Goal: Task Accomplishment & Management: Manage account settings

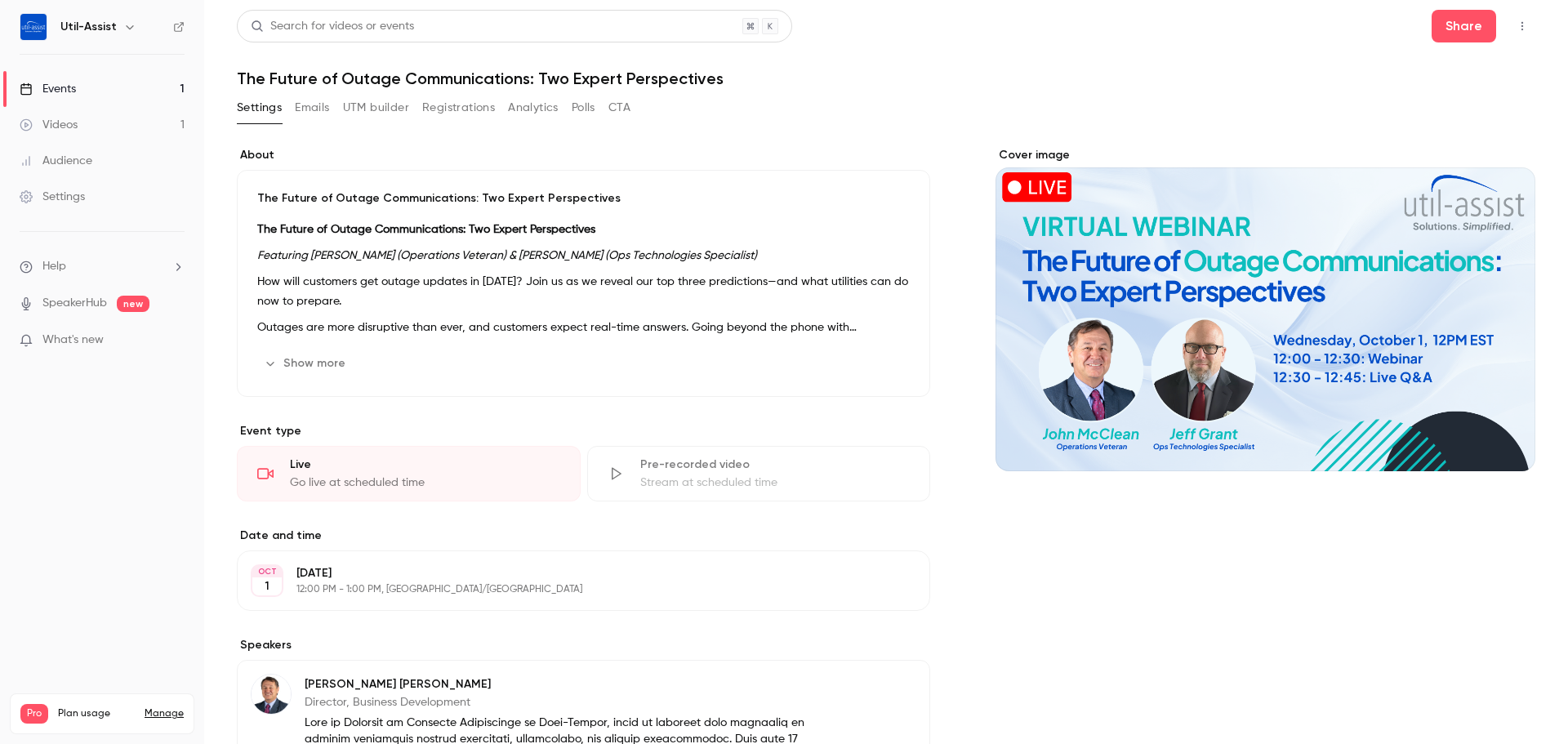
click at [301, 367] on button "Show more" at bounding box center [306, 363] width 98 height 26
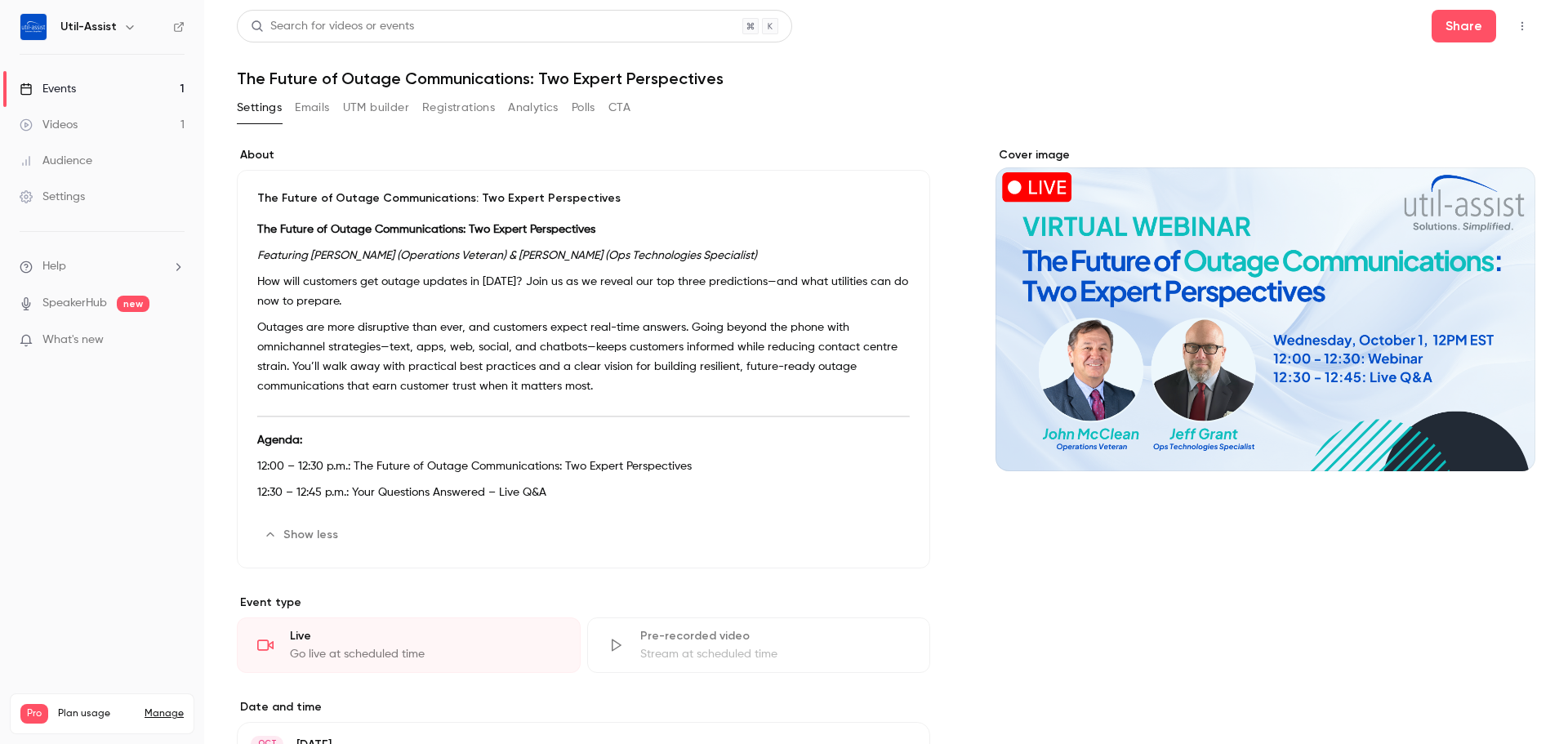
click at [398, 348] on p "Outages are more disruptive than ever, and customers expect real-time answers. …" at bounding box center [583, 357] width 652 height 78
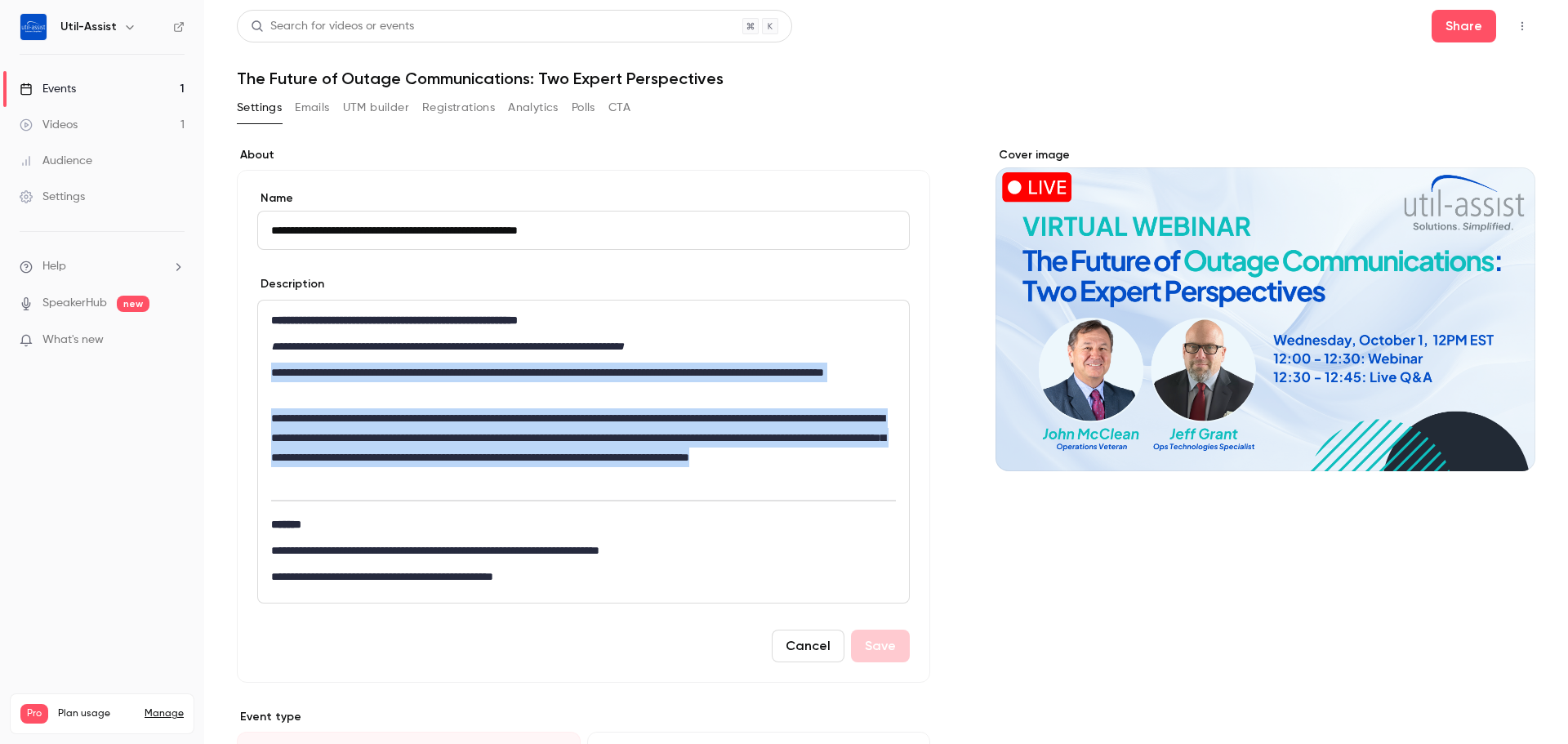
drag, startPoint x: 678, startPoint y: 477, endPoint x: 266, endPoint y: 372, distance: 425.2
click at [266, 372] on div "**********" at bounding box center [583, 451] width 650 height 302
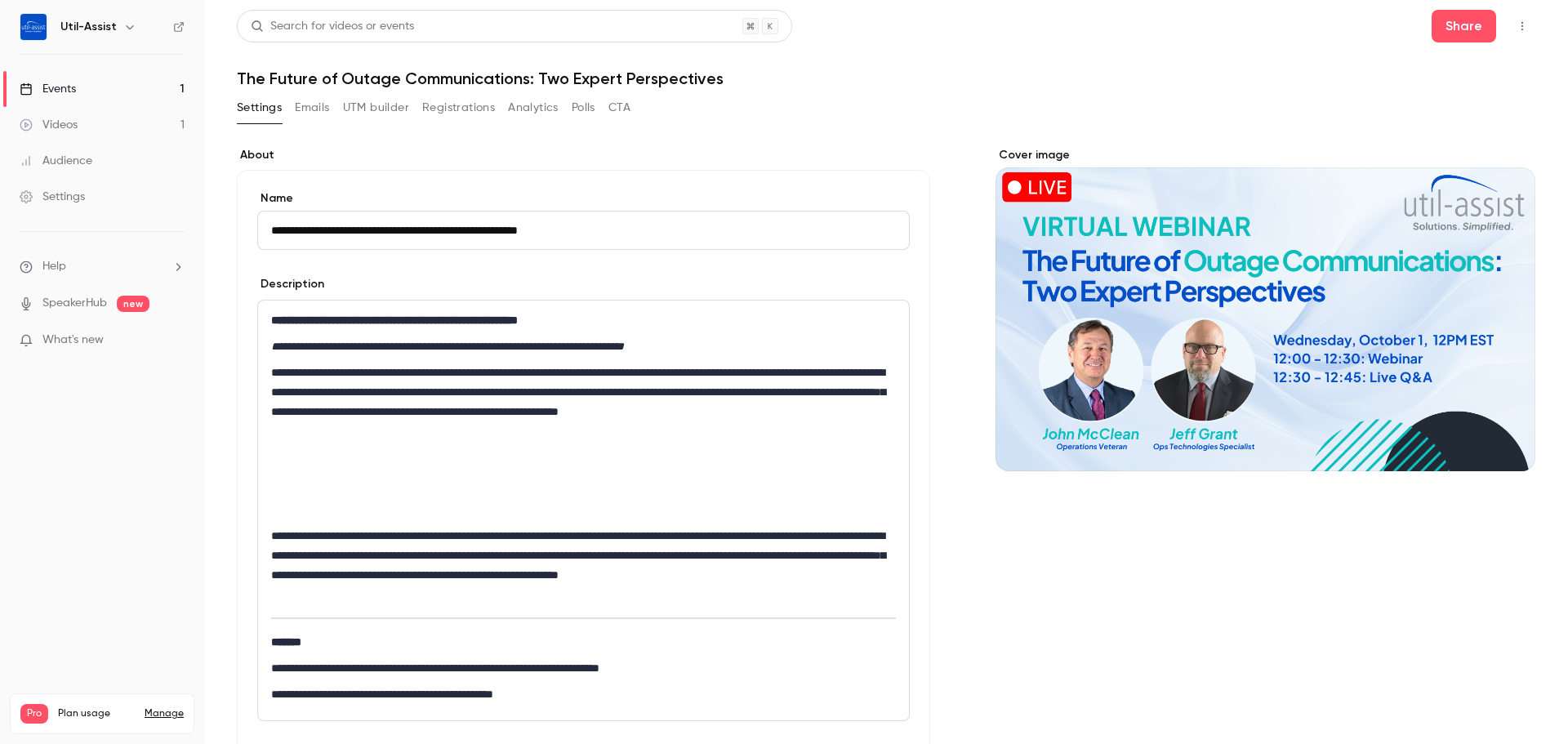
click at [337, 525] on div "**********" at bounding box center [583, 509] width 650 height 419
click at [323, 516] on p "editor" at bounding box center [583, 509] width 625 height 20
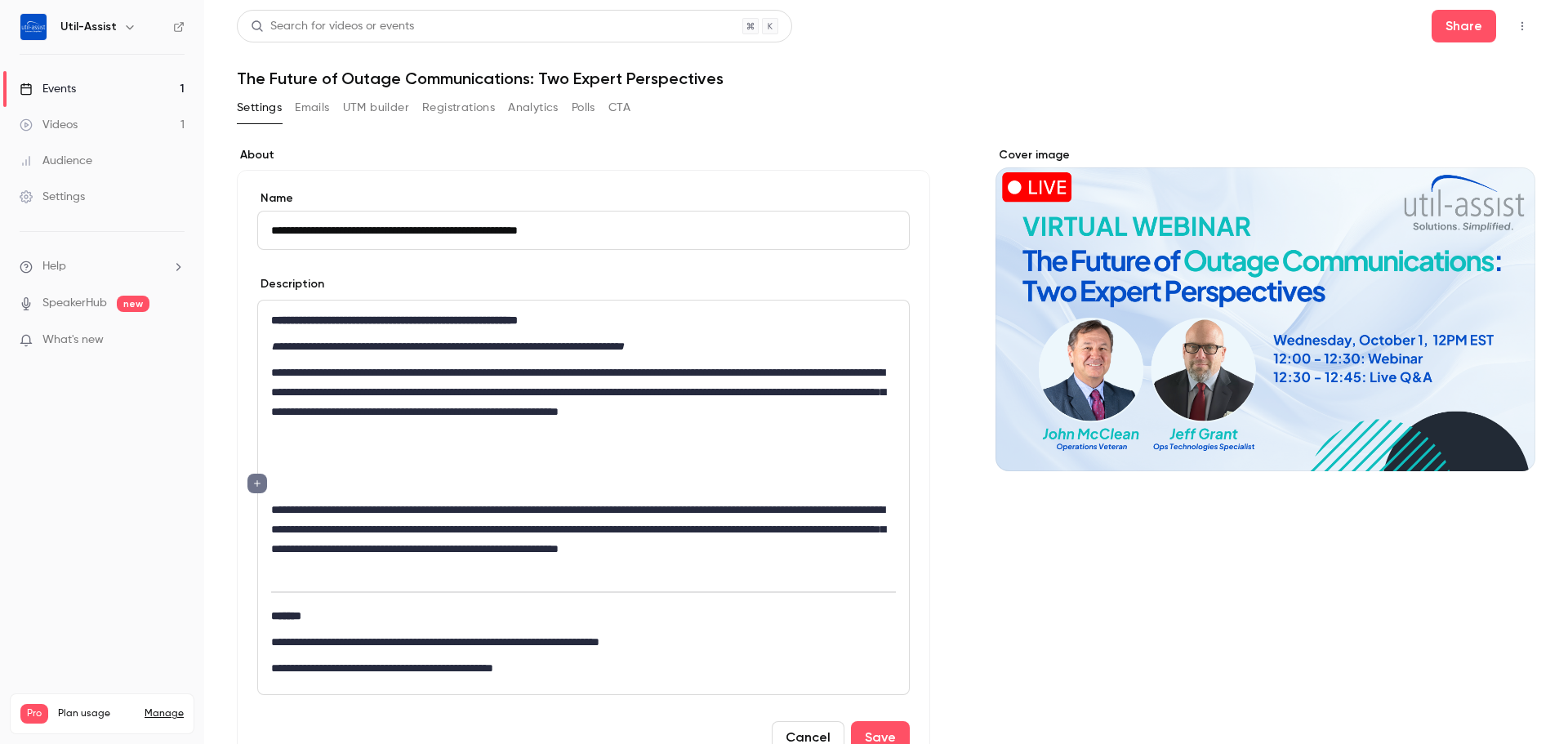
click at [271, 513] on p "**********" at bounding box center [580, 539] width 618 height 78
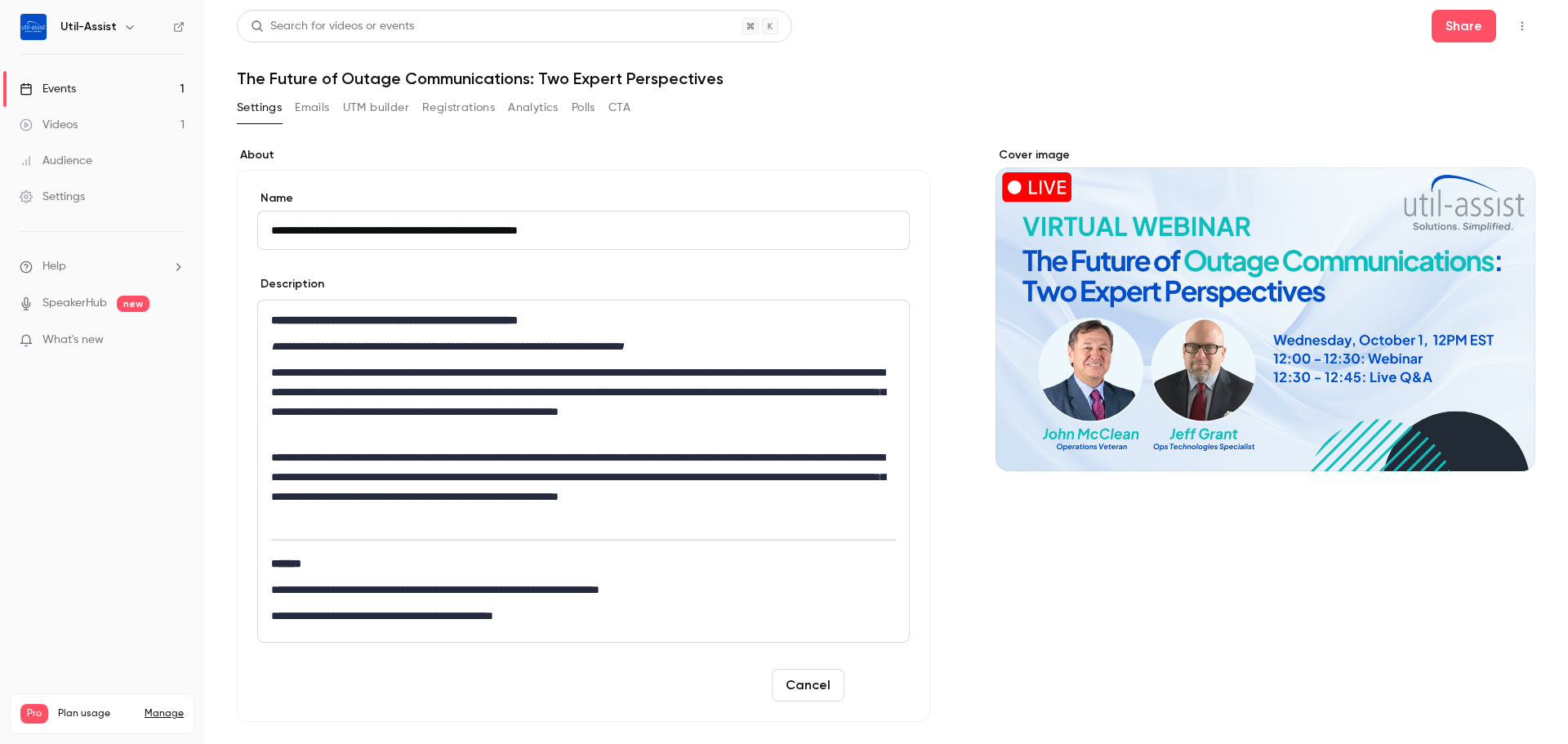
click at [882, 671] on button "Save" at bounding box center [880, 684] width 59 height 32
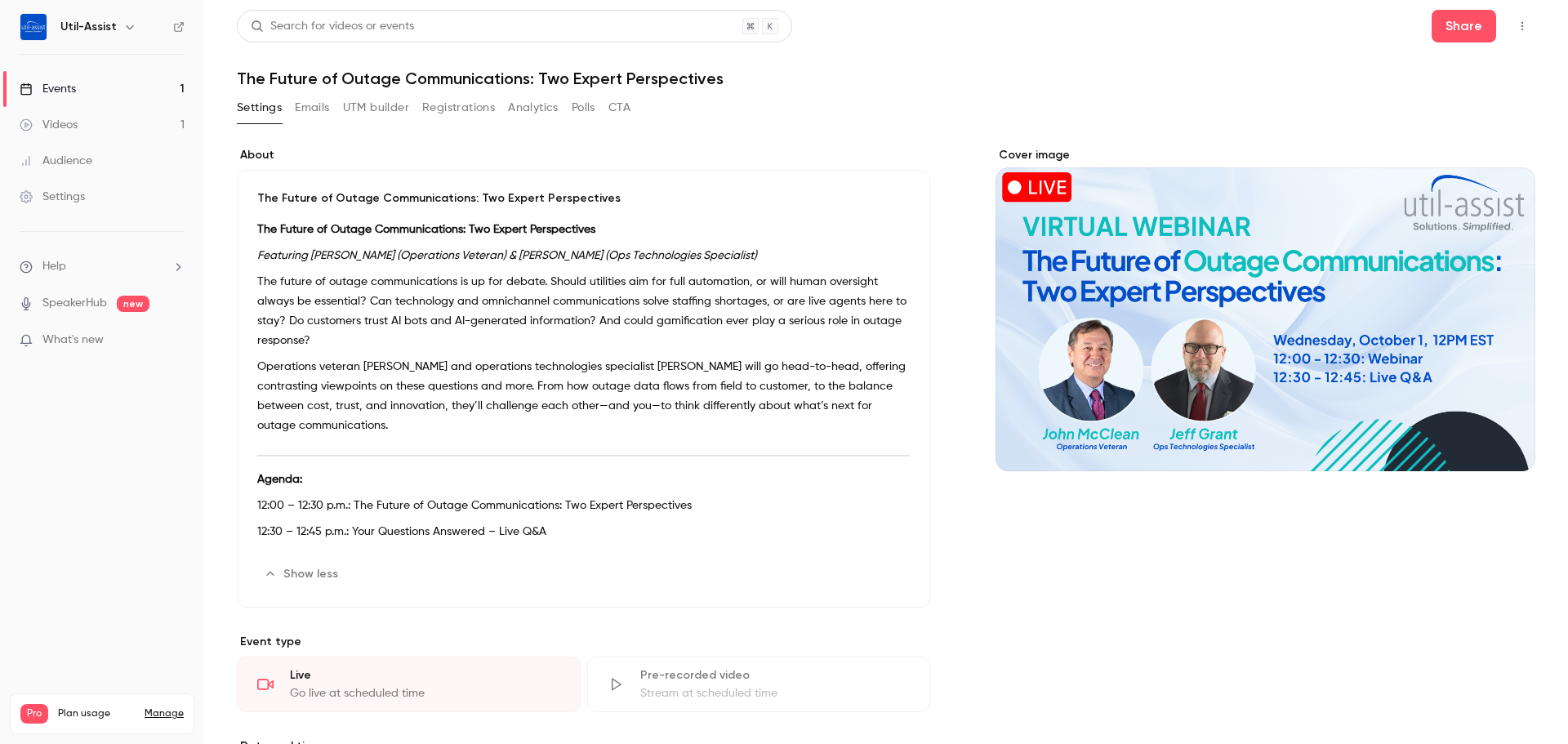
click at [324, 111] on button "Emails" at bounding box center [311, 108] width 34 height 26
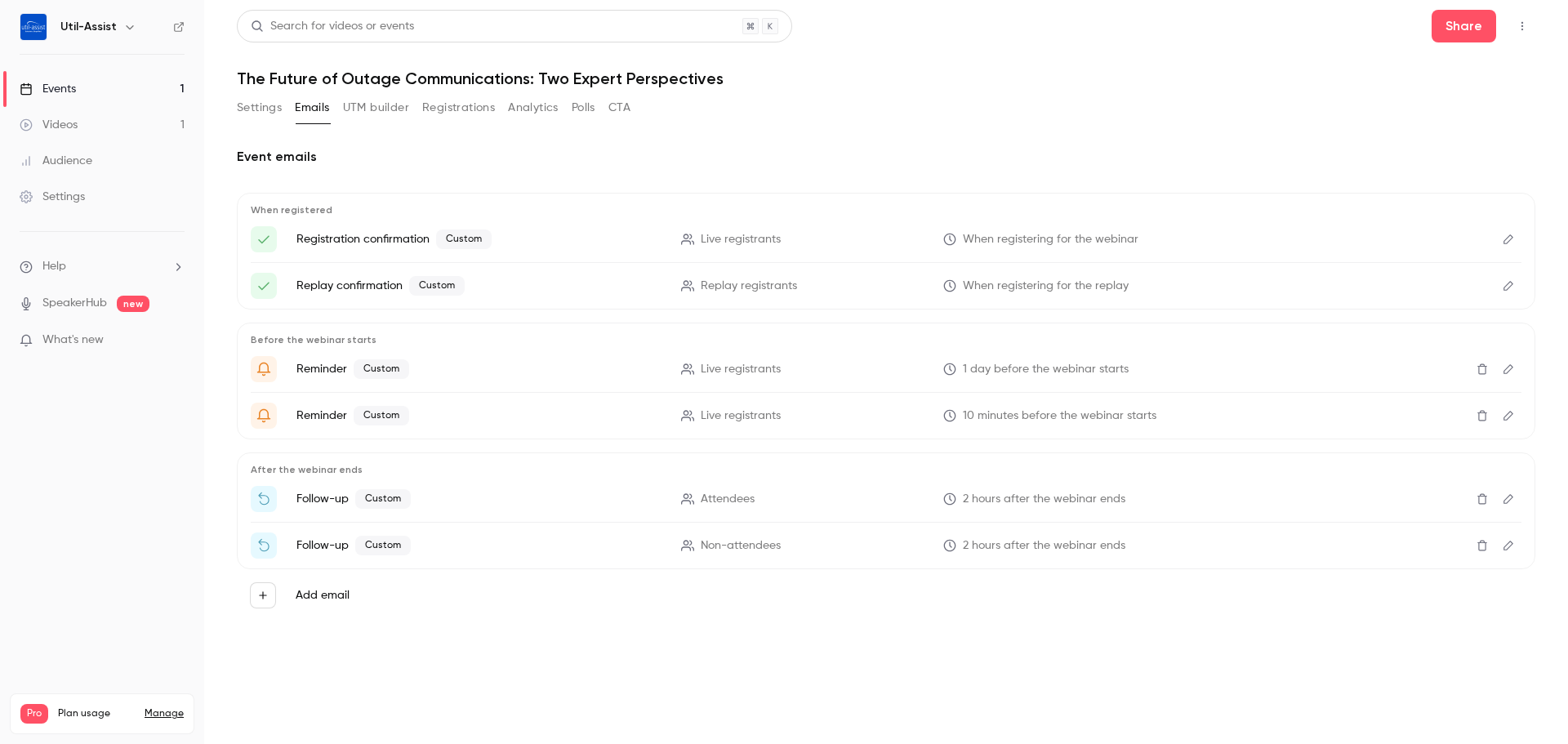
click at [1517, 236] on button "Edit" at bounding box center [1508, 239] width 26 height 26
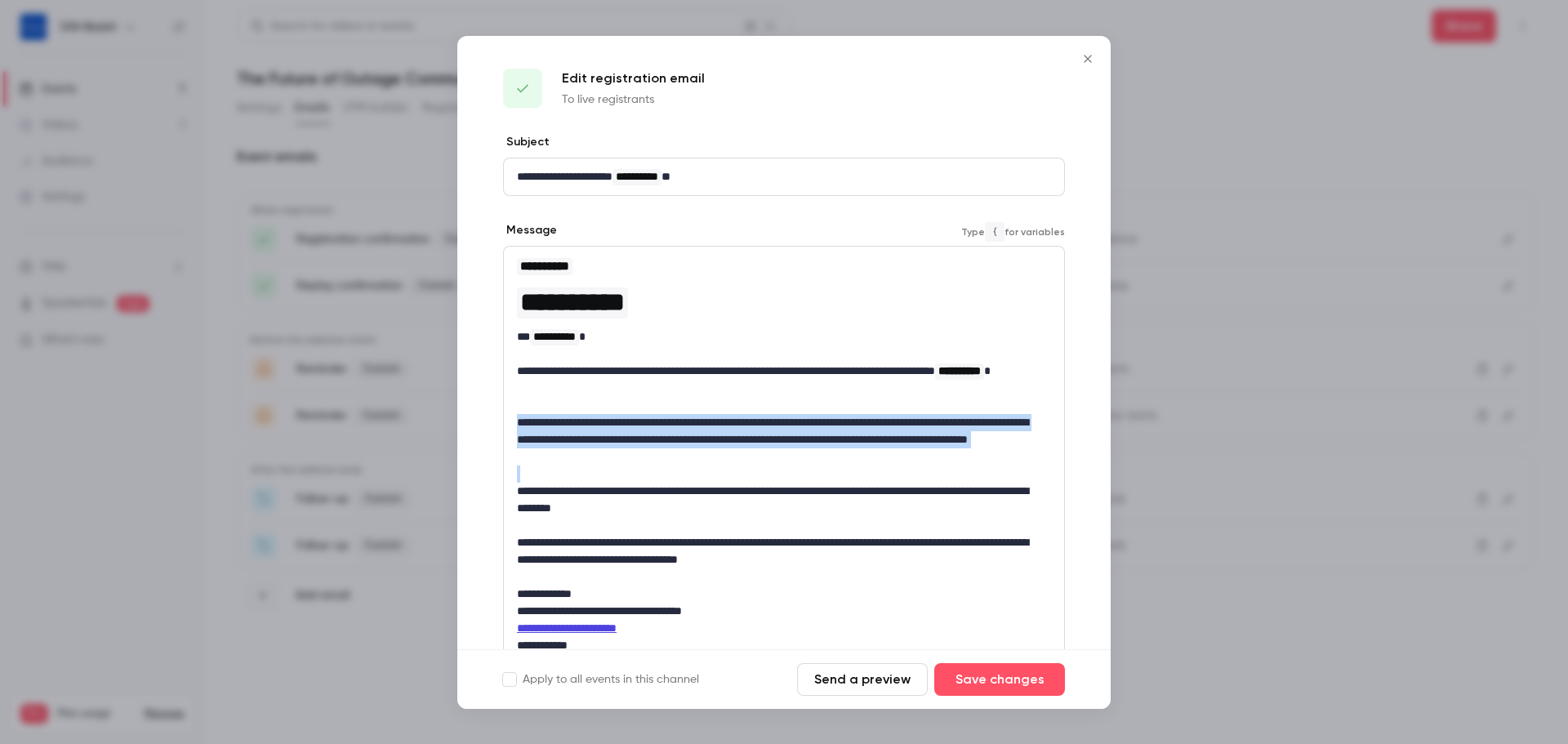
drag, startPoint x: 763, startPoint y: 465, endPoint x: 515, endPoint y: 426, distance: 251.0
click at [515, 426] on div "**********" at bounding box center [784, 455] width 560 height 417
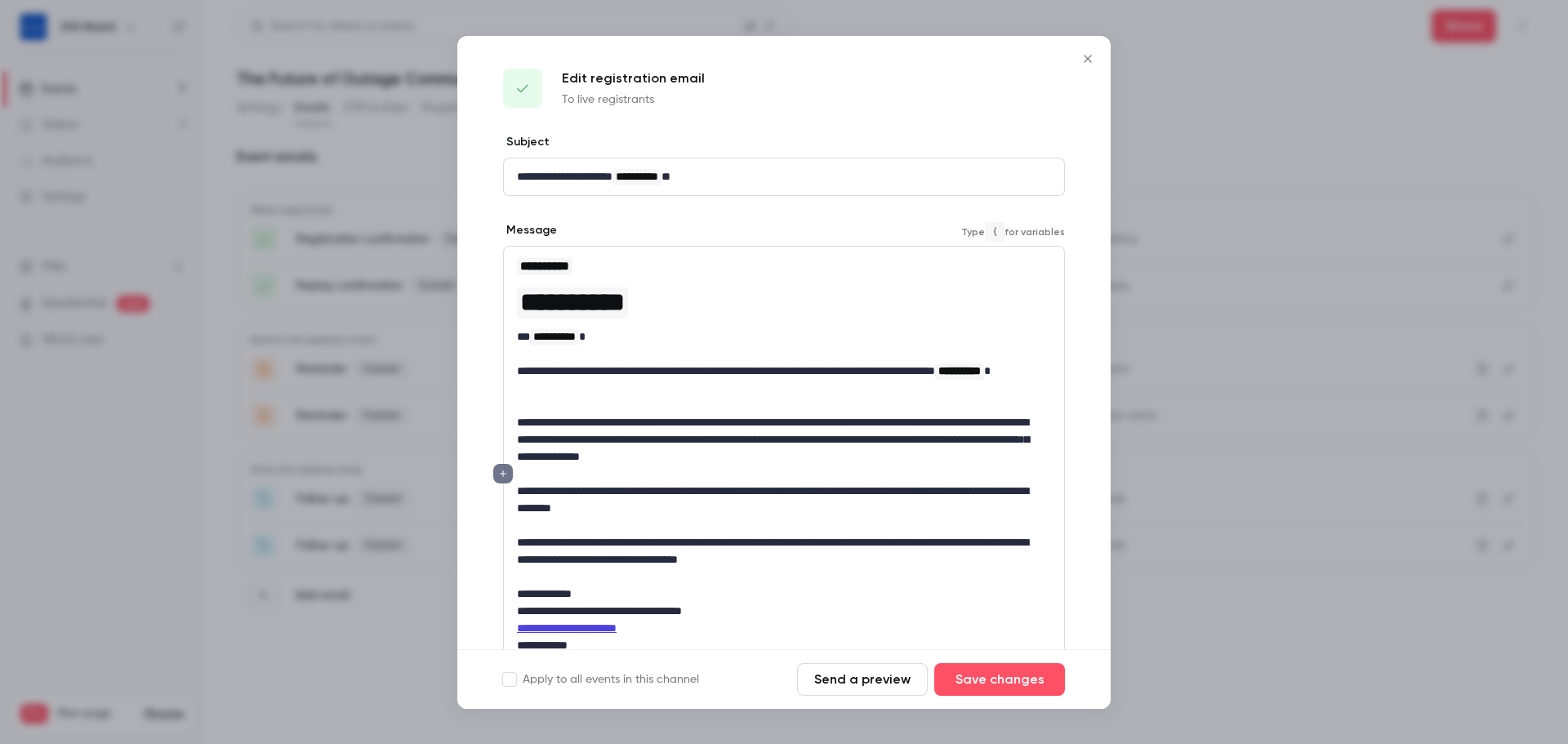
click at [521, 429] on p "**********" at bounding box center [777, 439] width 521 height 52
click at [518, 429] on p "**********" at bounding box center [777, 439] width 521 height 52
click at [620, 492] on p "**********" at bounding box center [777, 499] width 521 height 34
click at [724, 515] on p "**********" at bounding box center [777, 499] width 521 height 34
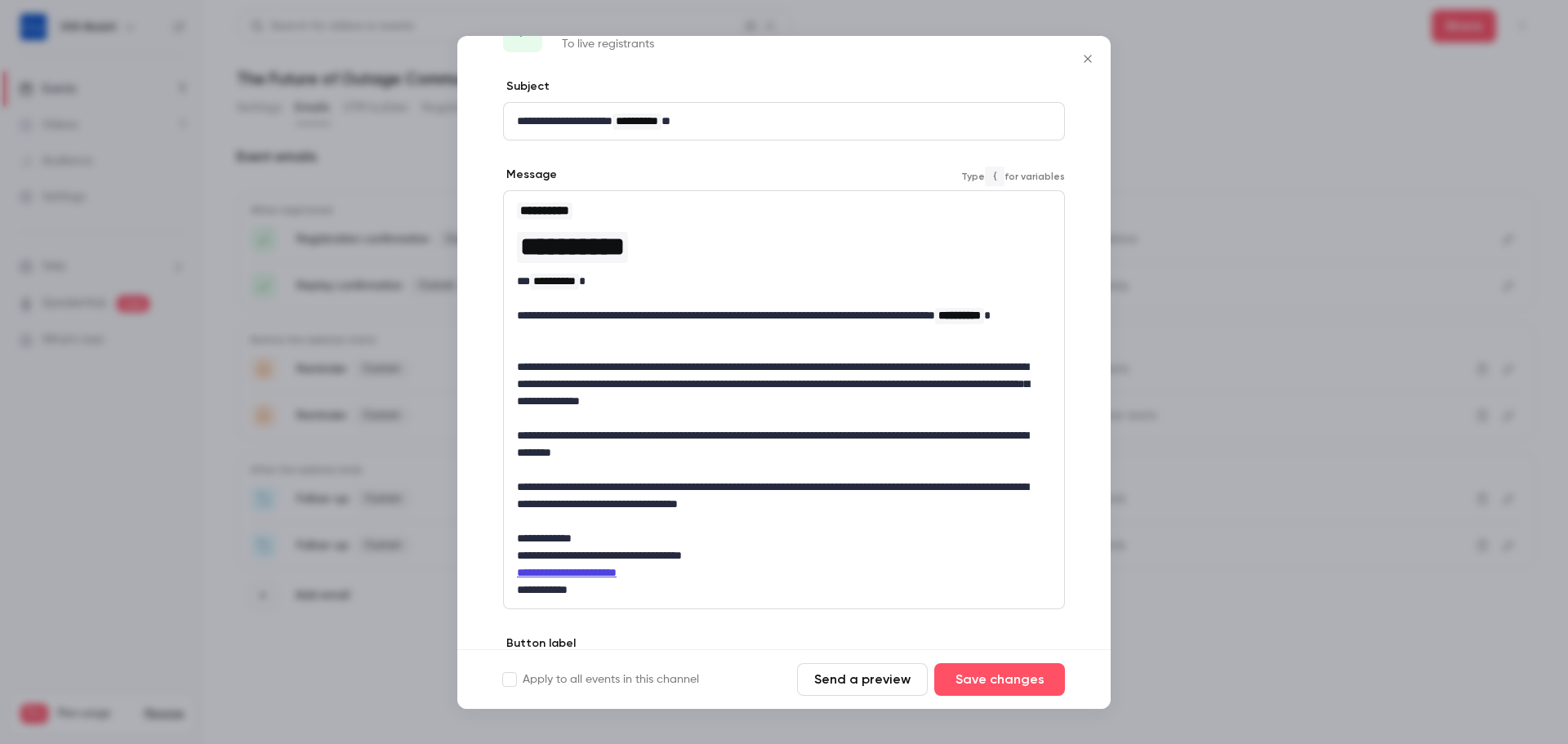
scroll to position [81, 0]
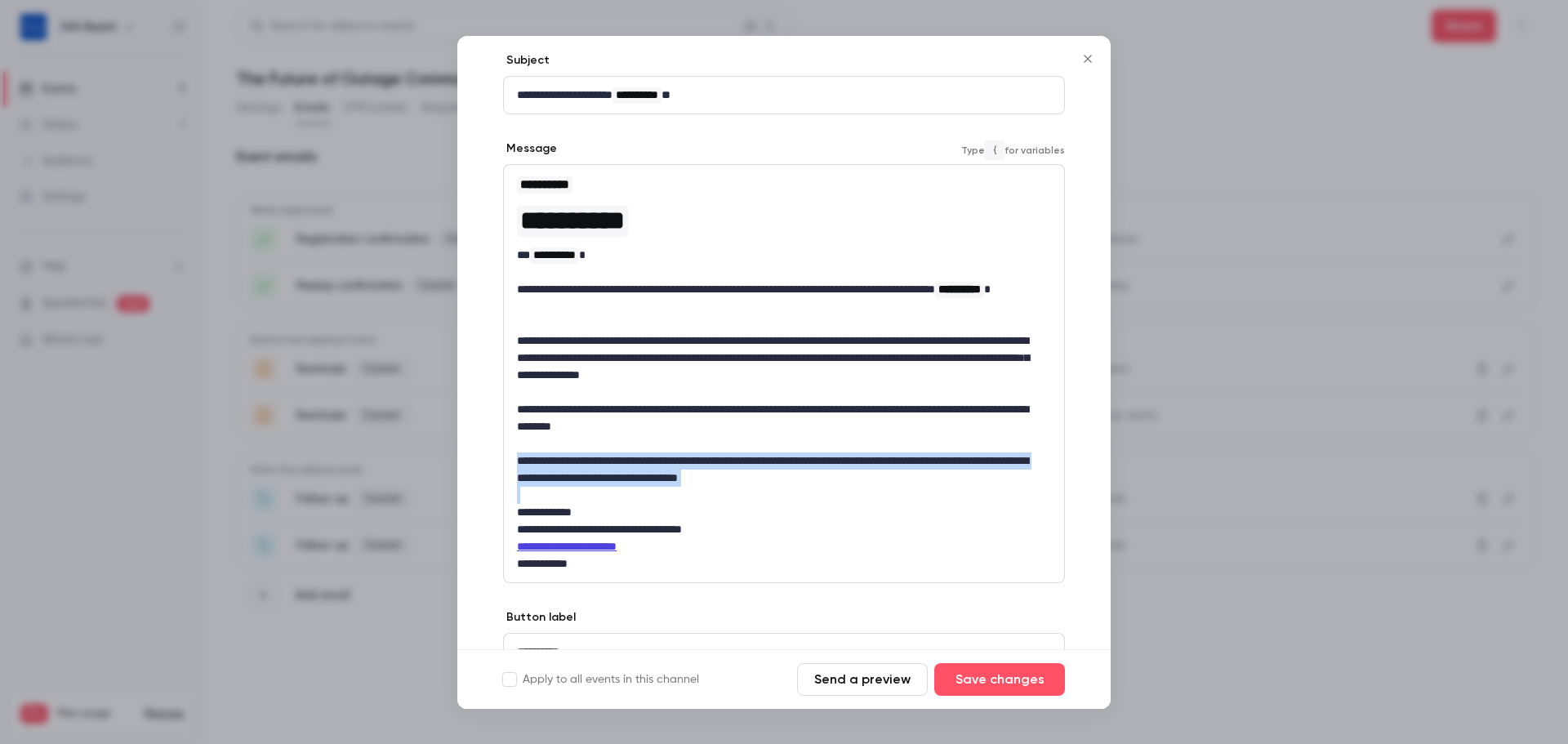
drag, startPoint x: 881, startPoint y: 492, endPoint x: 513, endPoint y: 460, distance: 369.4
click at [513, 460] on div "**********" at bounding box center [784, 373] width 560 height 417
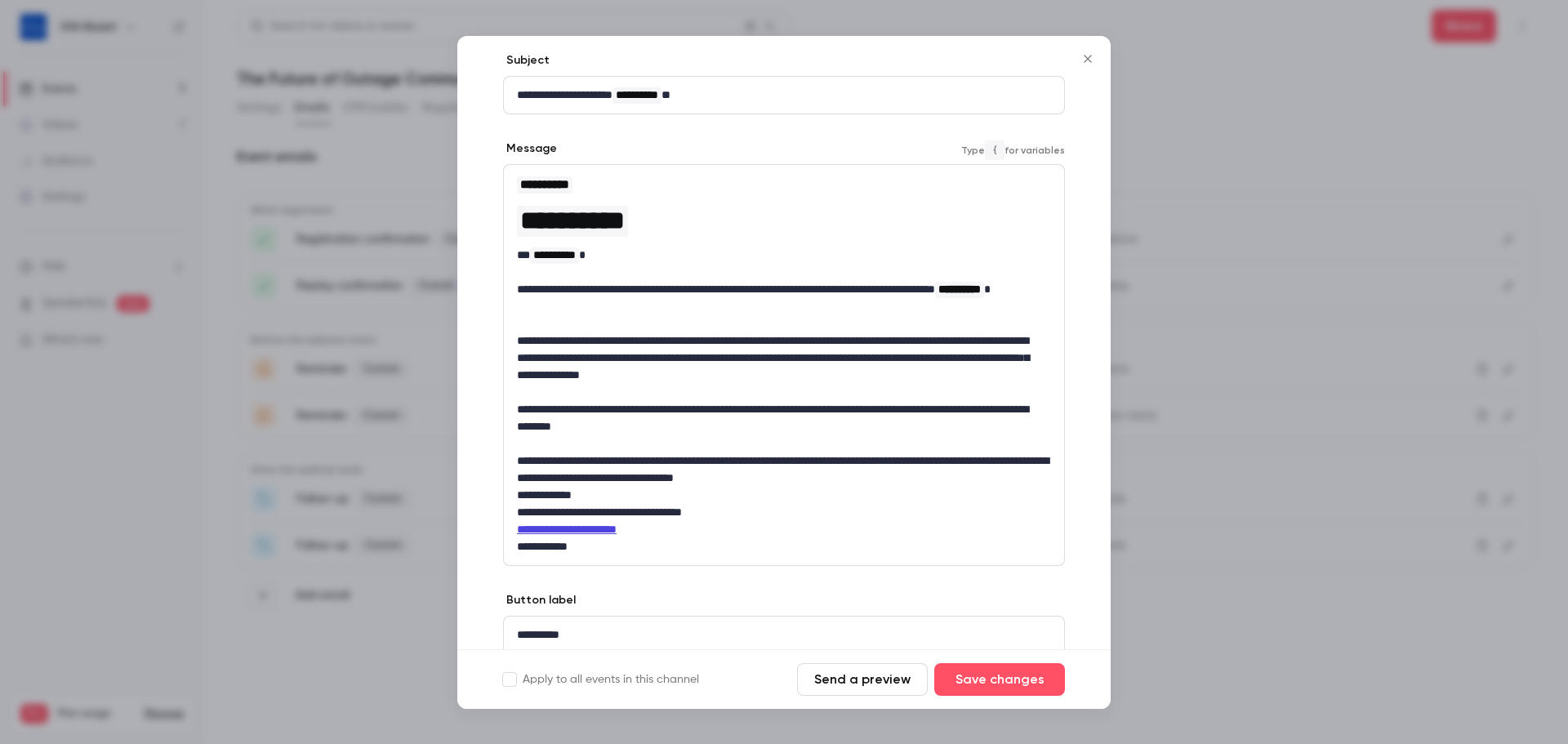
scroll to position [0, 0]
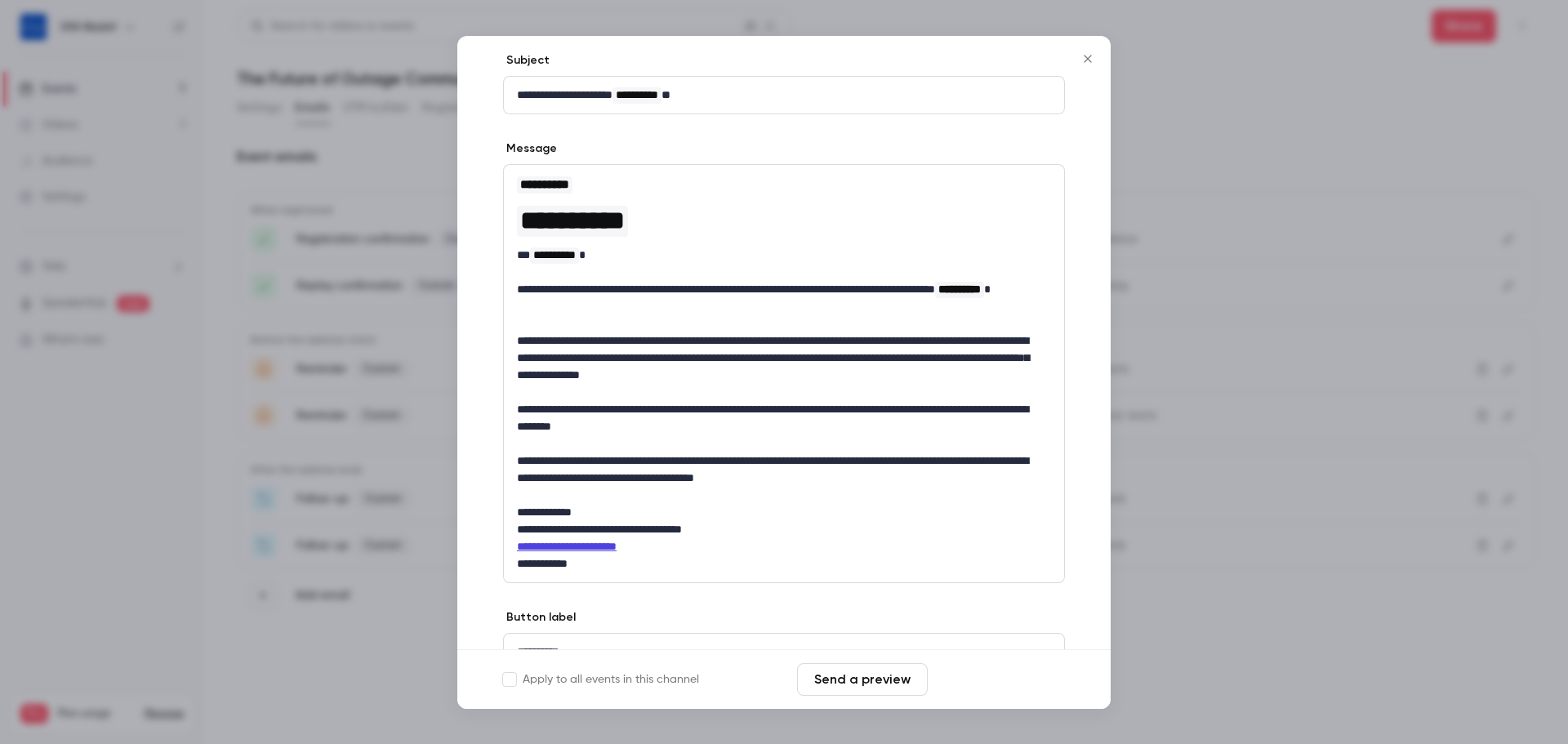
click at [1000, 677] on button "Save changes" at bounding box center [1000, 678] width 131 height 32
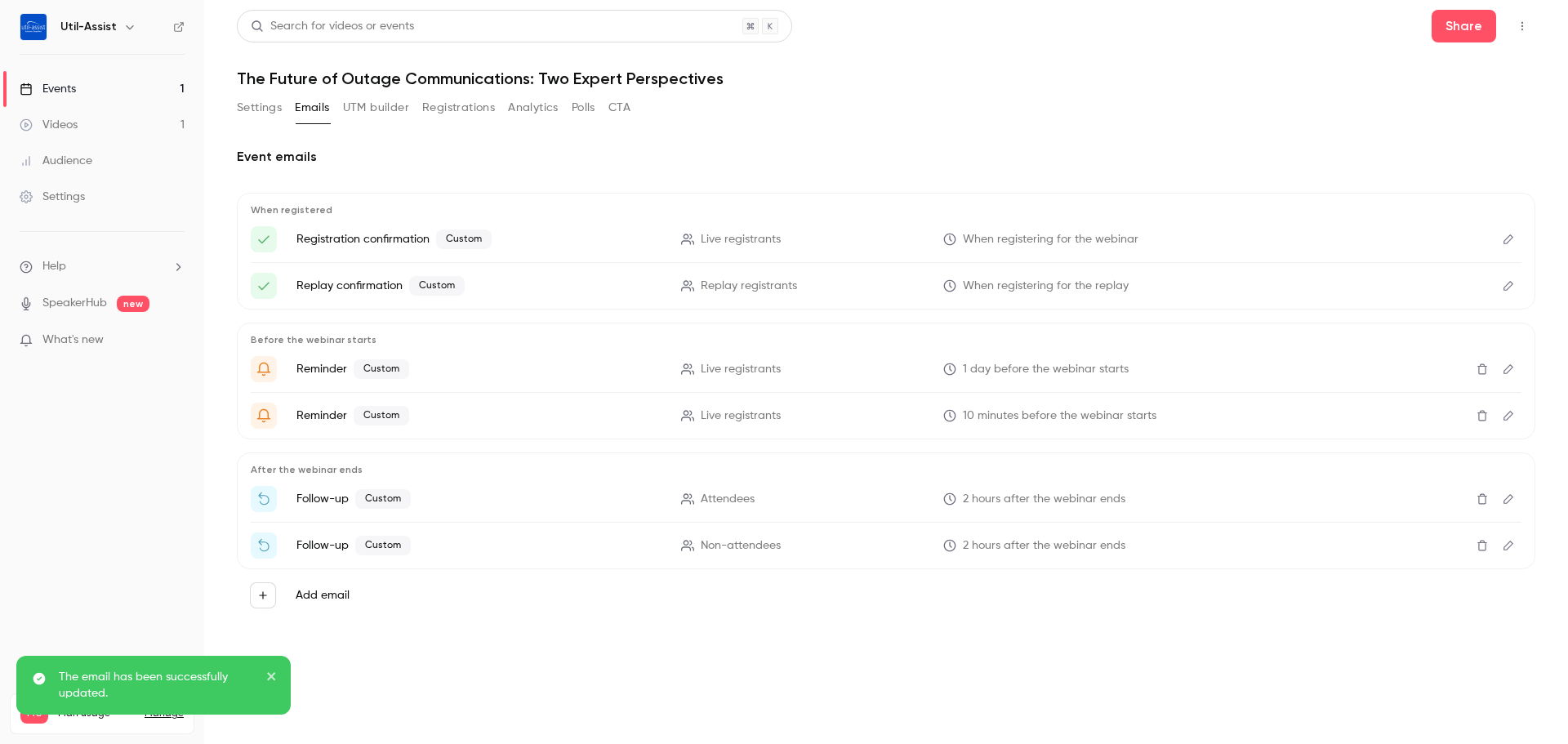
click at [263, 115] on button "Settings" at bounding box center [259, 108] width 45 height 26
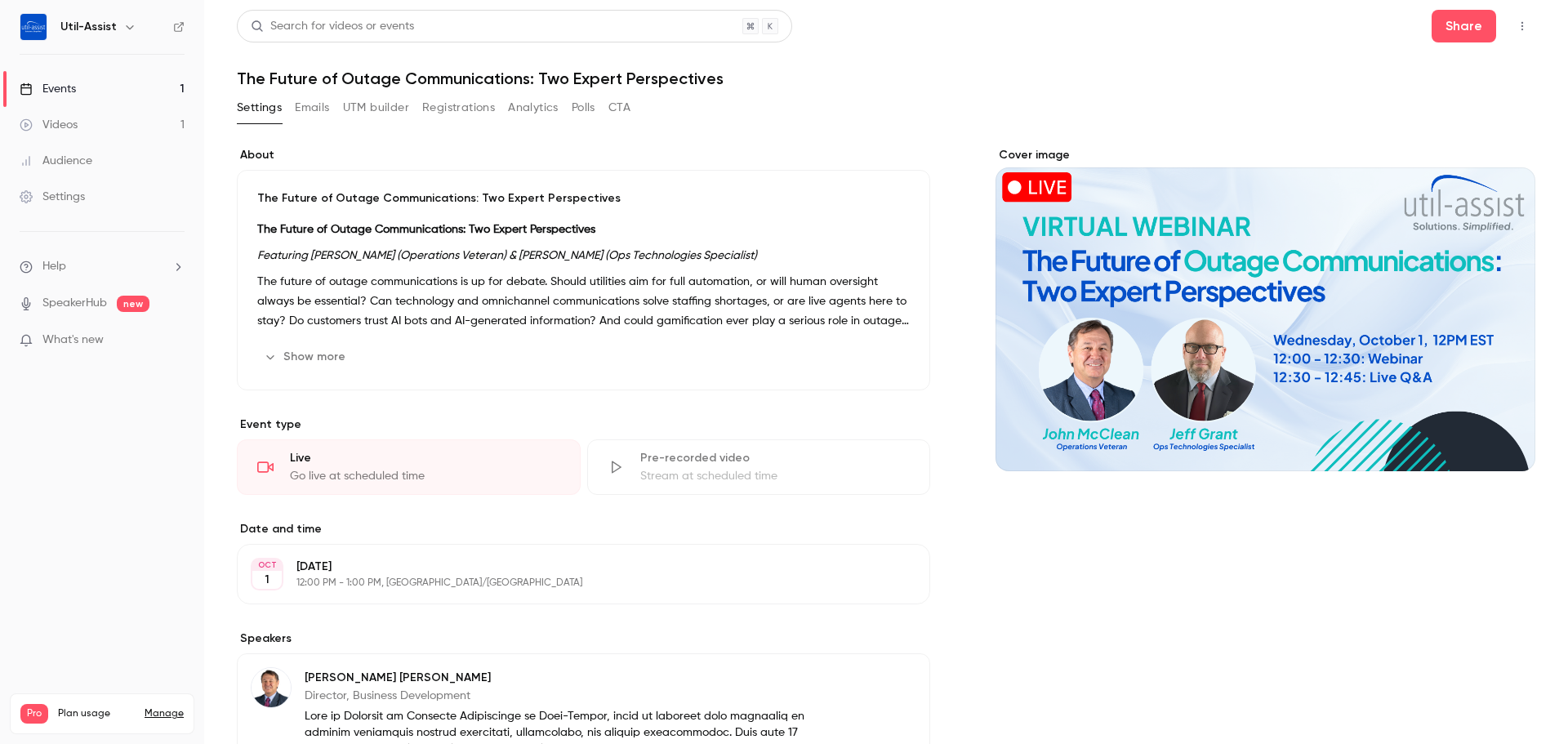
click at [317, 359] on button "Show more" at bounding box center [306, 356] width 98 height 26
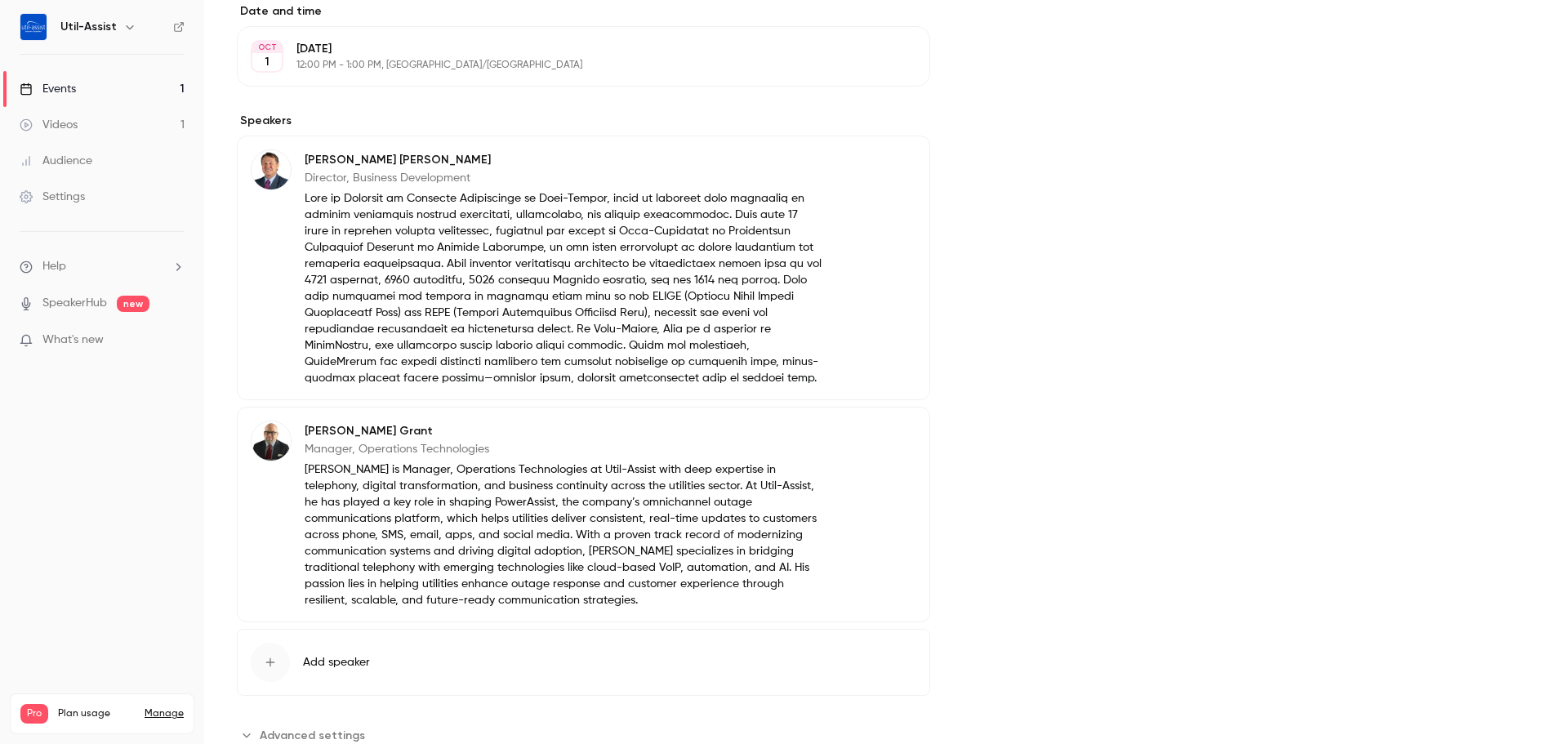
scroll to position [788, 0]
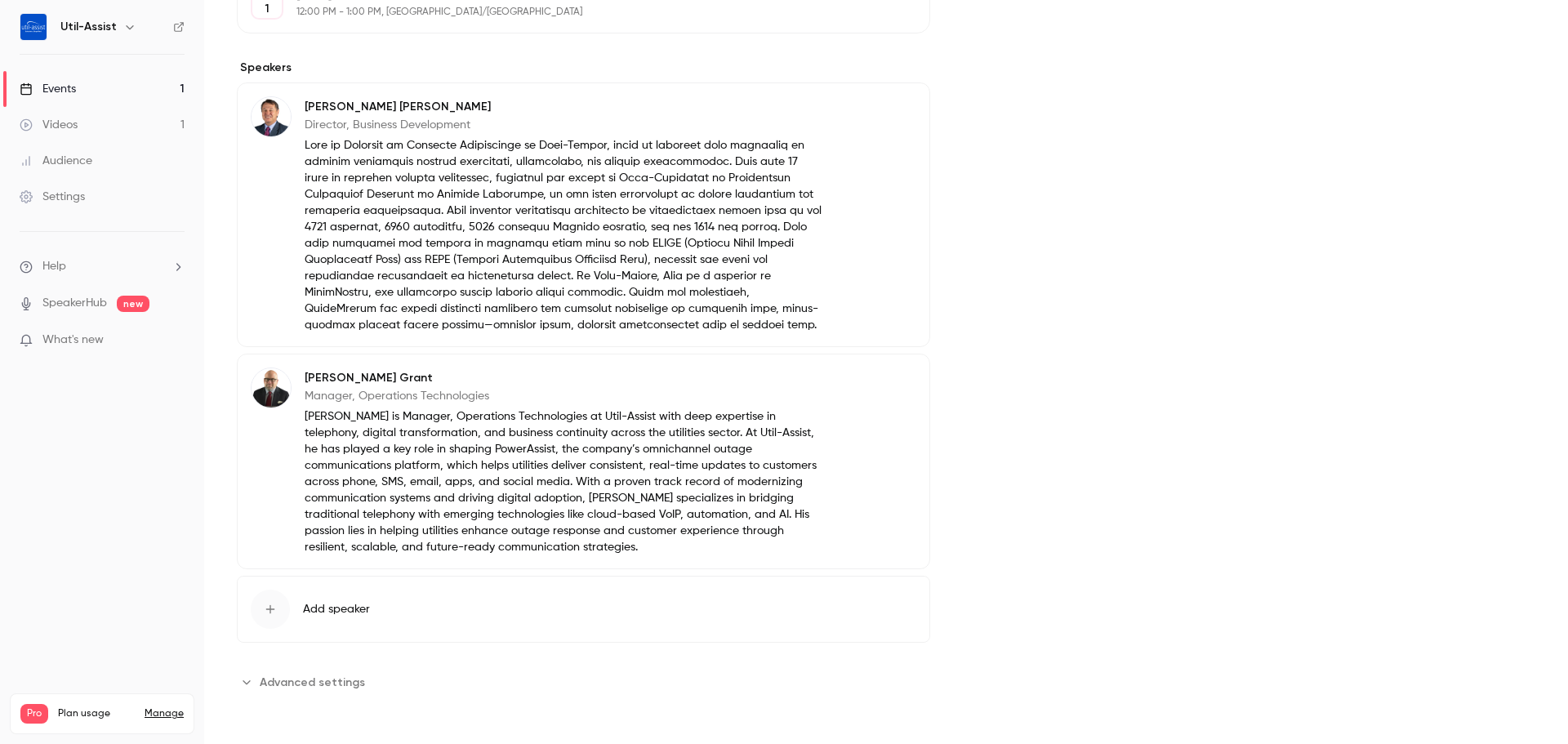
click at [323, 694] on div "About The Future of Outage Communications: Two Expert Perspectives The Future o…" at bounding box center [885, 47] width 1298 height 1375
click at [329, 684] on span "Advanced settings" at bounding box center [312, 682] width 106 height 18
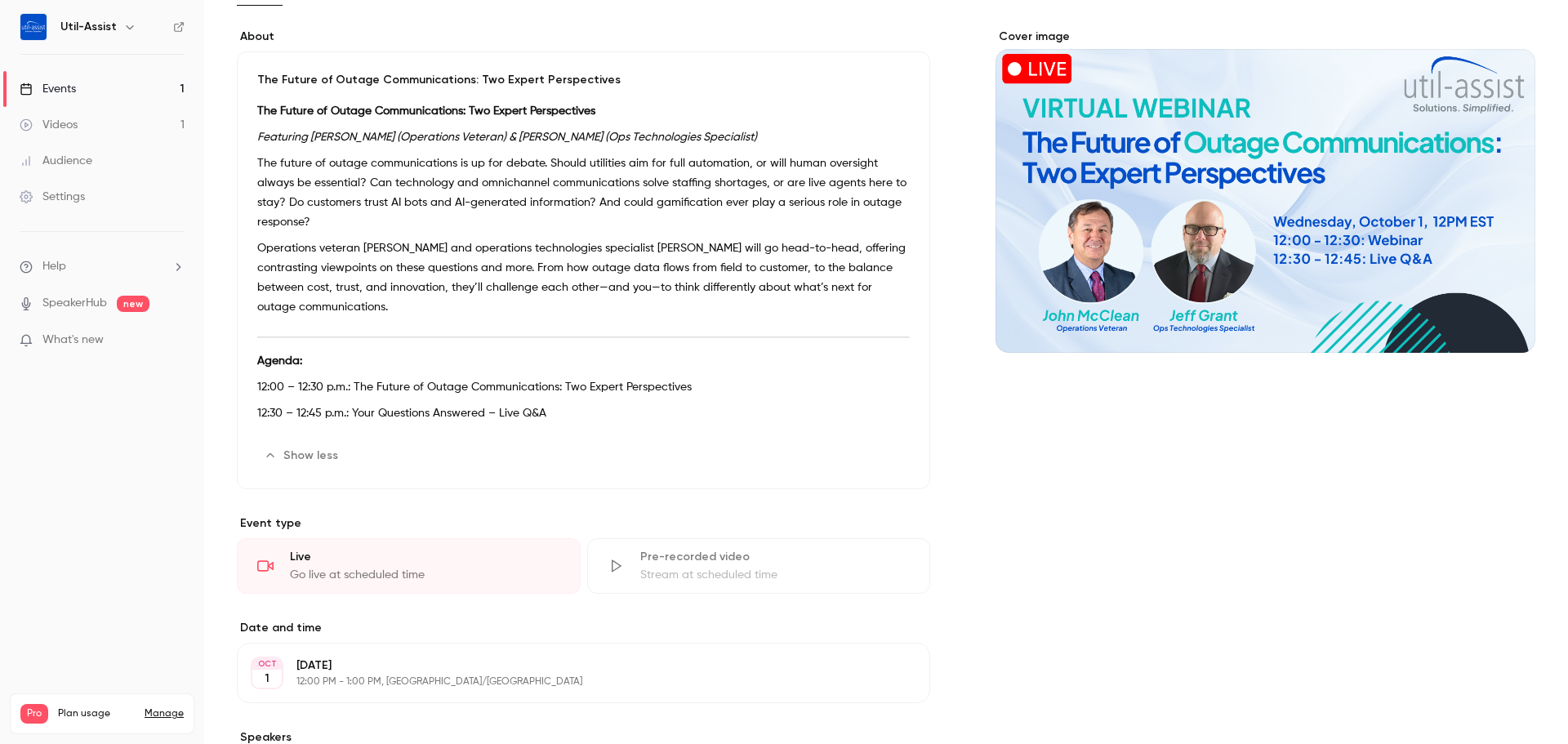
scroll to position [0, 0]
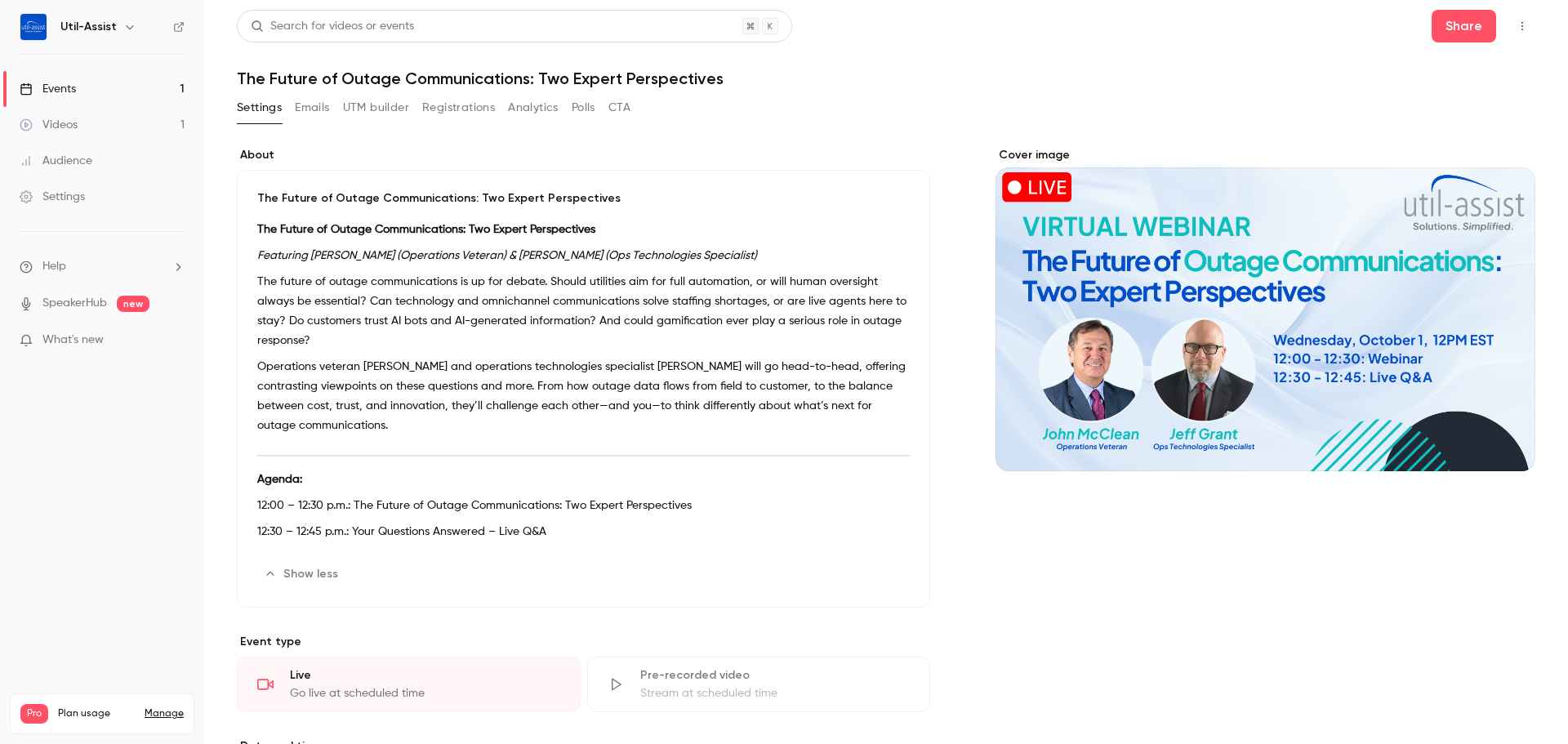
click at [316, 116] on button "Emails" at bounding box center [311, 108] width 34 height 26
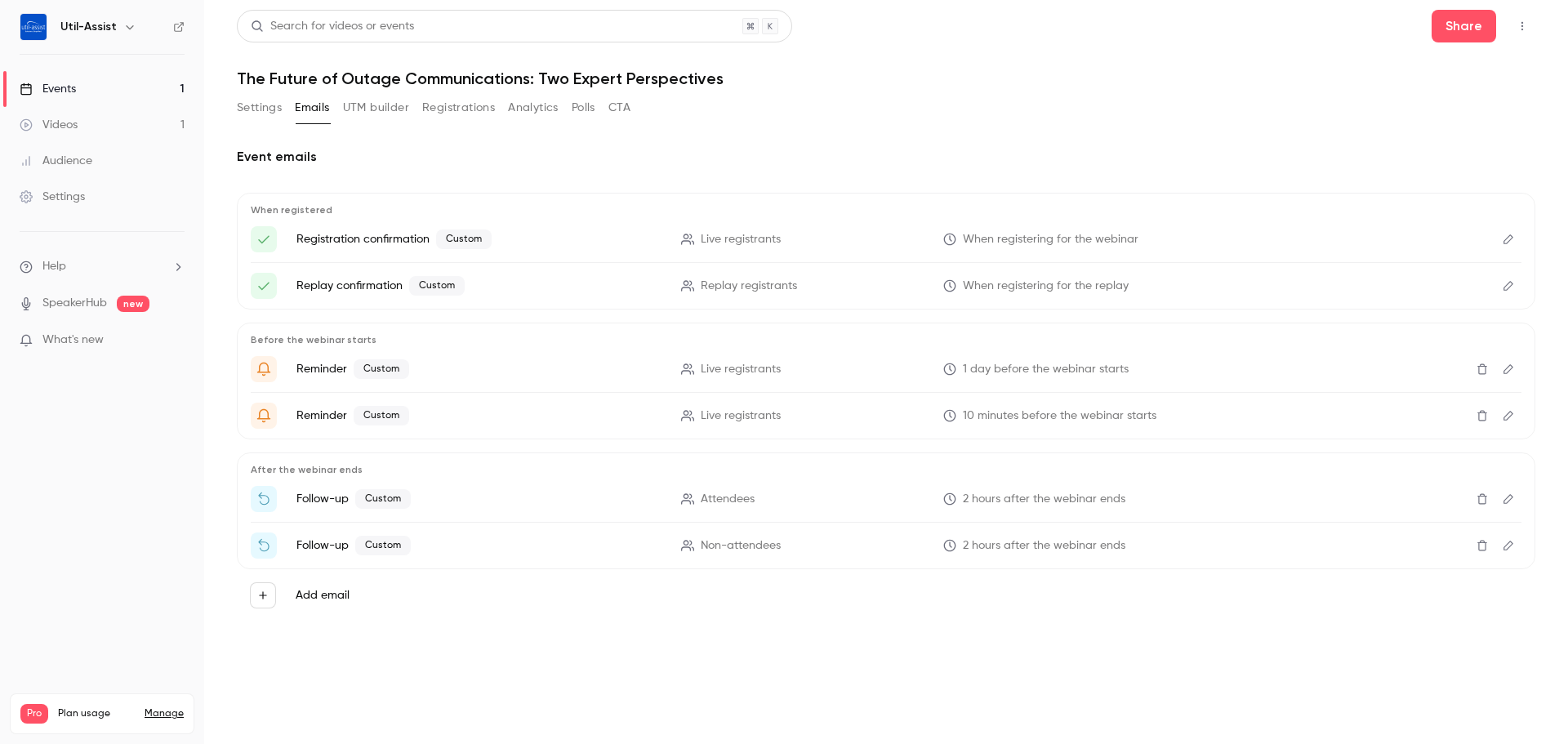
click at [1510, 234] on icon "Edit" at bounding box center [1507, 240] width 13 height 12
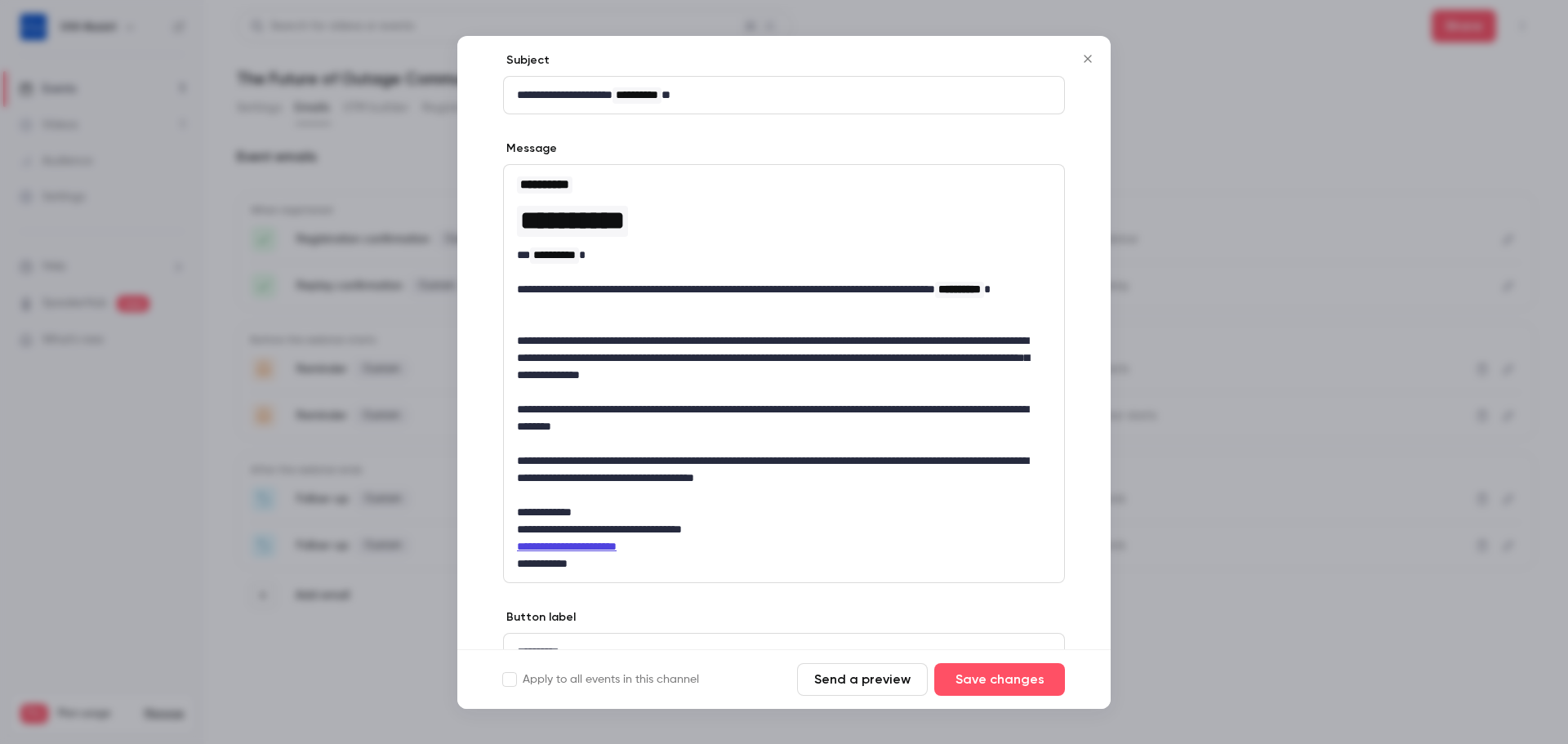
scroll to position [162, 0]
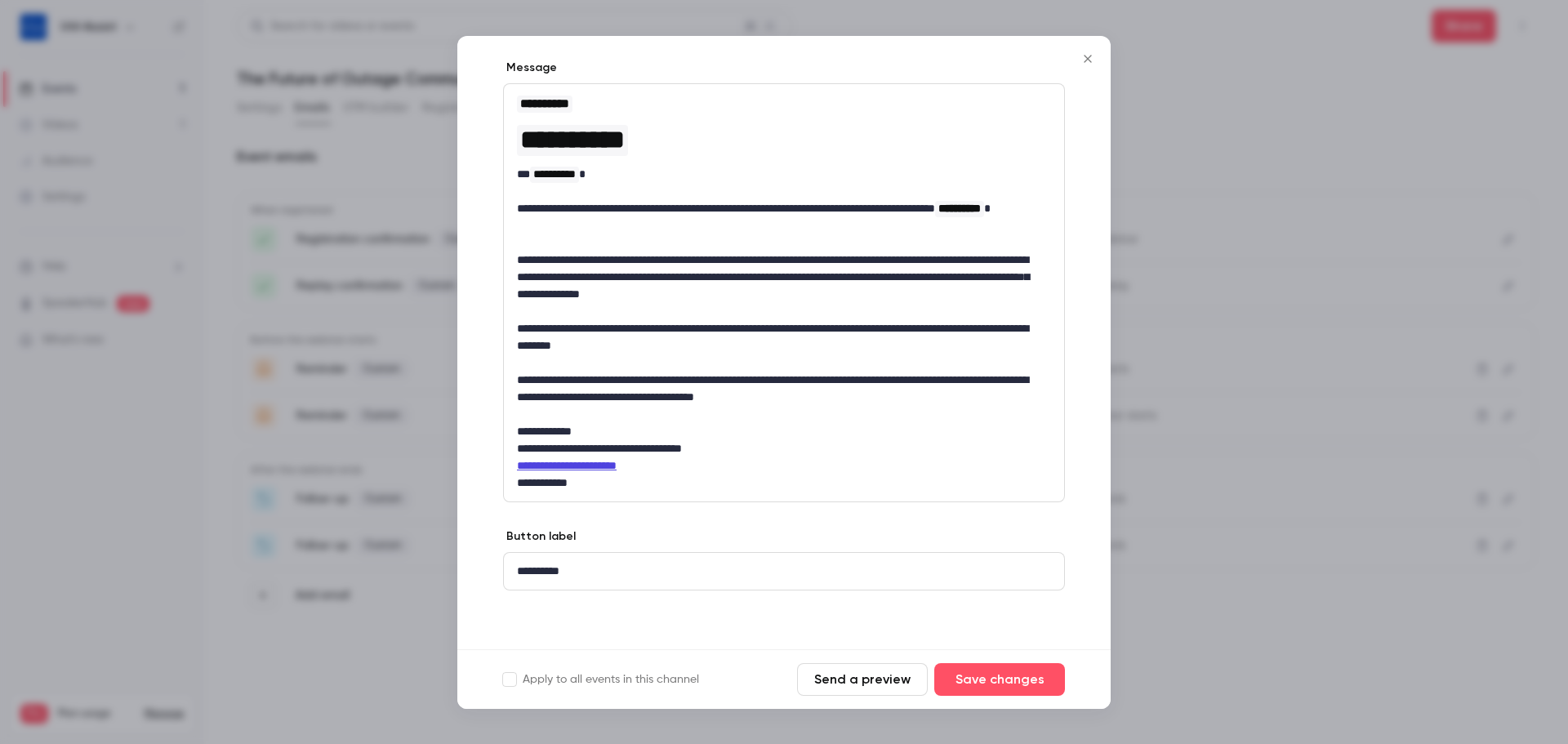
click at [1096, 64] on icon "Close" at bounding box center [1088, 58] width 20 height 13
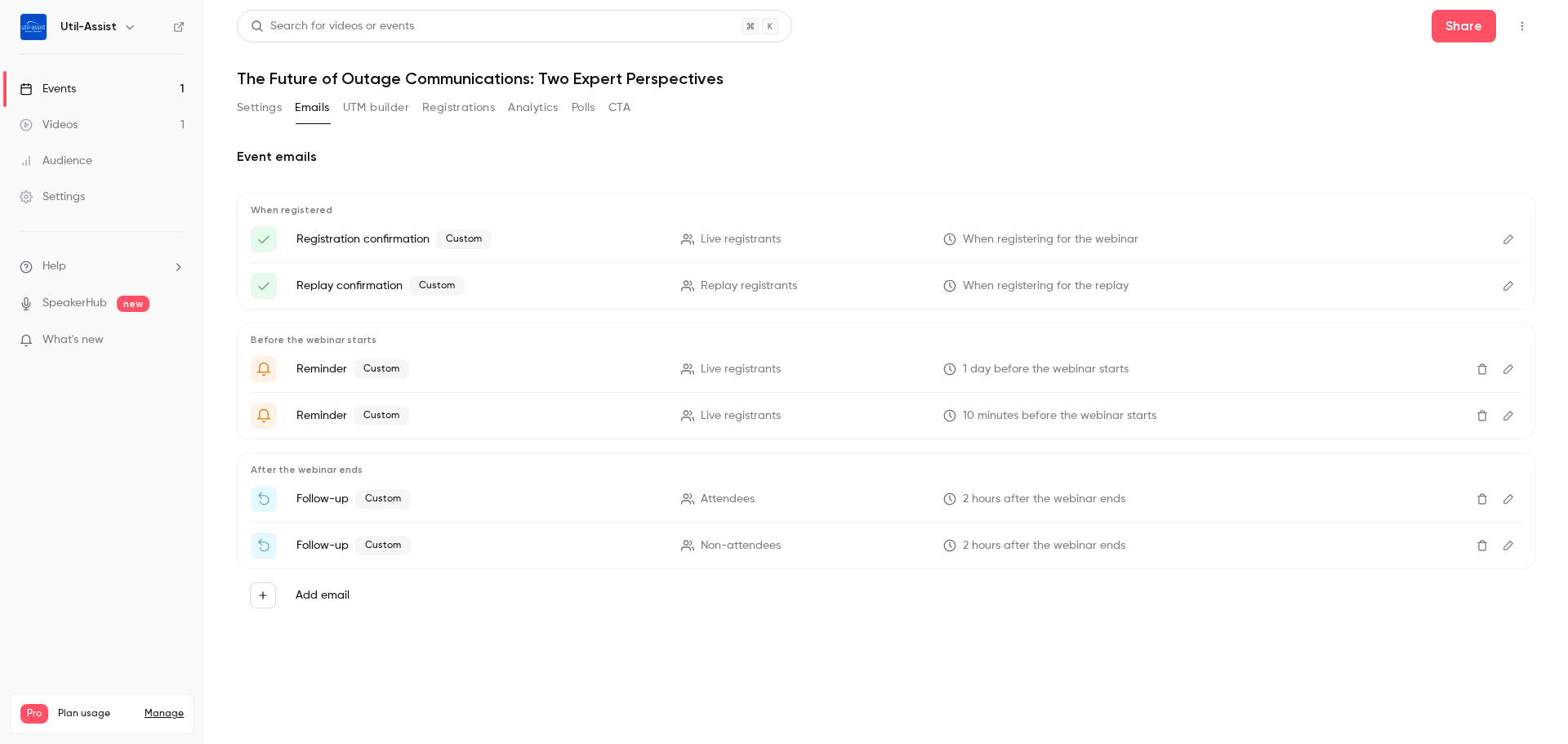
click at [1505, 240] on icon "Edit" at bounding box center [1508, 240] width 10 height 10
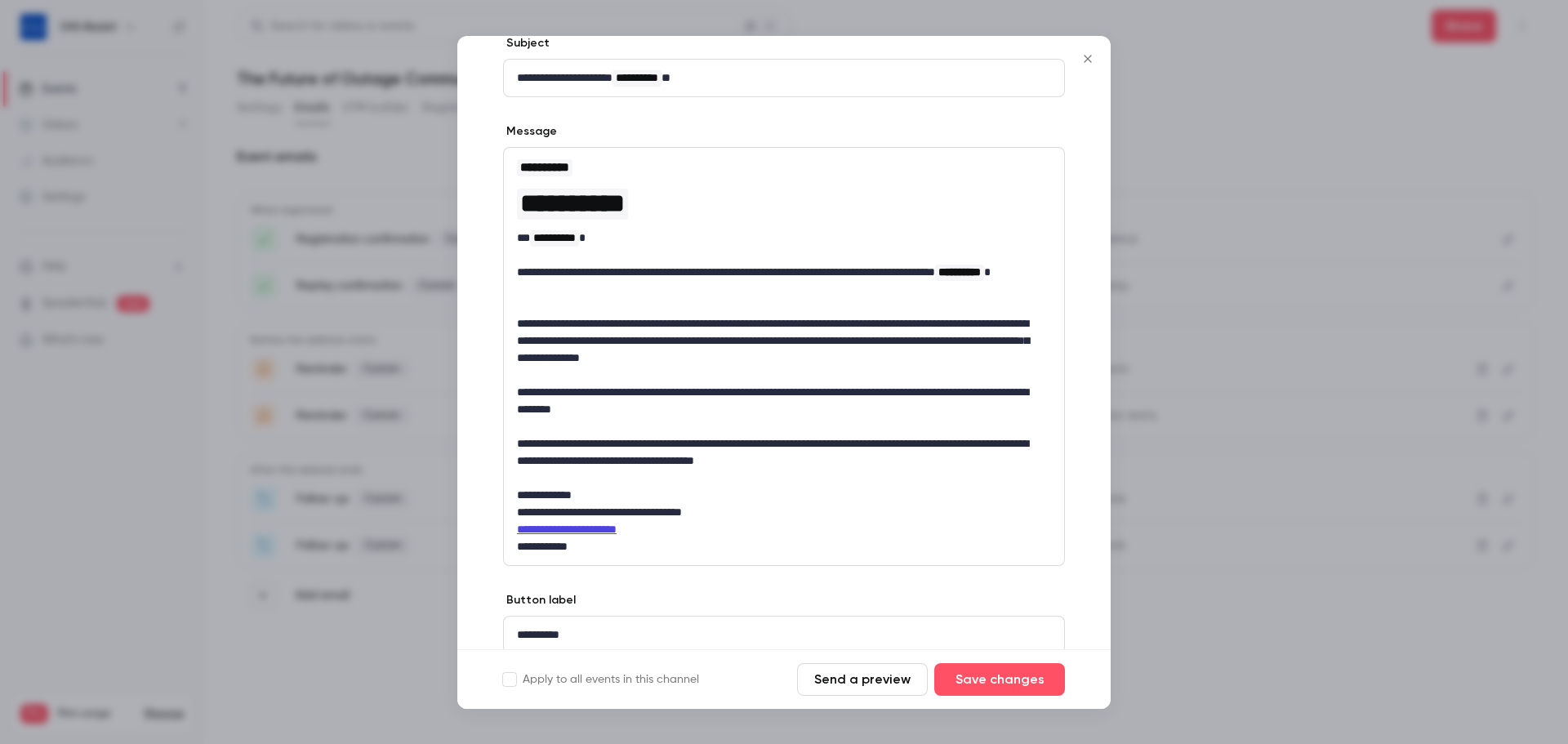
scroll to position [81, 0]
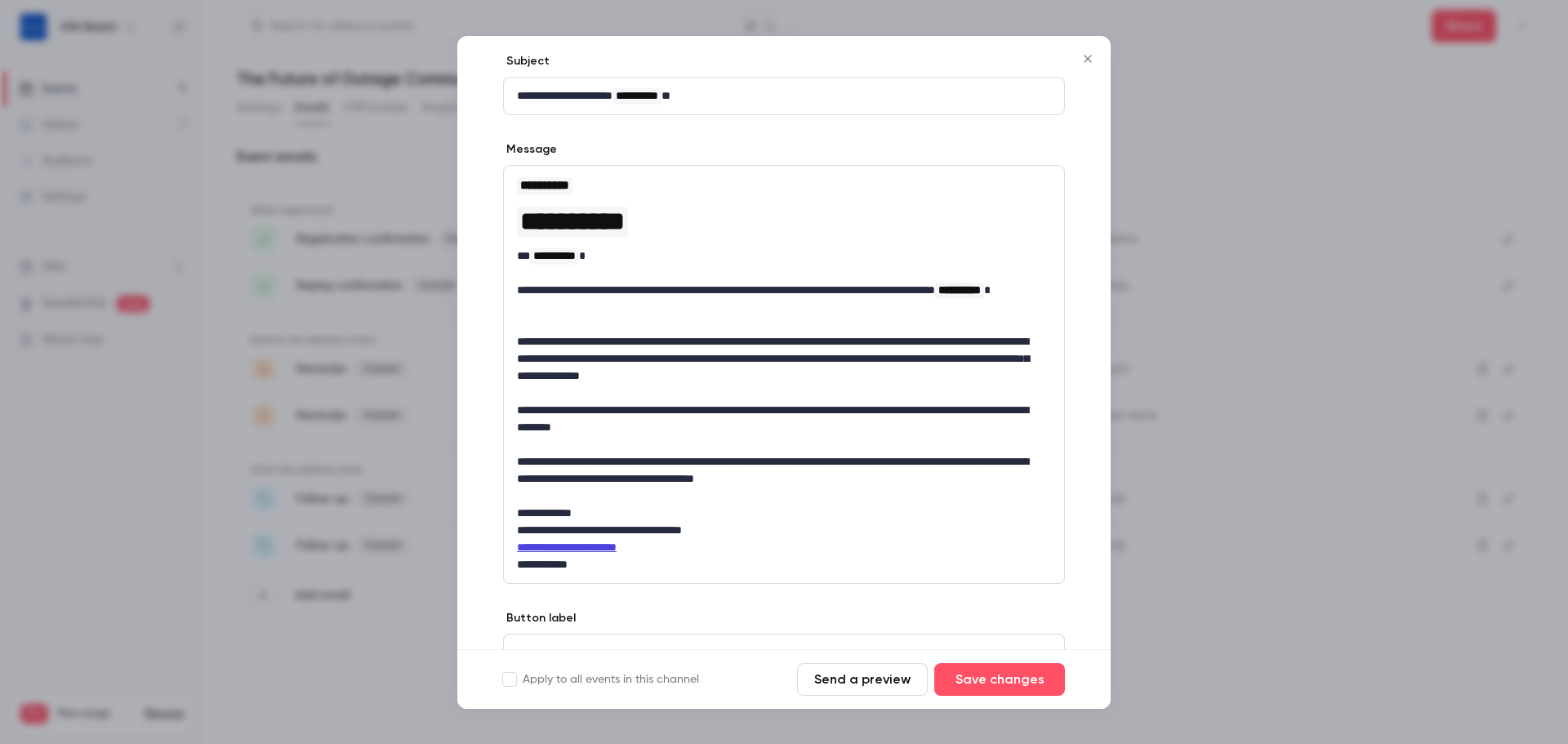
click at [850, 684] on button "Send a preview" at bounding box center [863, 678] width 131 height 32
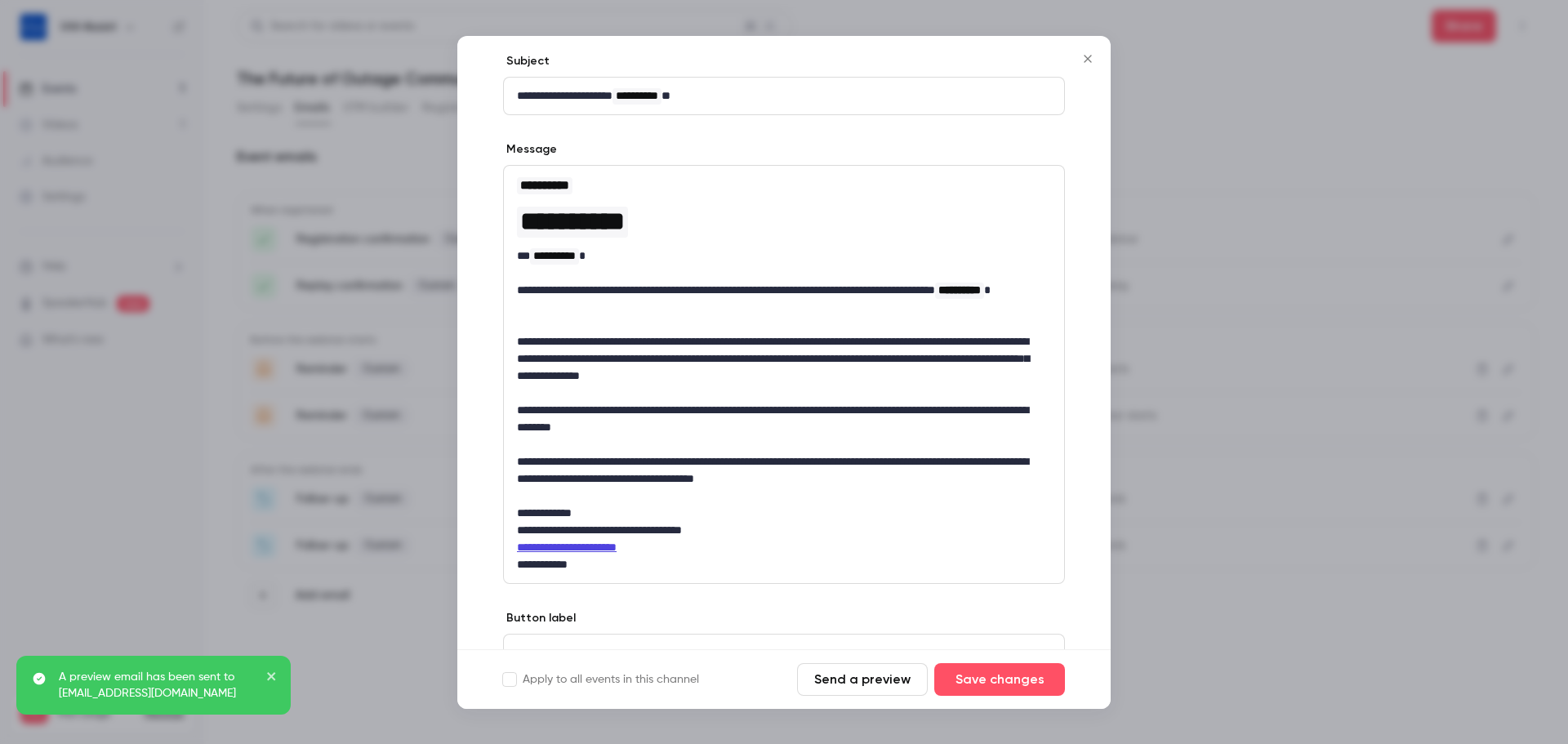
click at [275, 677] on icon "close" at bounding box center [272, 676] width 12 height 13
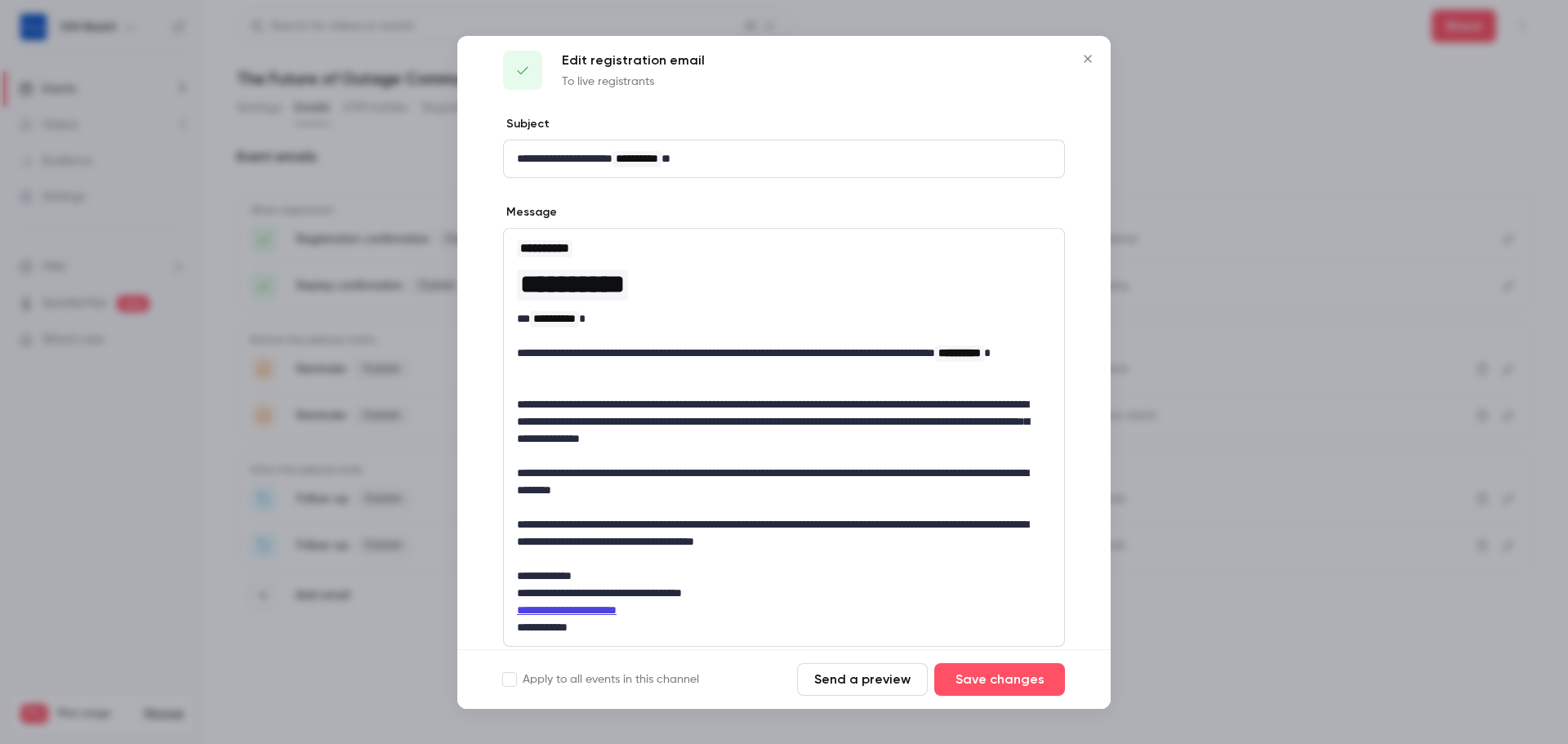
scroll to position [0, 0]
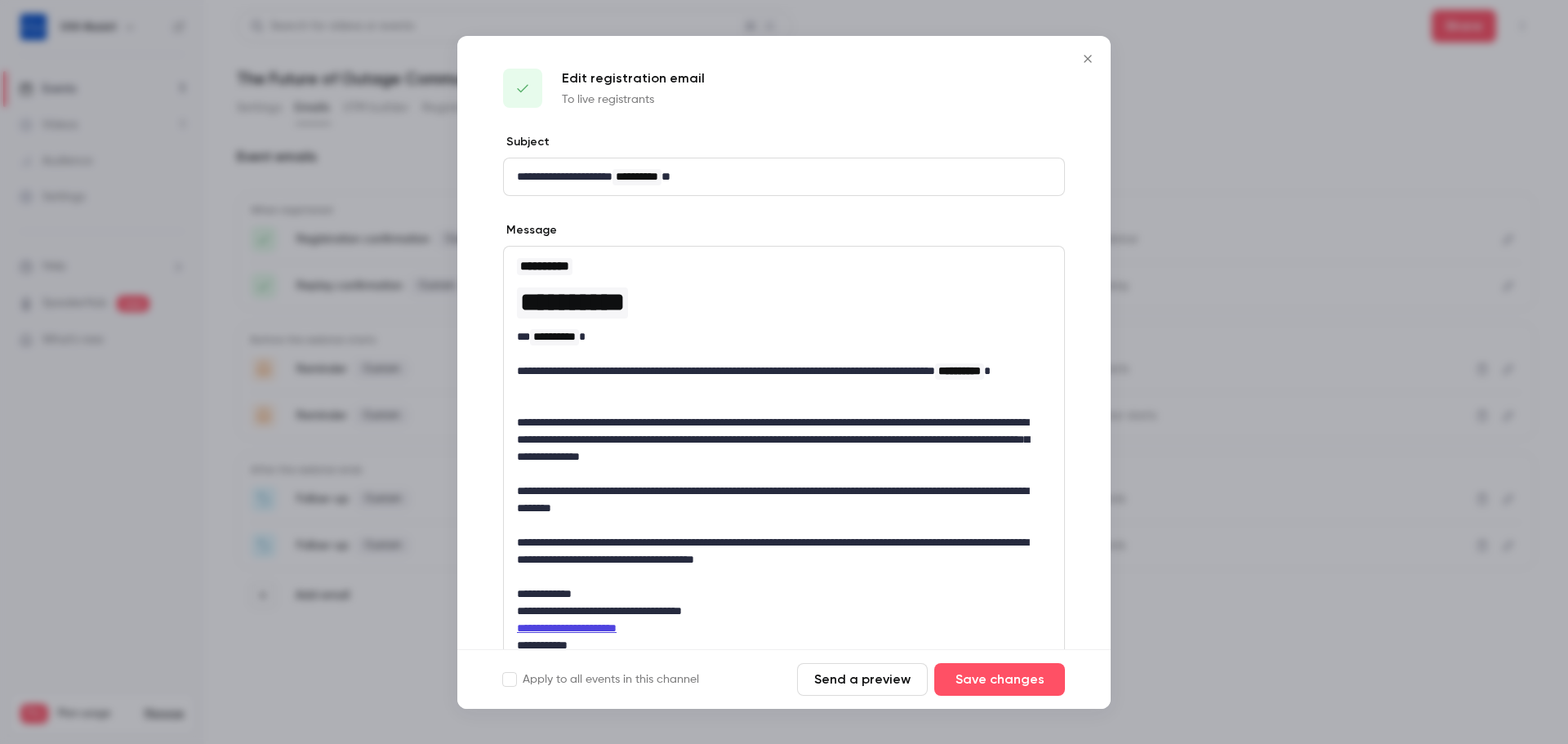
click at [1093, 58] on icon "Close" at bounding box center [1088, 58] width 20 height 13
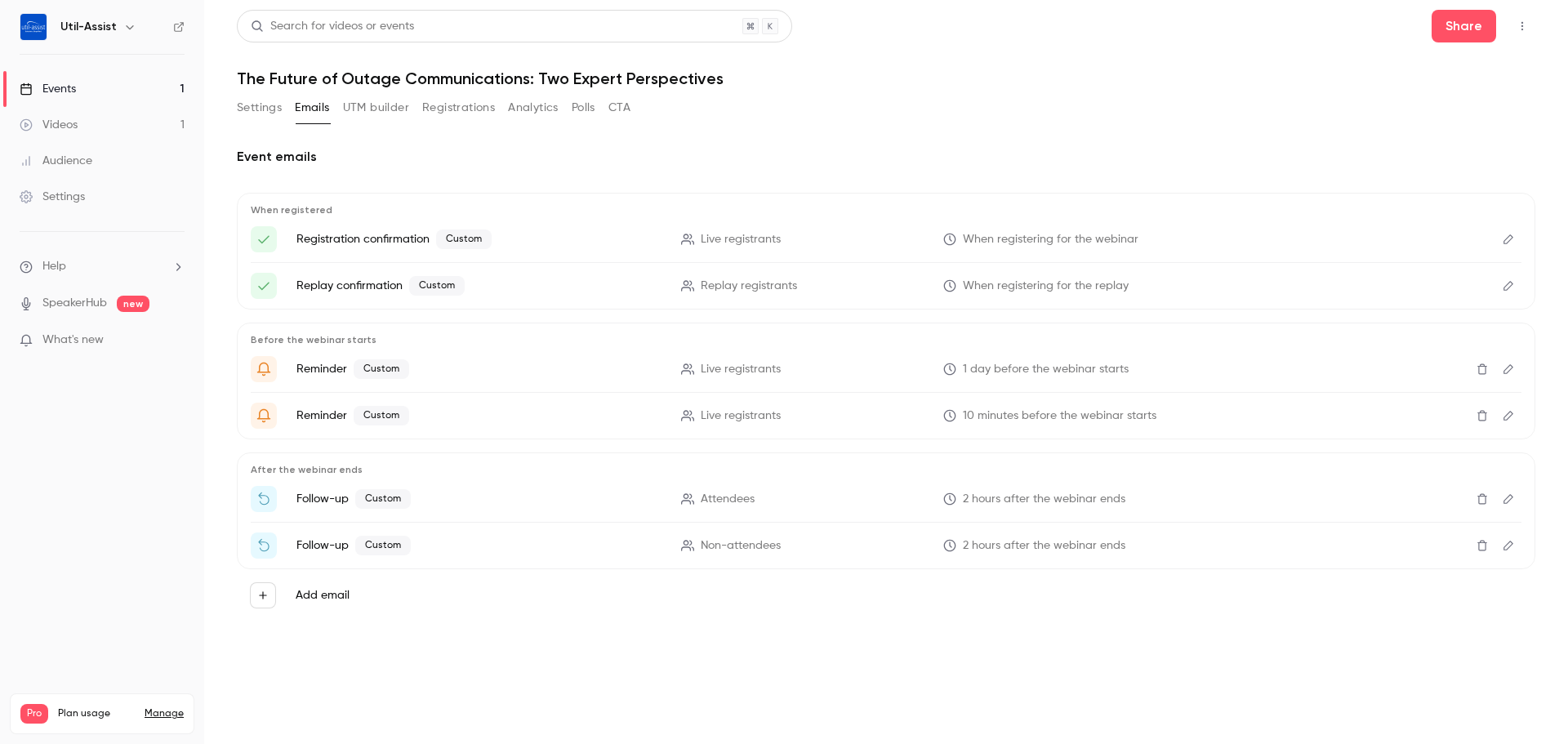
click at [258, 116] on button "Settings" at bounding box center [259, 108] width 45 height 26
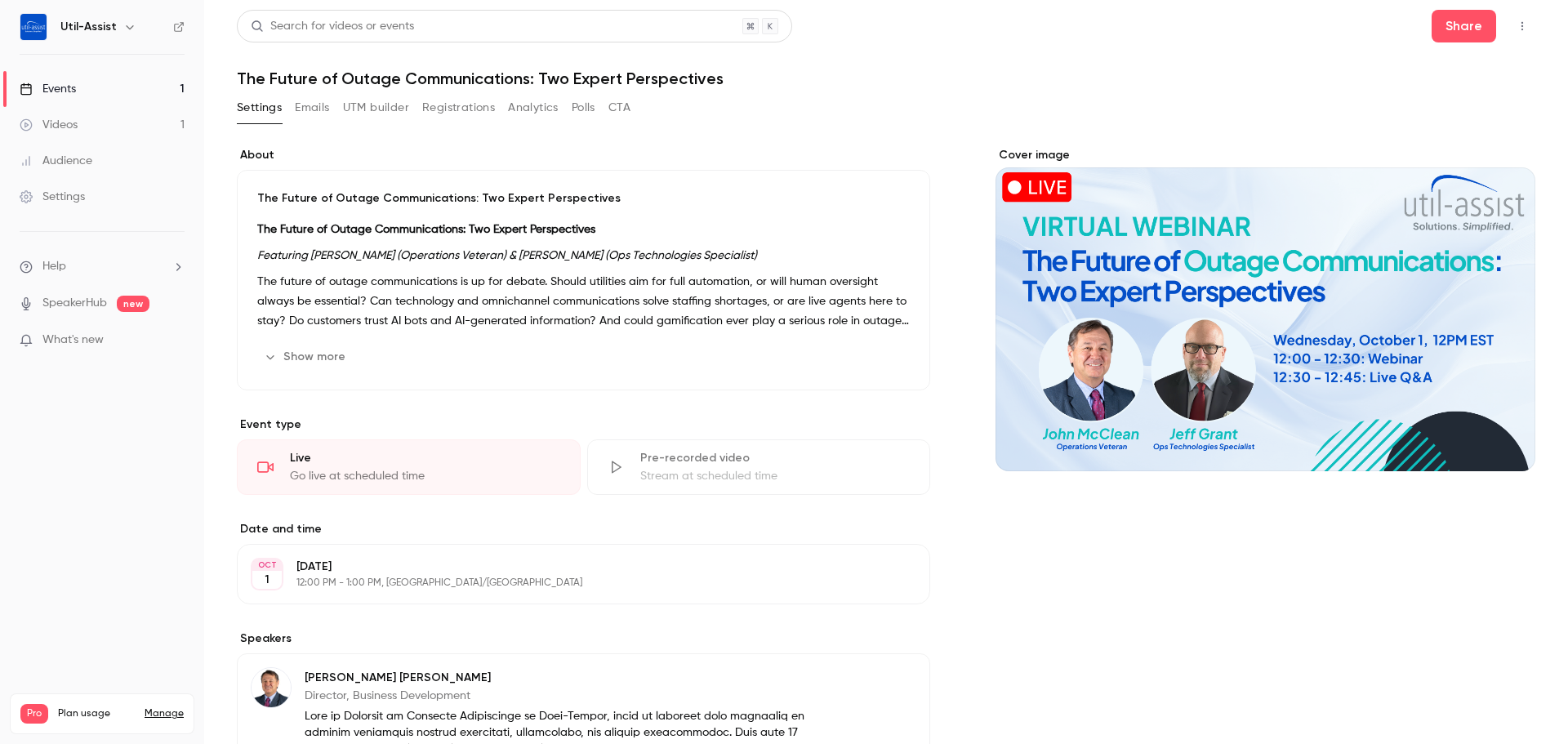
click at [313, 111] on button "Emails" at bounding box center [311, 108] width 34 height 26
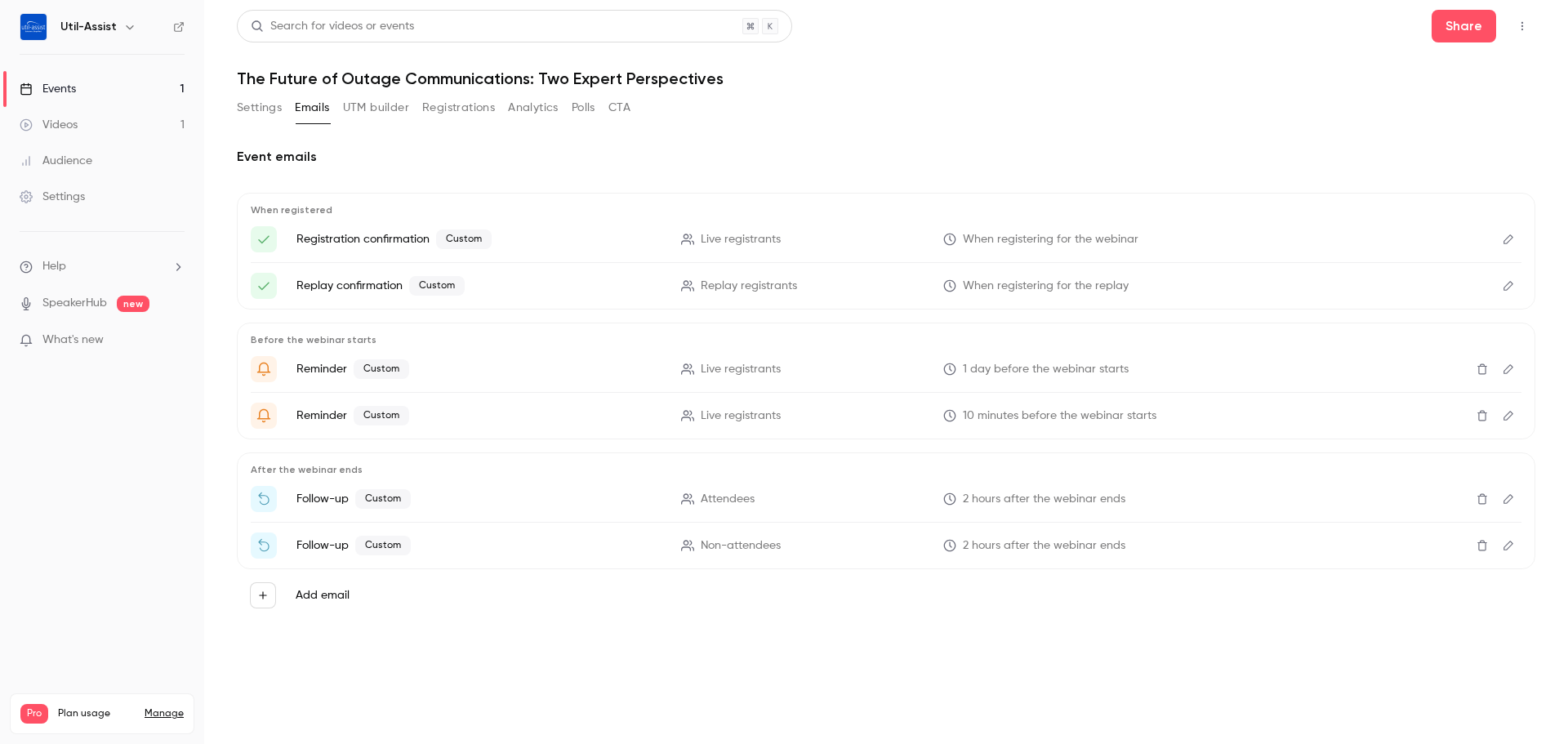
click at [1508, 248] on button "Edit" at bounding box center [1508, 239] width 26 height 26
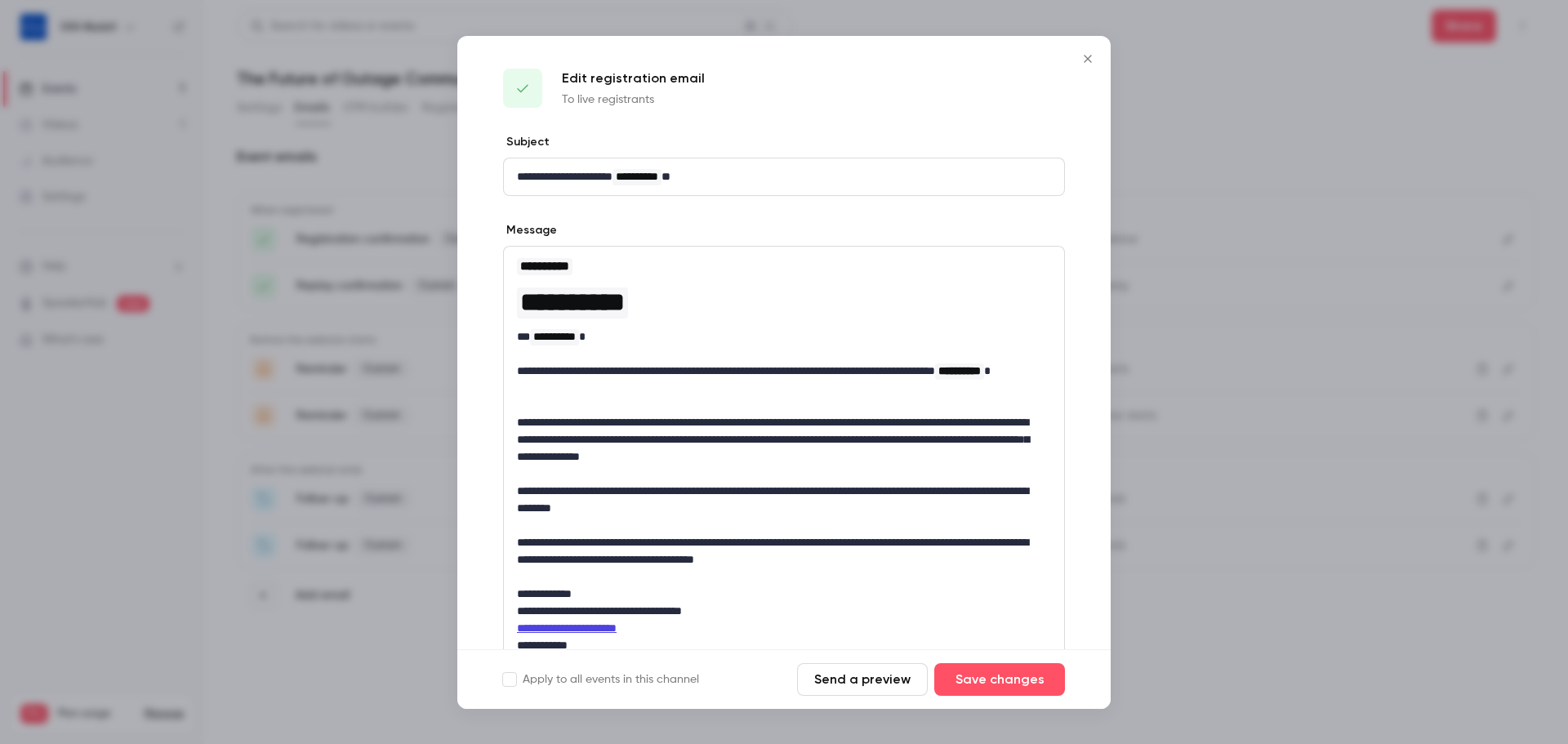
click at [1080, 59] on icon "Close" at bounding box center [1088, 58] width 20 height 13
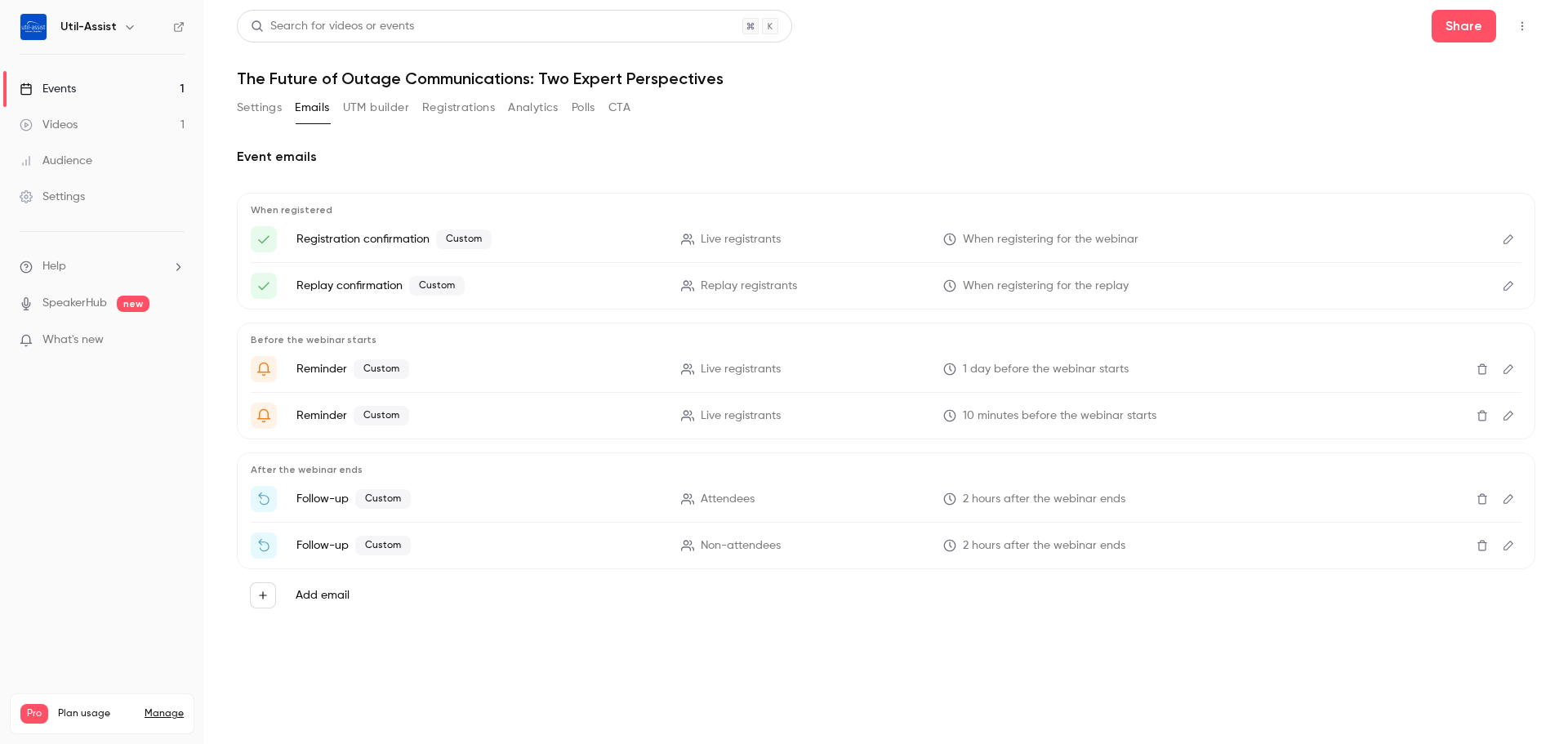
click at [264, 116] on button "Settings" at bounding box center [259, 108] width 45 height 26
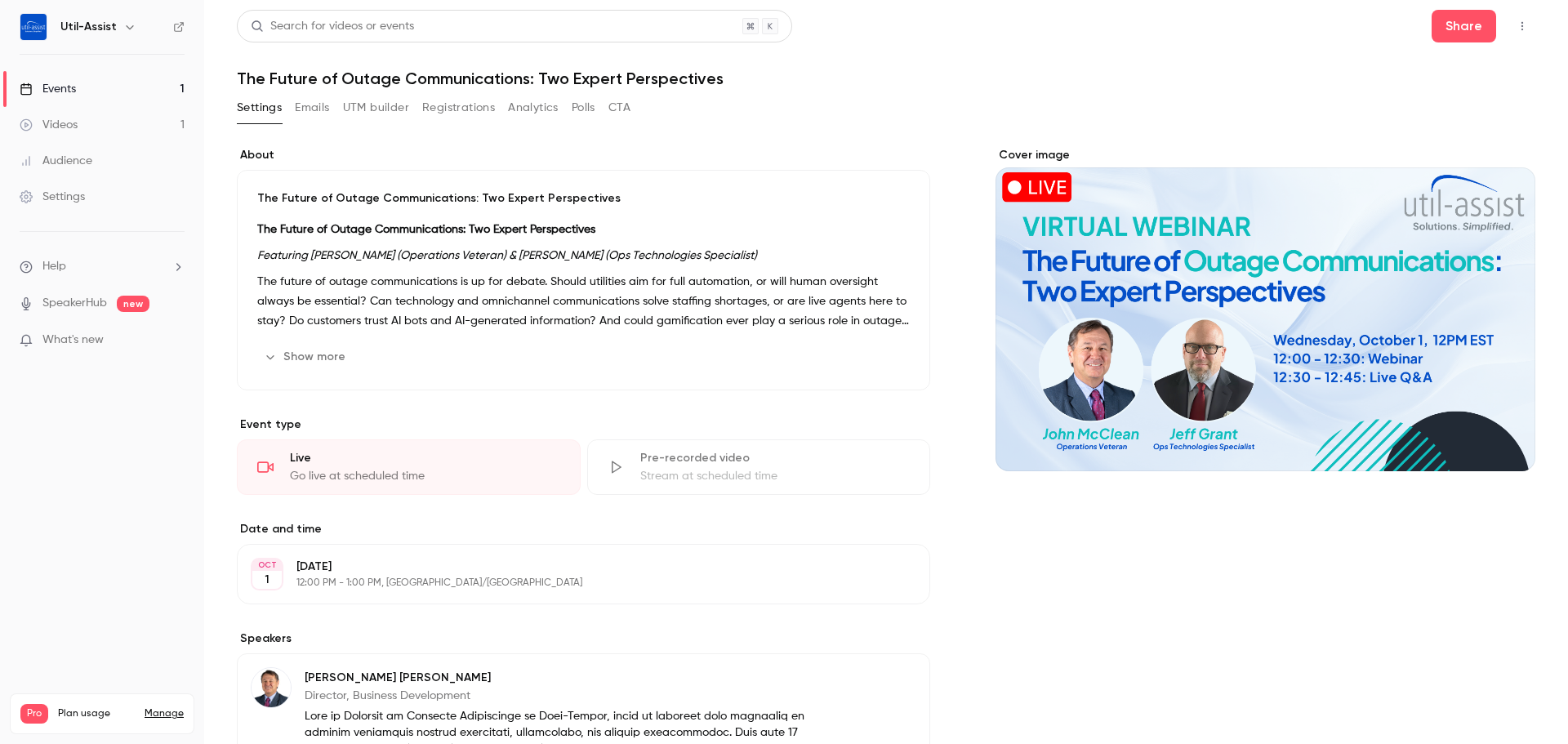
click at [337, 354] on button "Show more" at bounding box center [306, 356] width 98 height 26
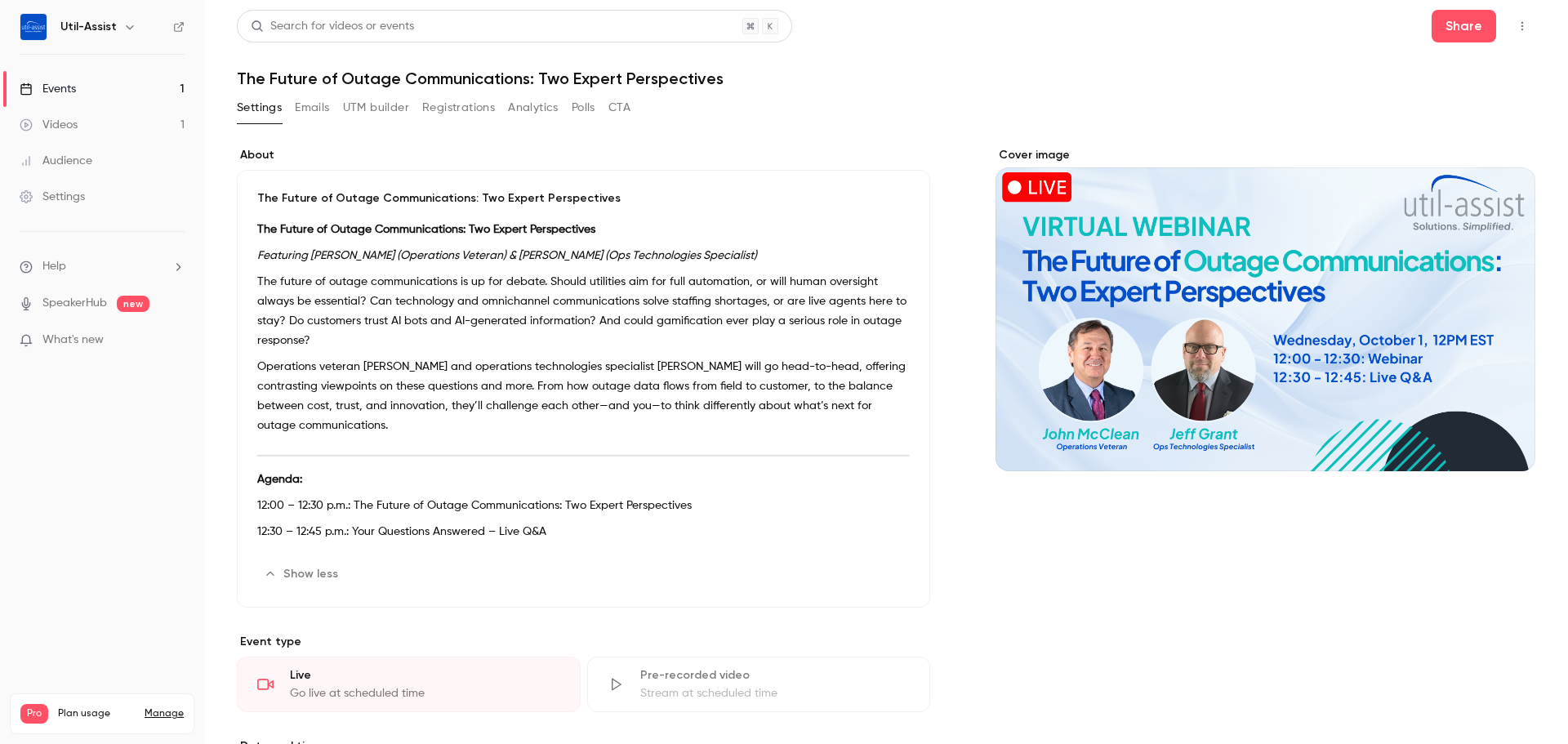
click at [311, 99] on button "Emails" at bounding box center [311, 108] width 34 height 26
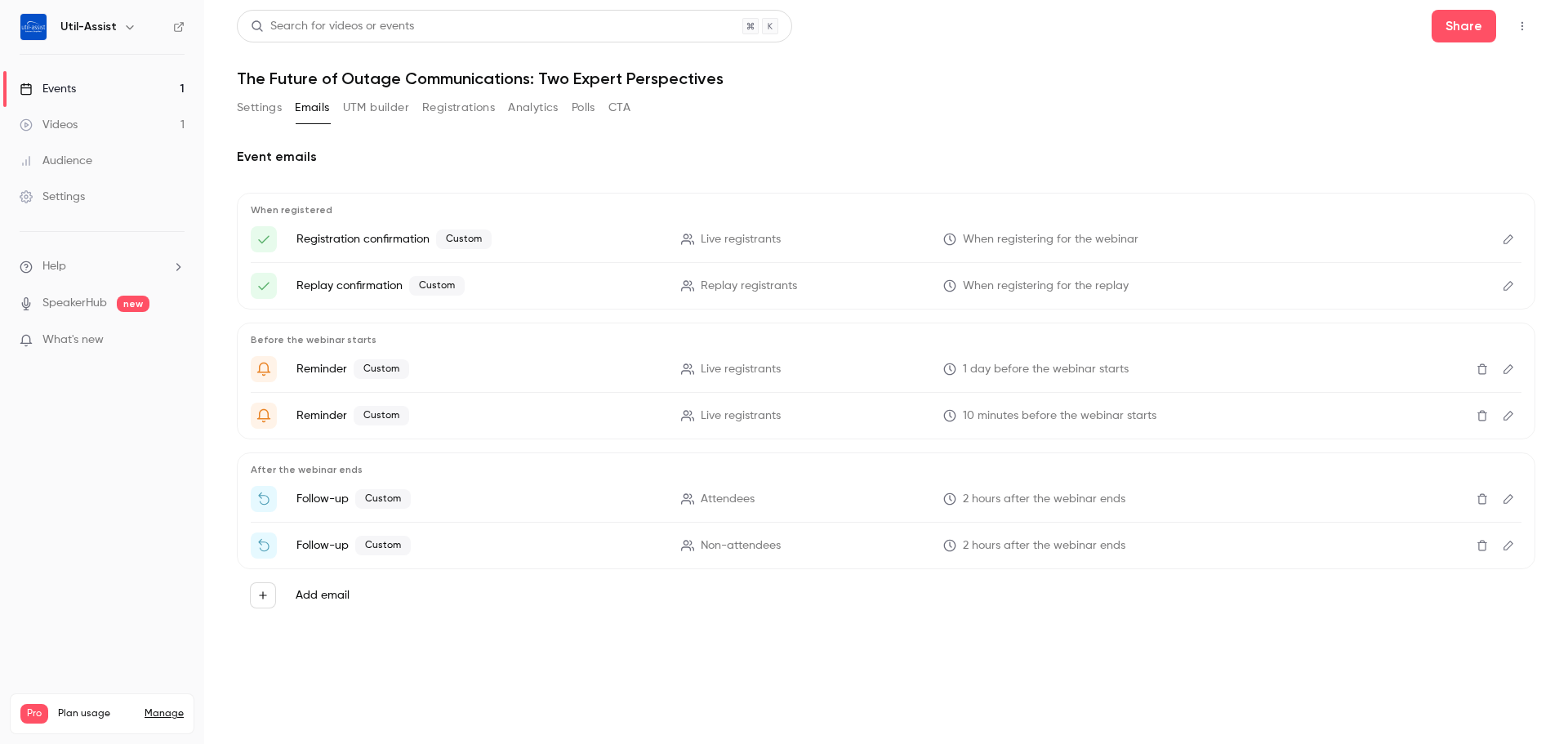
click at [1501, 228] on button "Edit" at bounding box center [1508, 239] width 26 height 26
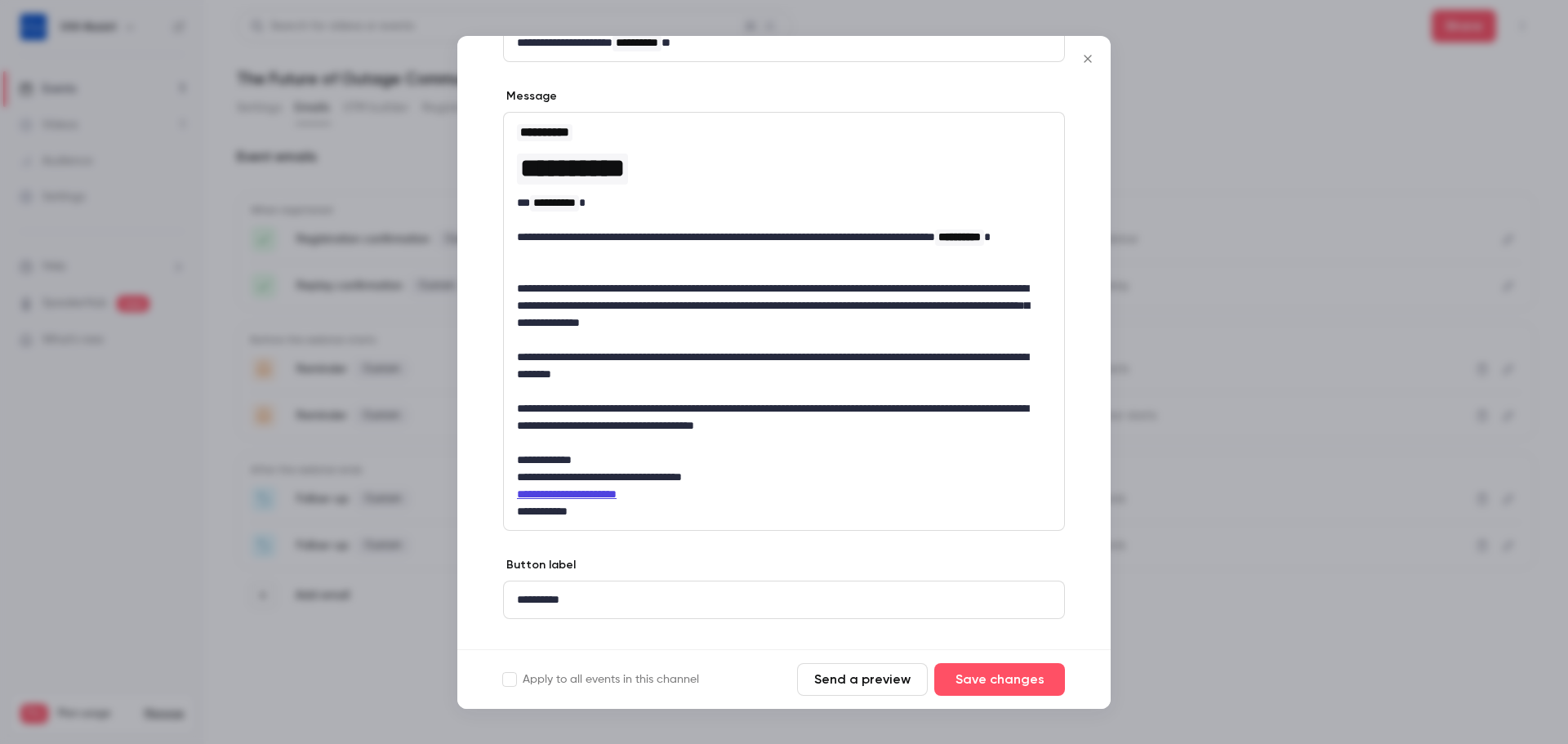
scroll to position [162, 0]
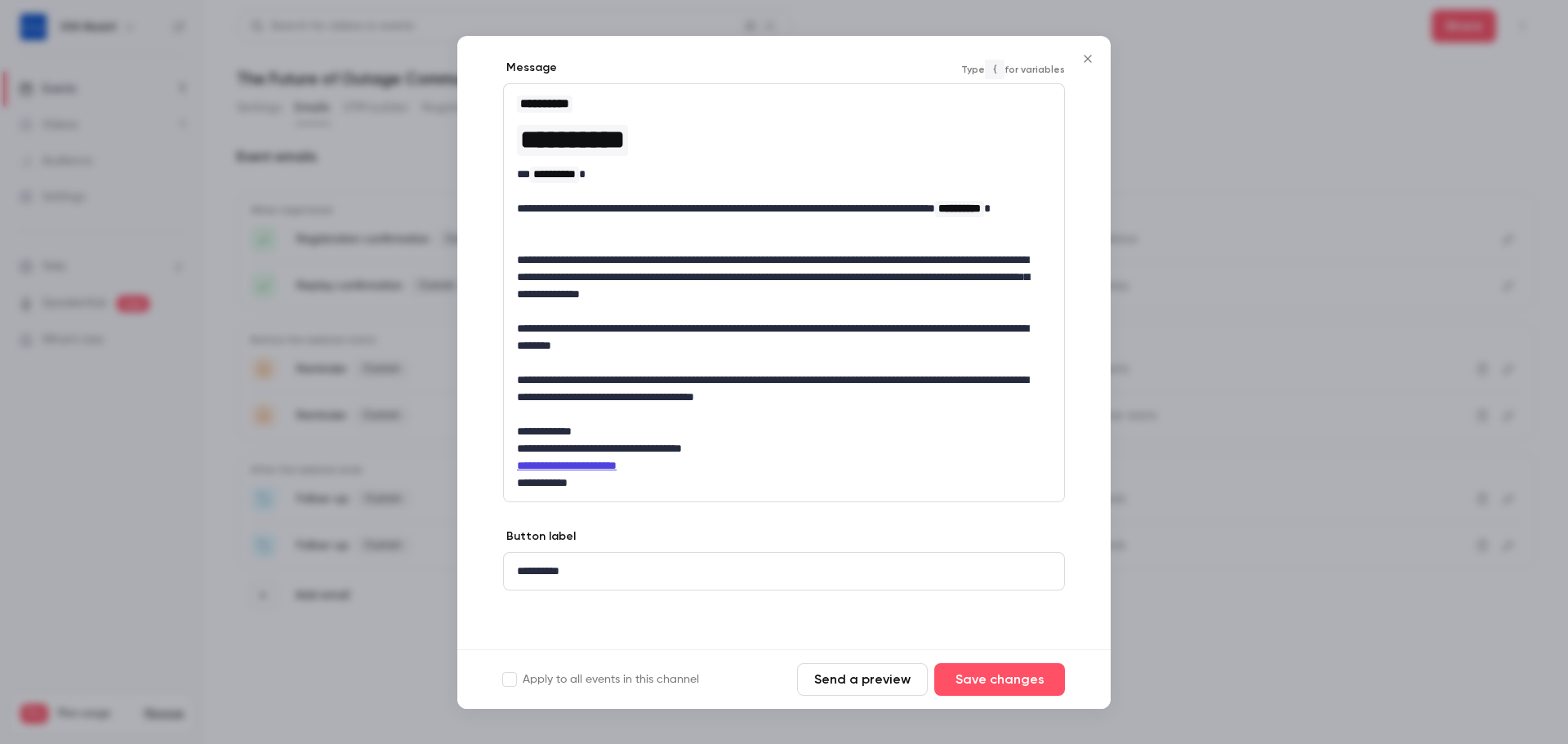
click at [517, 258] on p "**********" at bounding box center [777, 277] width 521 height 52
click at [1088, 50] on button "Close" at bounding box center [1087, 58] width 32 height 32
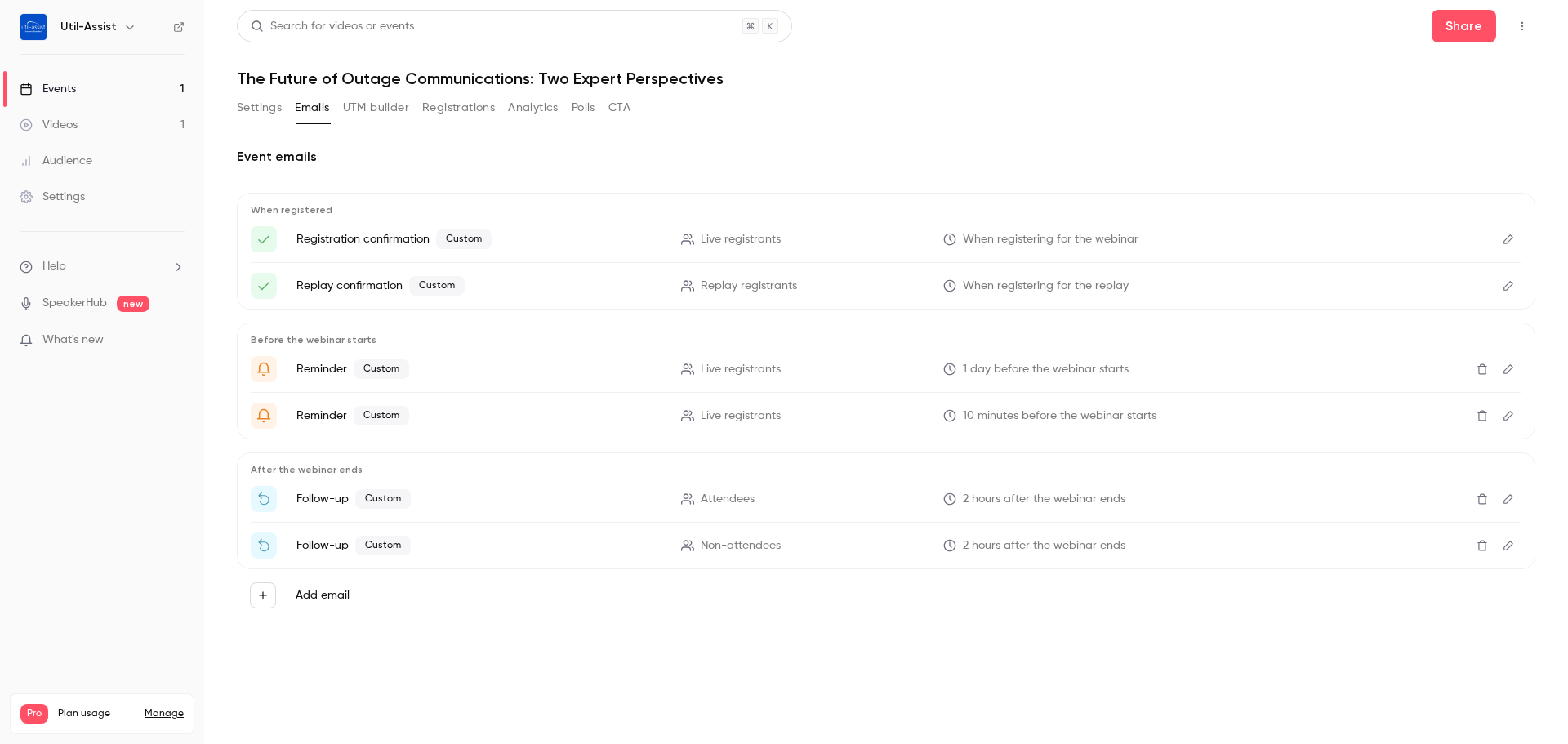
click at [1501, 240] on icon "Edit" at bounding box center [1507, 240] width 13 height 12
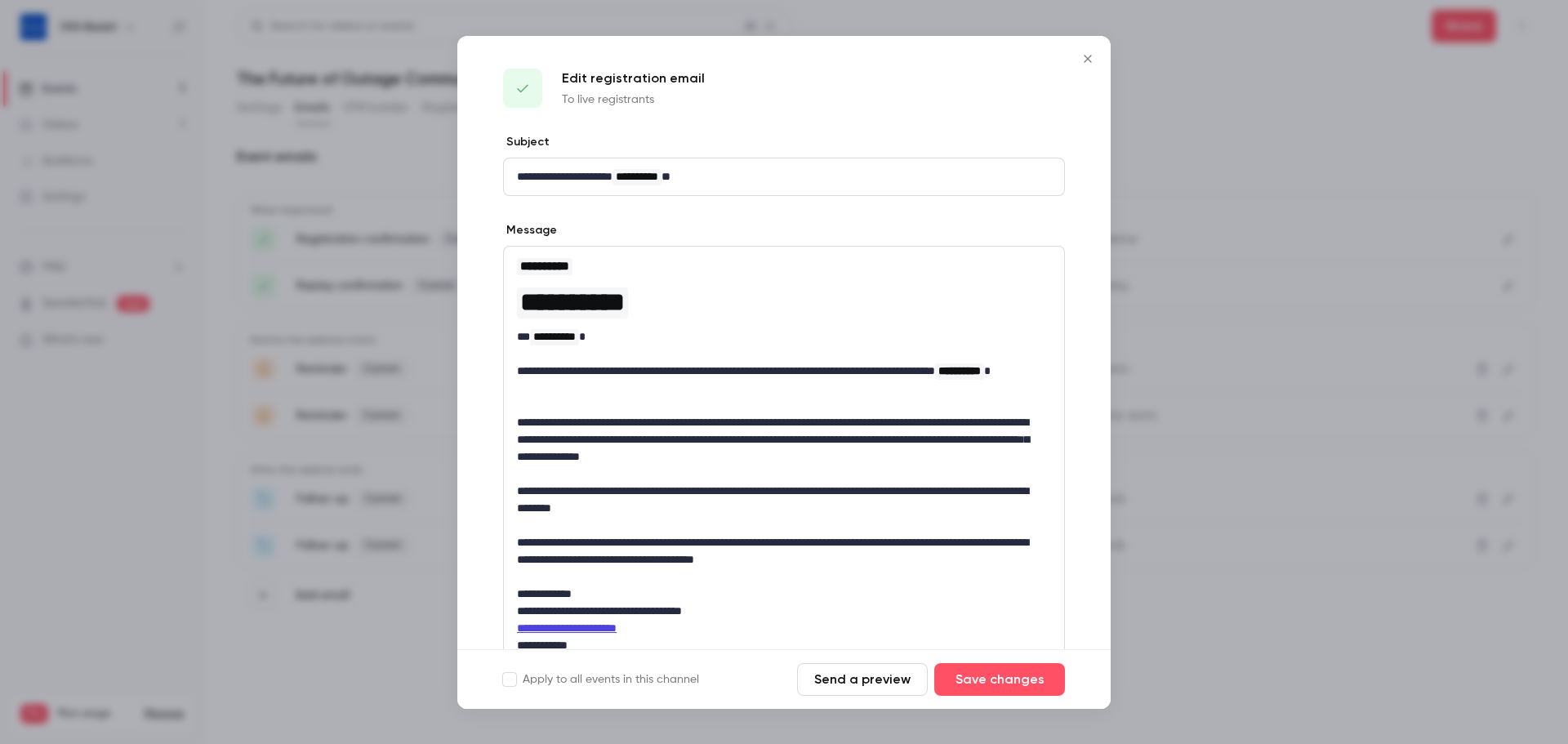
scroll to position [81, 0]
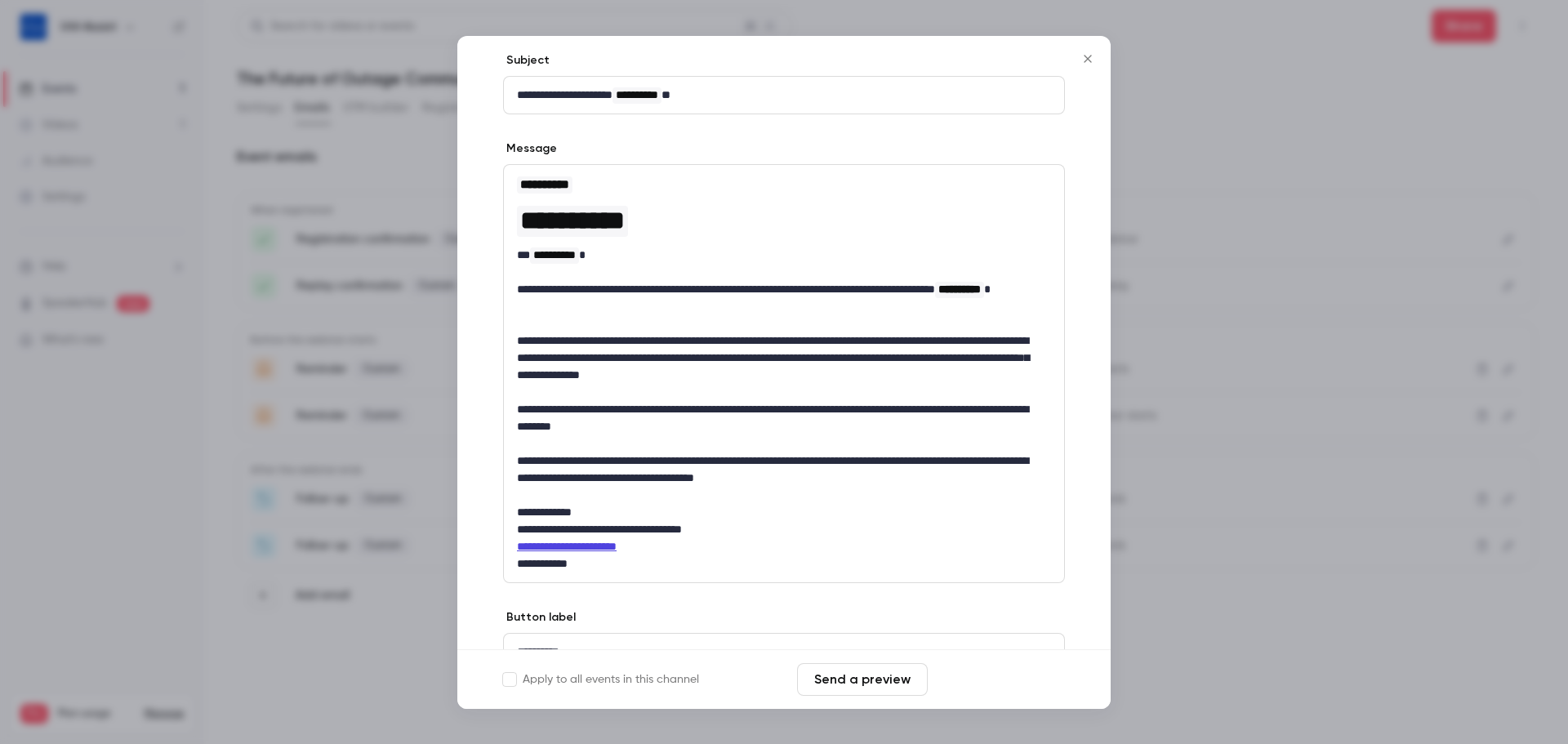
click at [1008, 675] on button "Save changes" at bounding box center [1000, 678] width 131 height 32
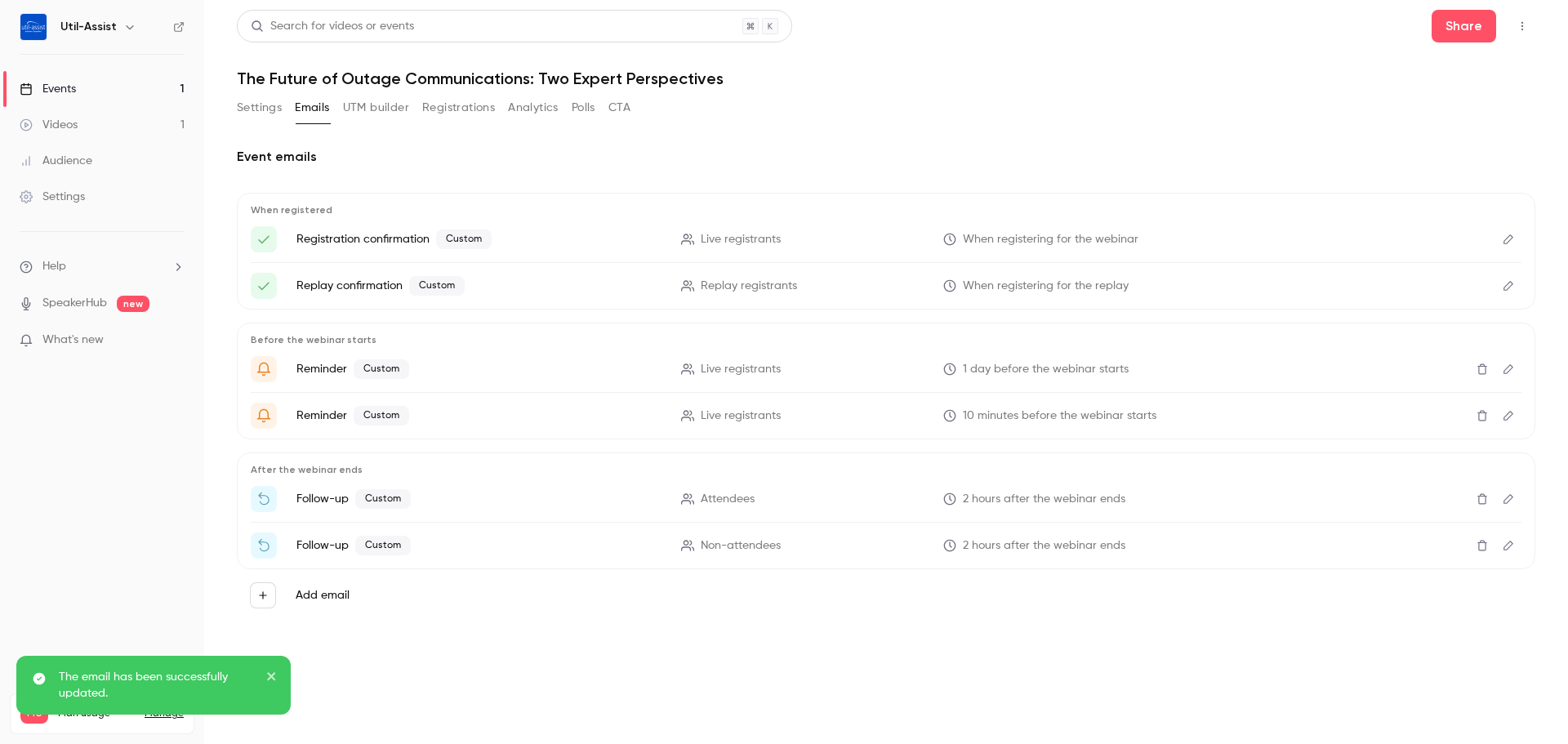
click at [1507, 229] on button "Edit" at bounding box center [1508, 239] width 26 height 26
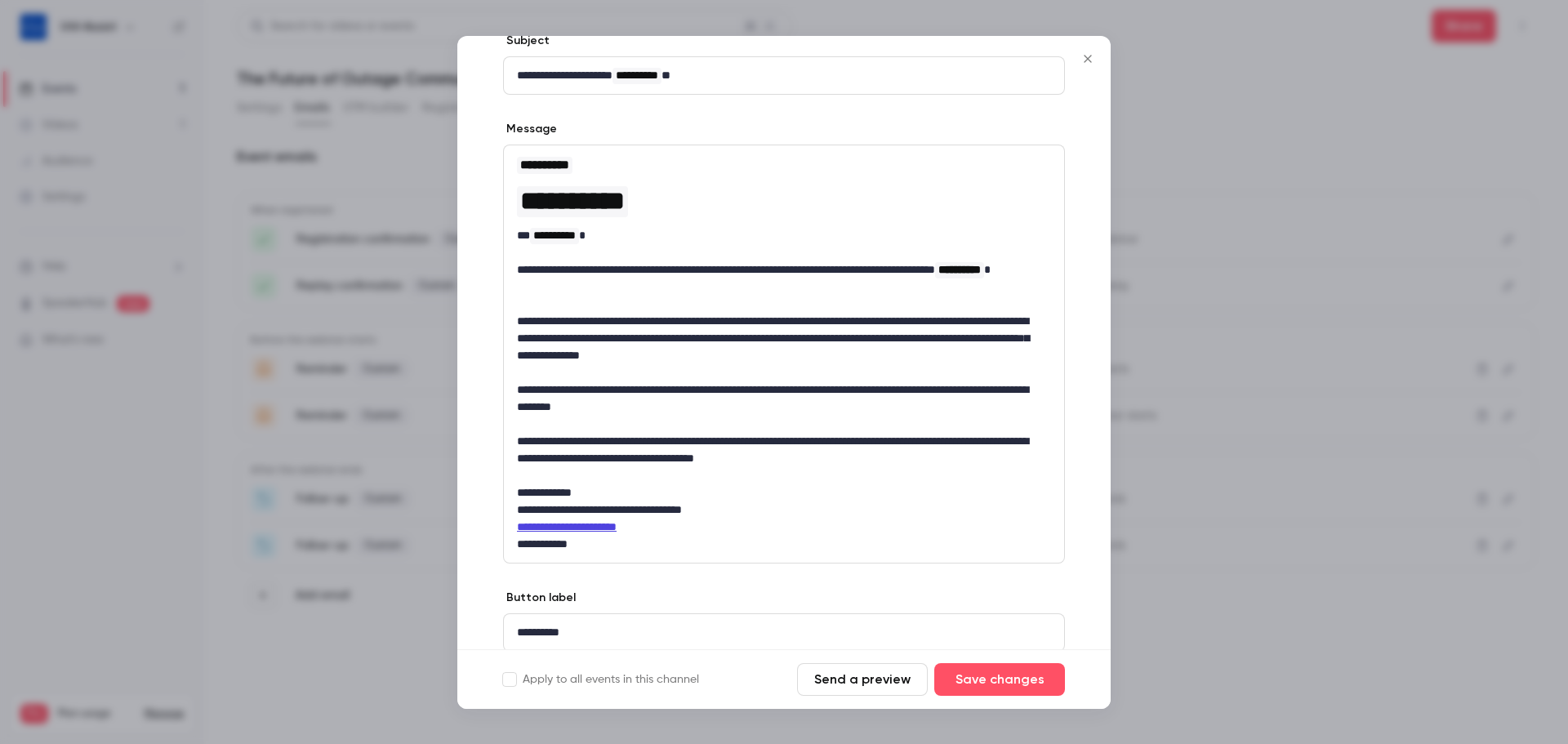
scroll to position [0, 0]
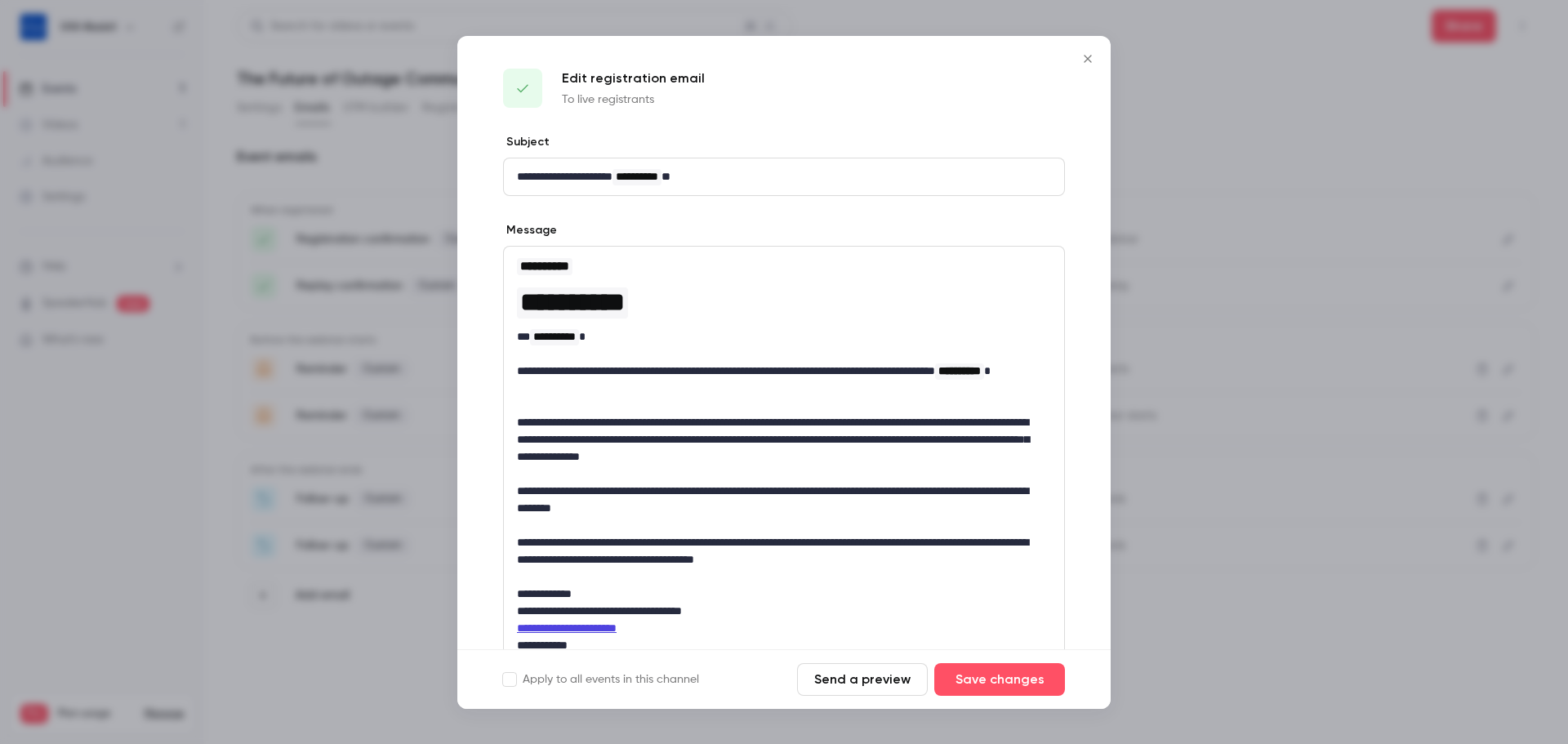
click at [1091, 56] on icon "Close" at bounding box center [1088, 59] width 8 height 8
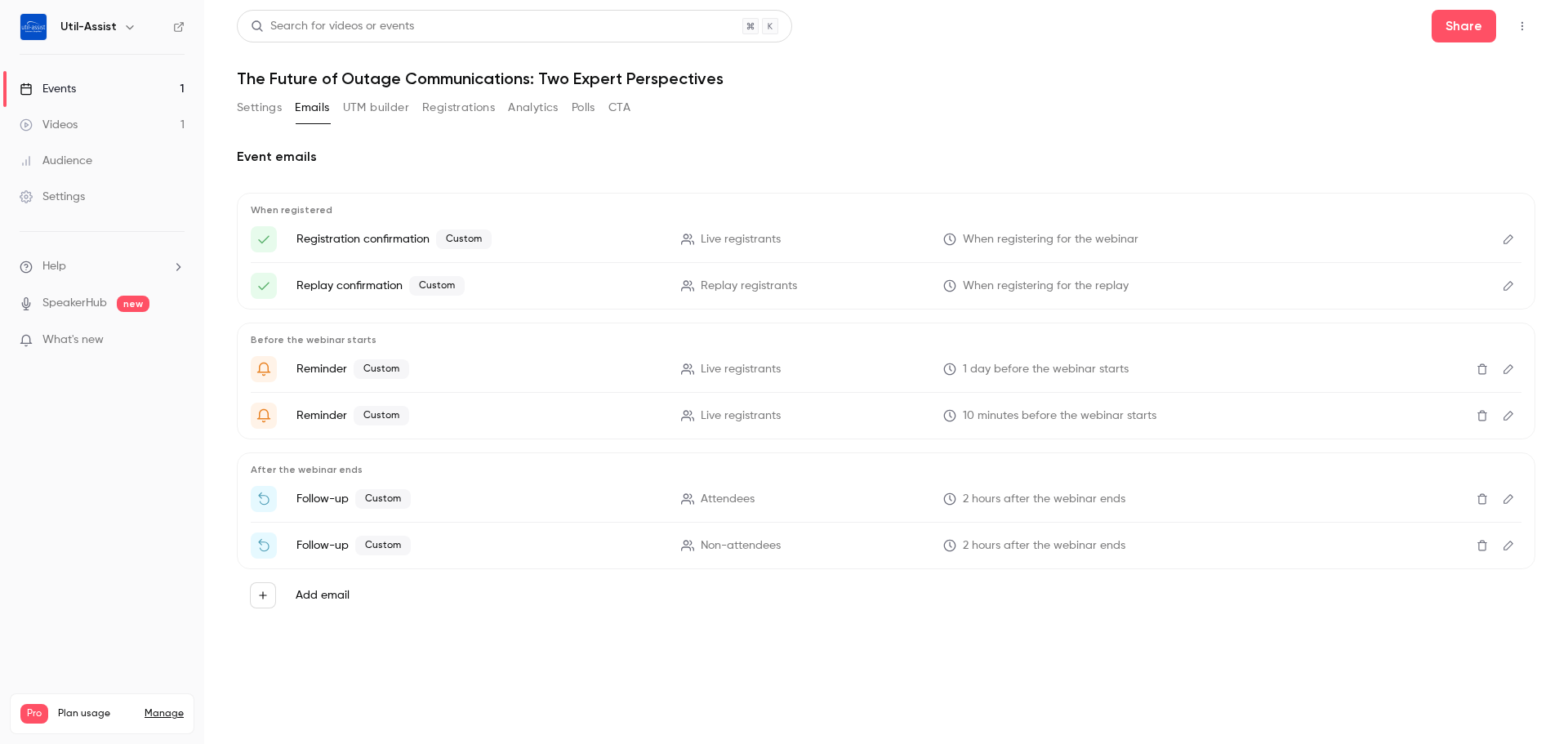
click at [241, 103] on button "Settings" at bounding box center [259, 108] width 45 height 26
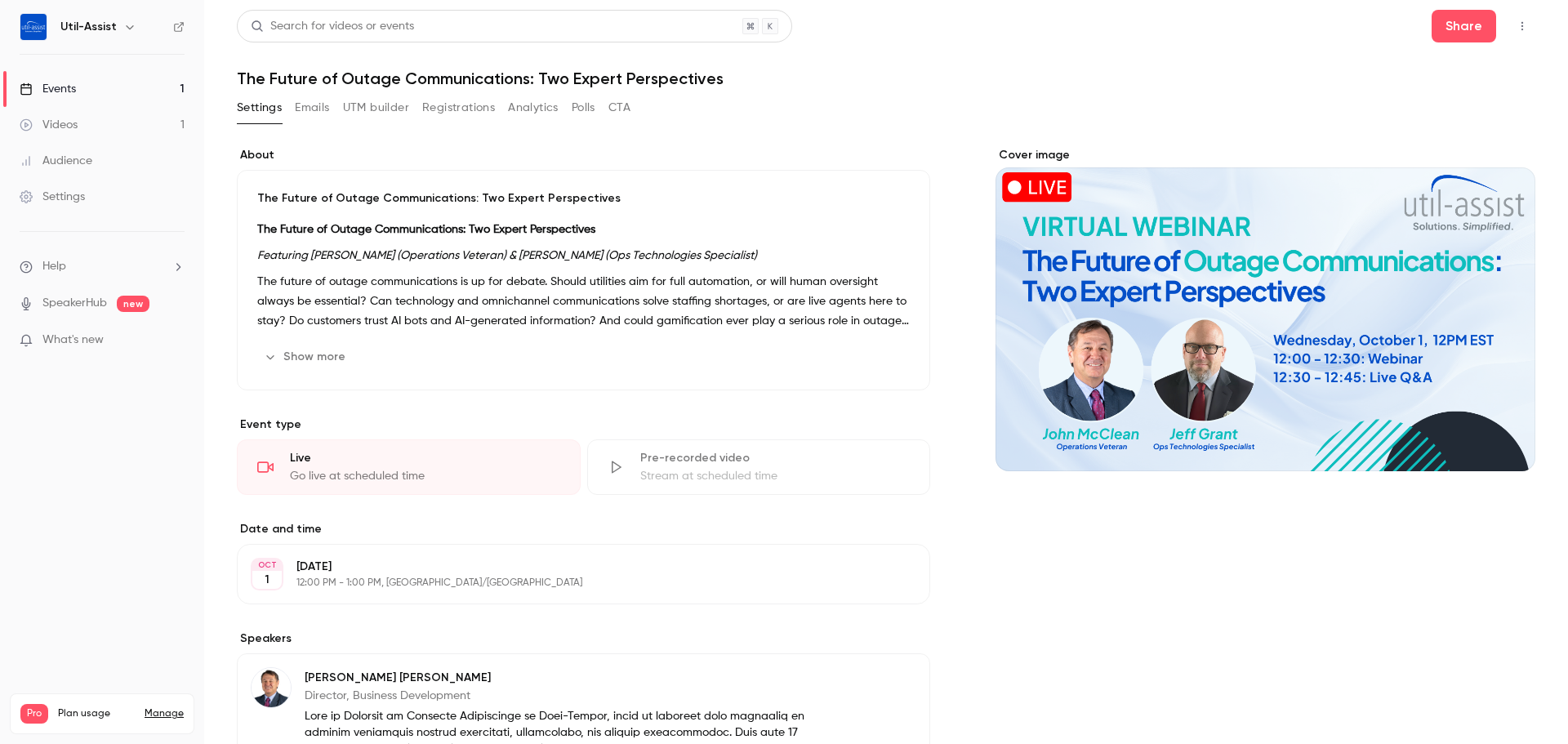
click at [330, 358] on button "Show more" at bounding box center [306, 356] width 98 height 26
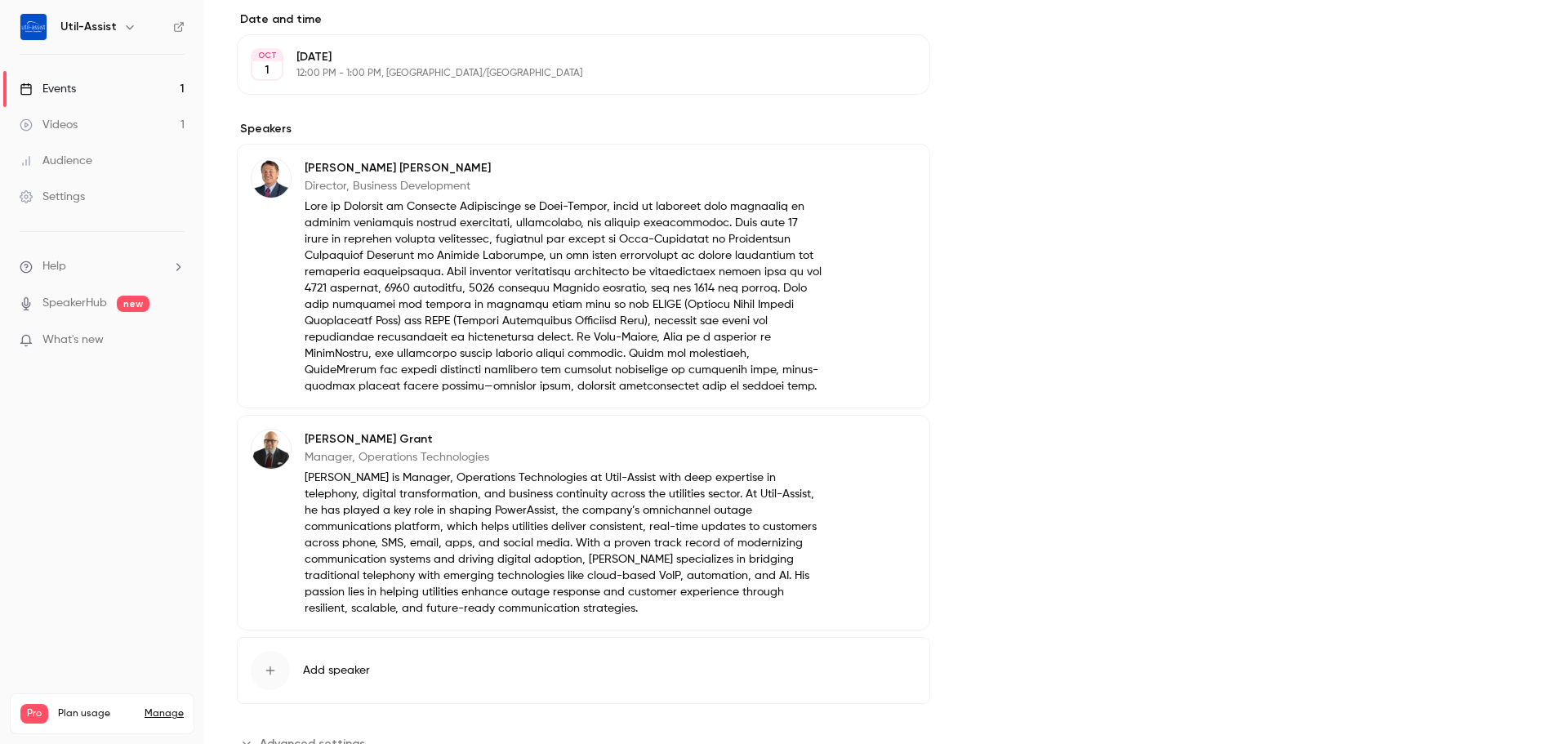
scroll to position [788, 0]
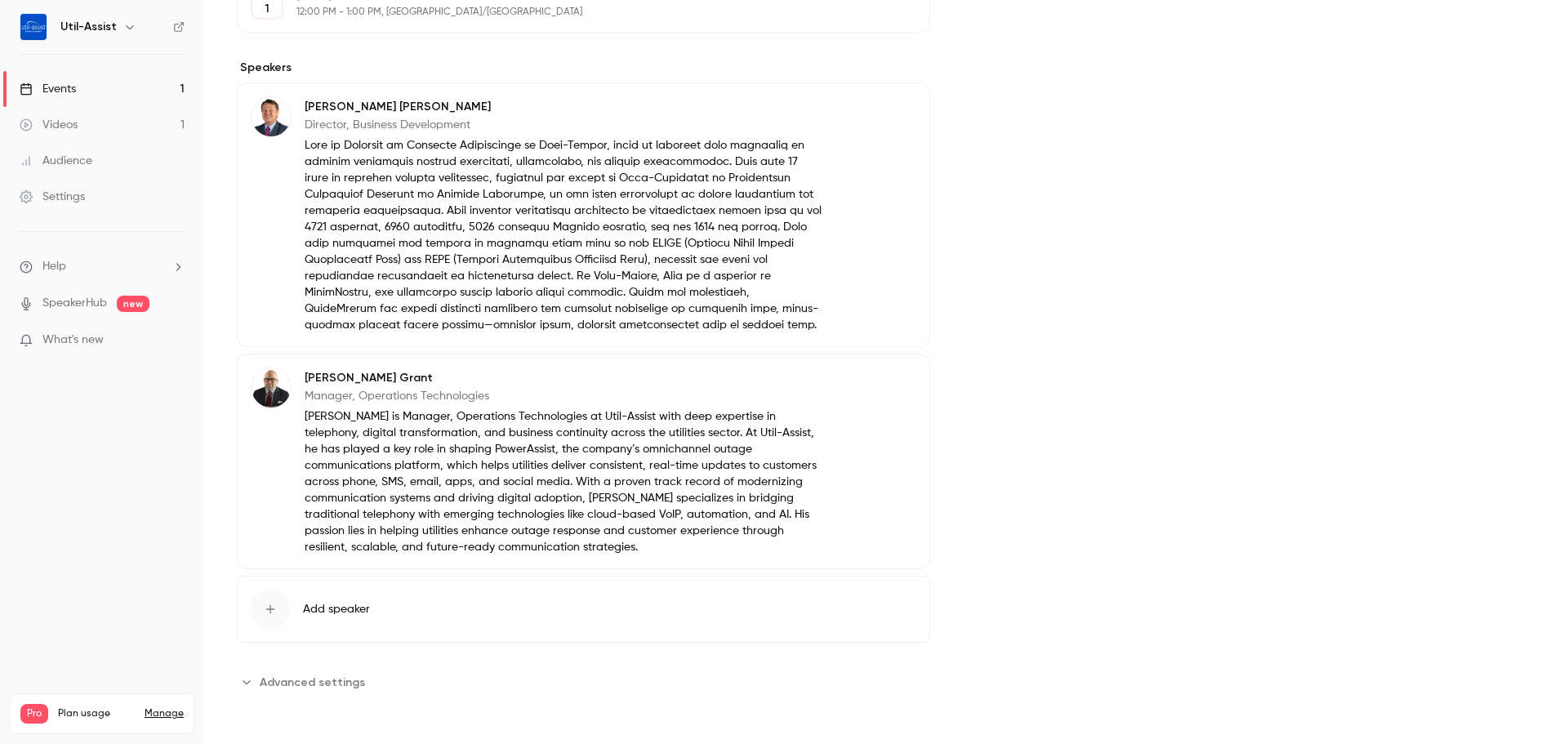
click at [282, 688] on span "Advanced settings" at bounding box center [312, 682] width 106 height 18
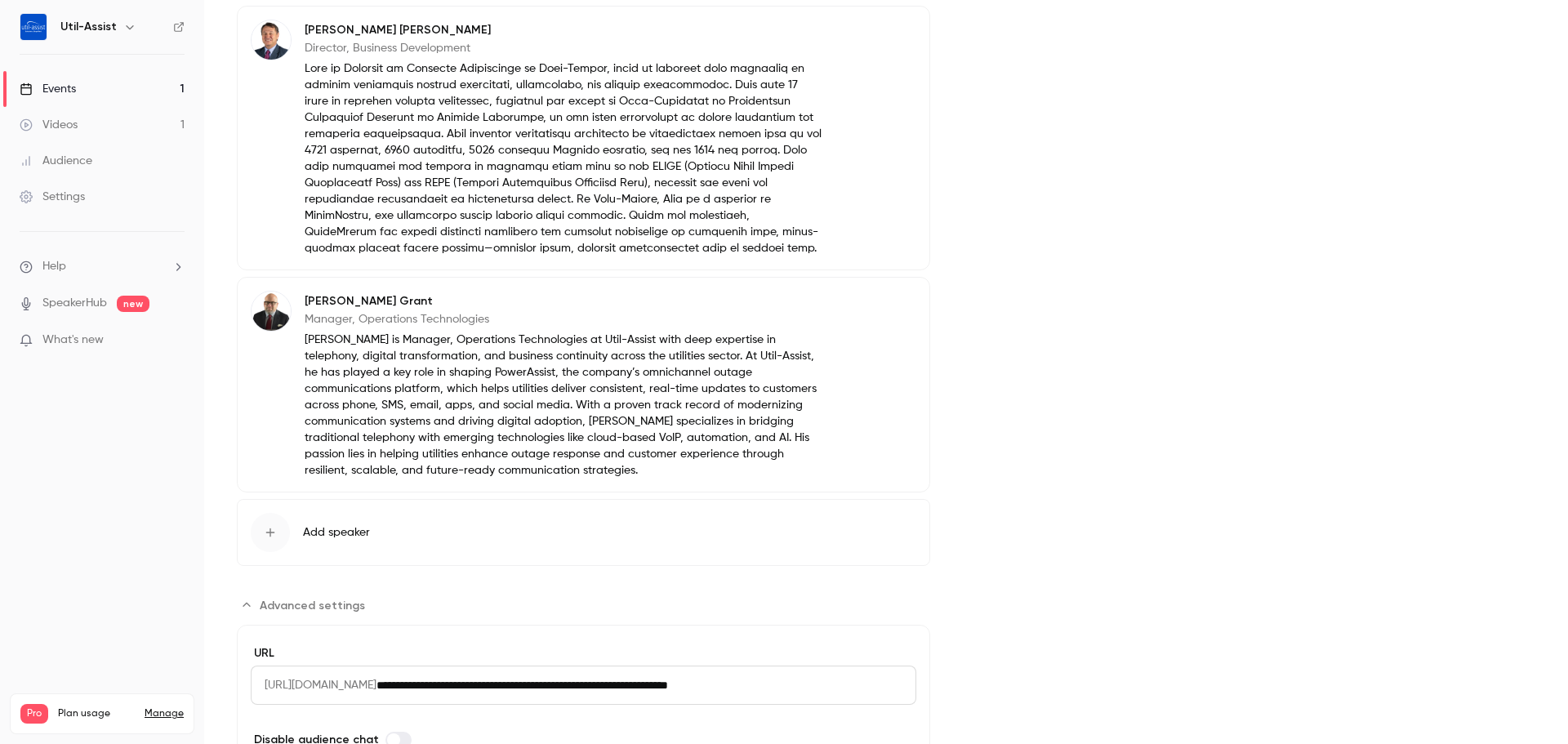
scroll to position [971, 0]
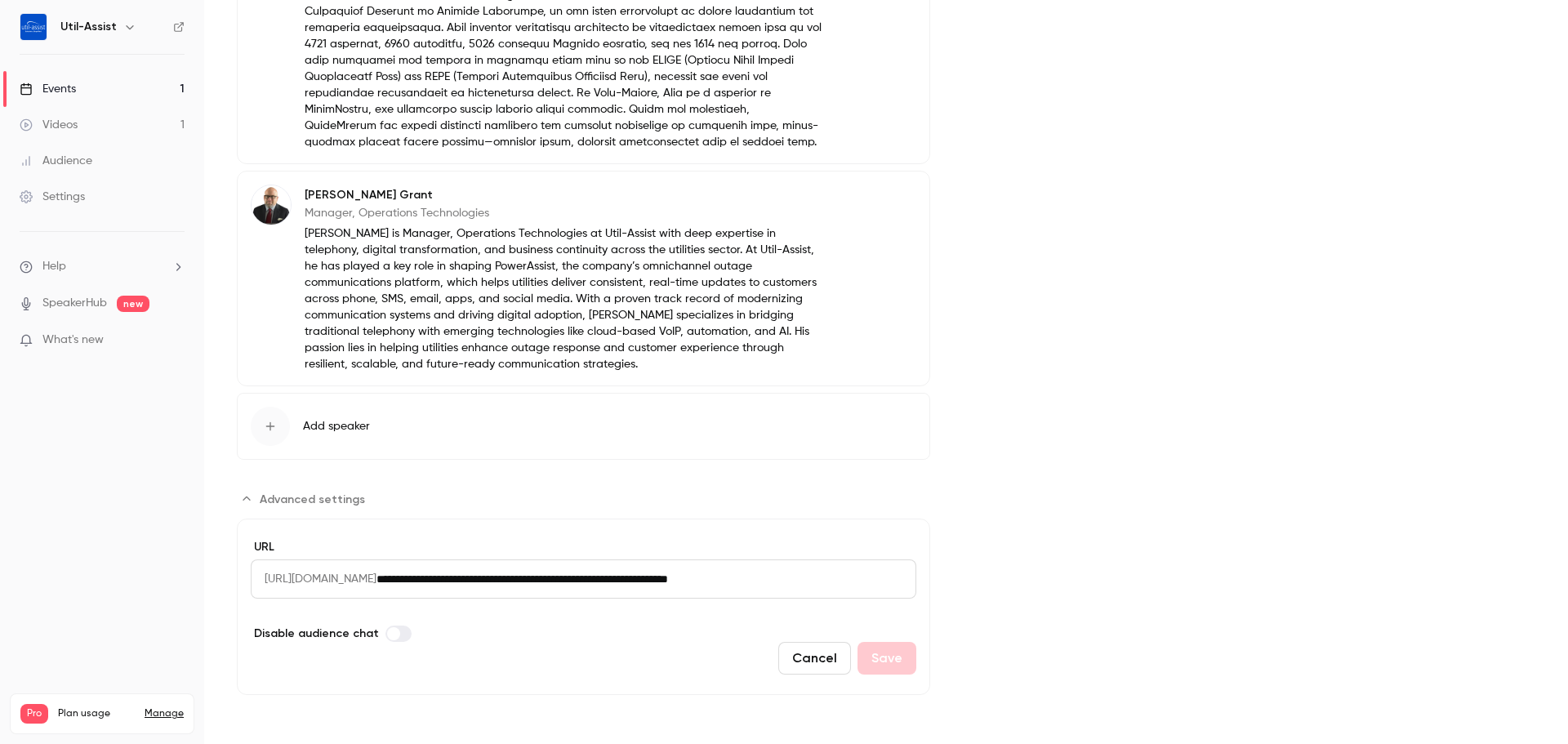
click at [328, 497] on span "Advanced settings" at bounding box center [312, 500] width 106 height 18
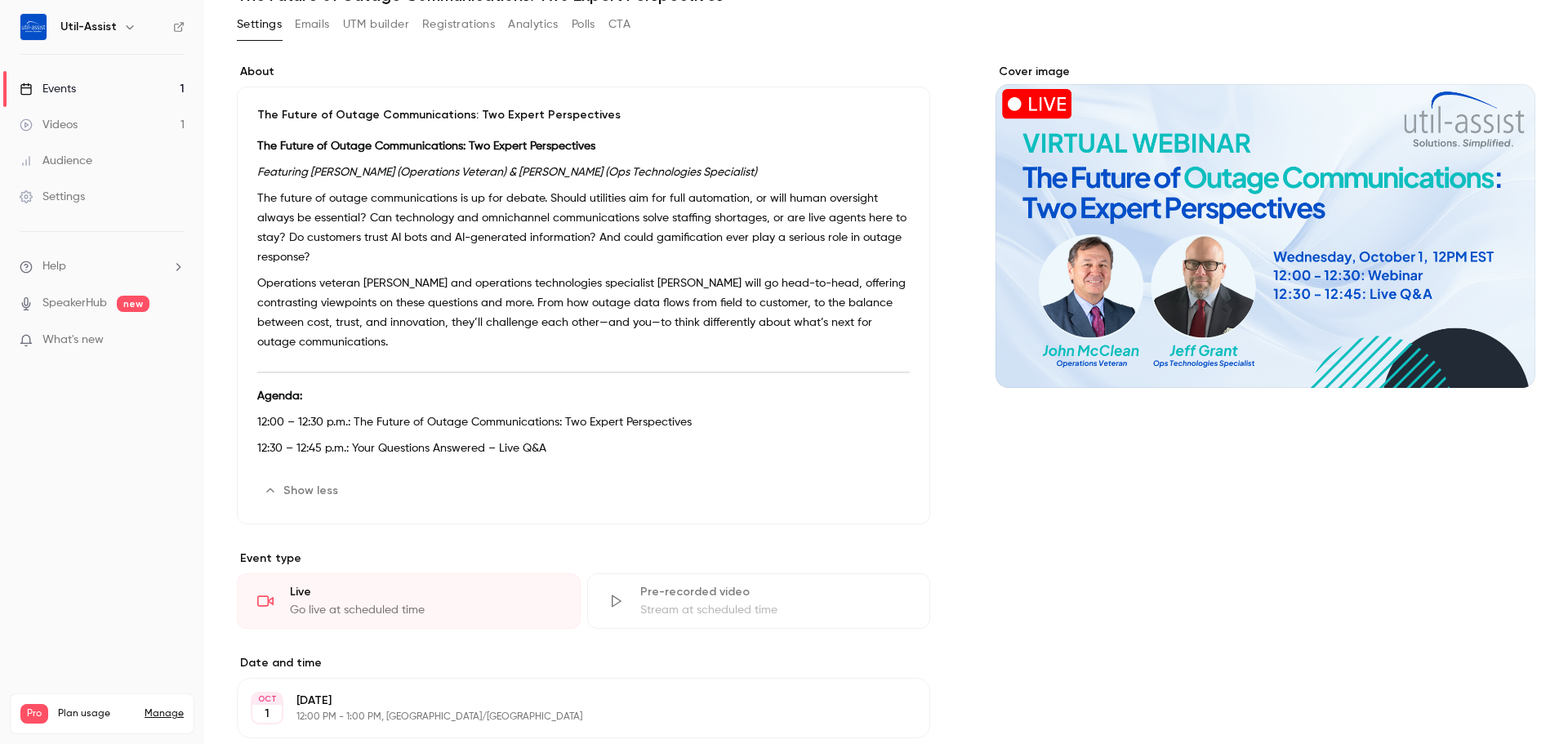
scroll to position [0, 0]
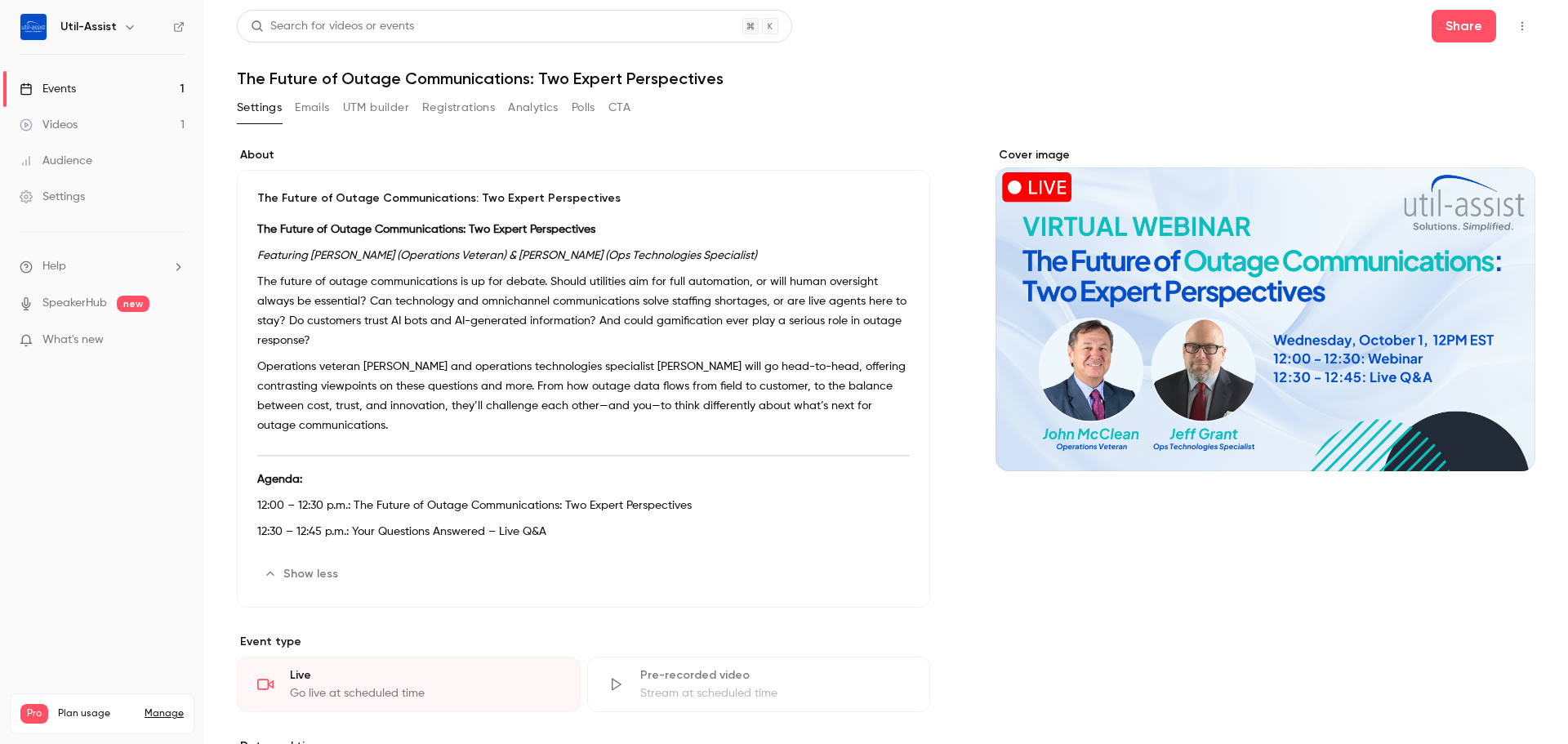
click at [110, 86] on link "Events 1" at bounding box center [102, 89] width 204 height 36
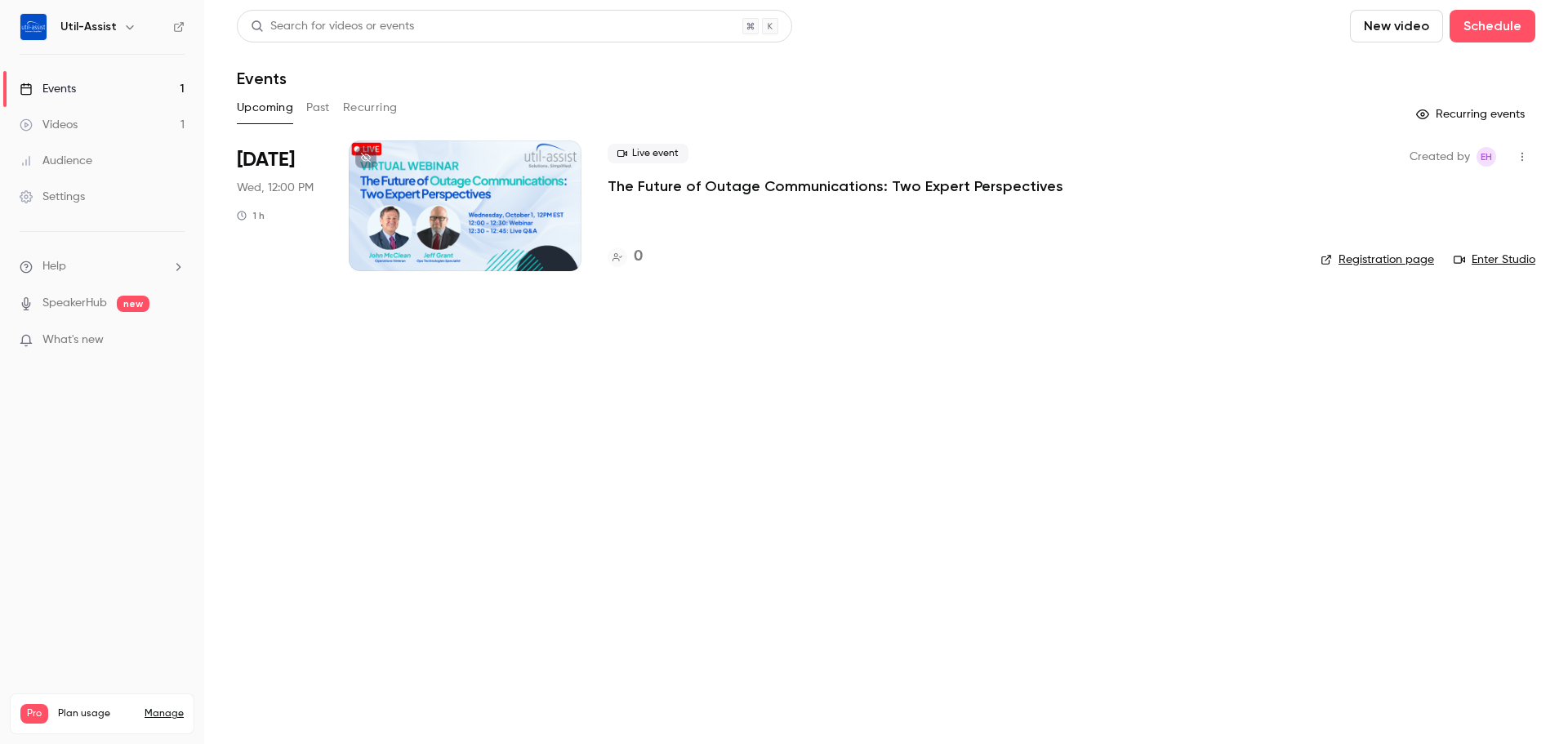
click at [1397, 256] on link "Registration page" at bounding box center [1377, 259] width 113 height 17
click at [130, 92] on link "Events 1" at bounding box center [102, 89] width 204 height 36
click at [1328, 267] on link "Registration page" at bounding box center [1377, 259] width 113 height 17
click at [498, 244] on div at bounding box center [465, 206] width 233 height 131
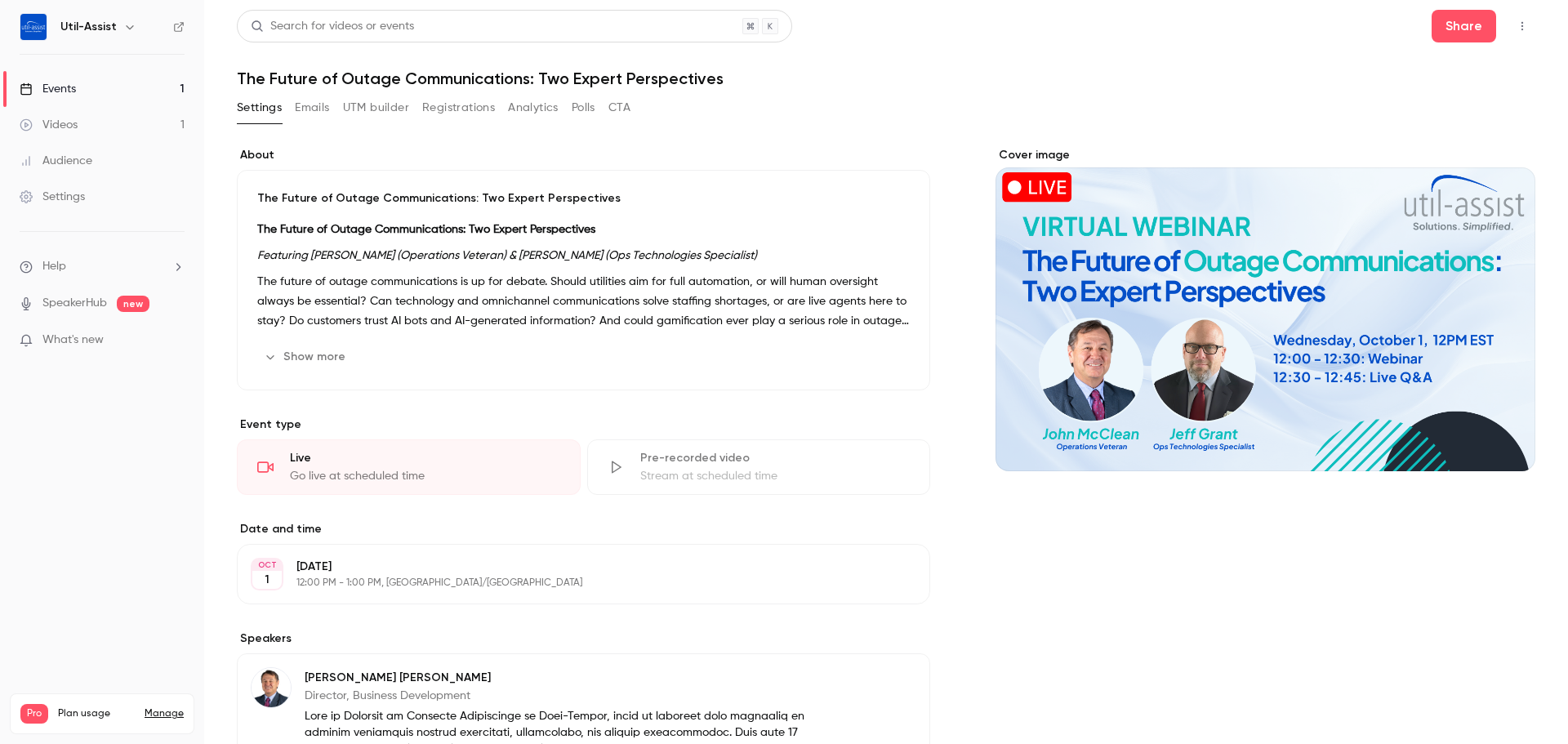
click at [318, 112] on button "Emails" at bounding box center [311, 108] width 34 height 26
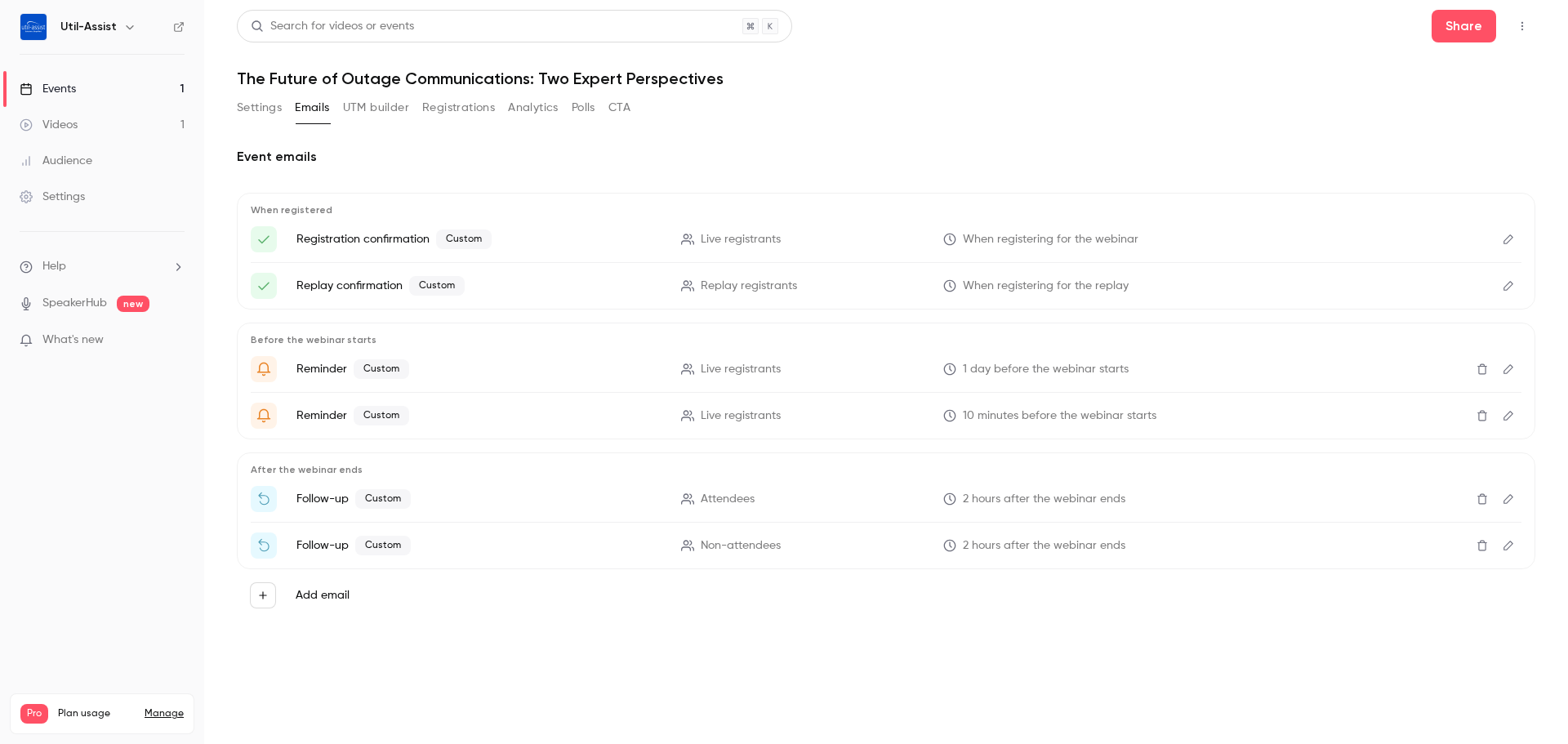
click at [1503, 241] on icon "Edit" at bounding box center [1507, 240] width 13 height 12
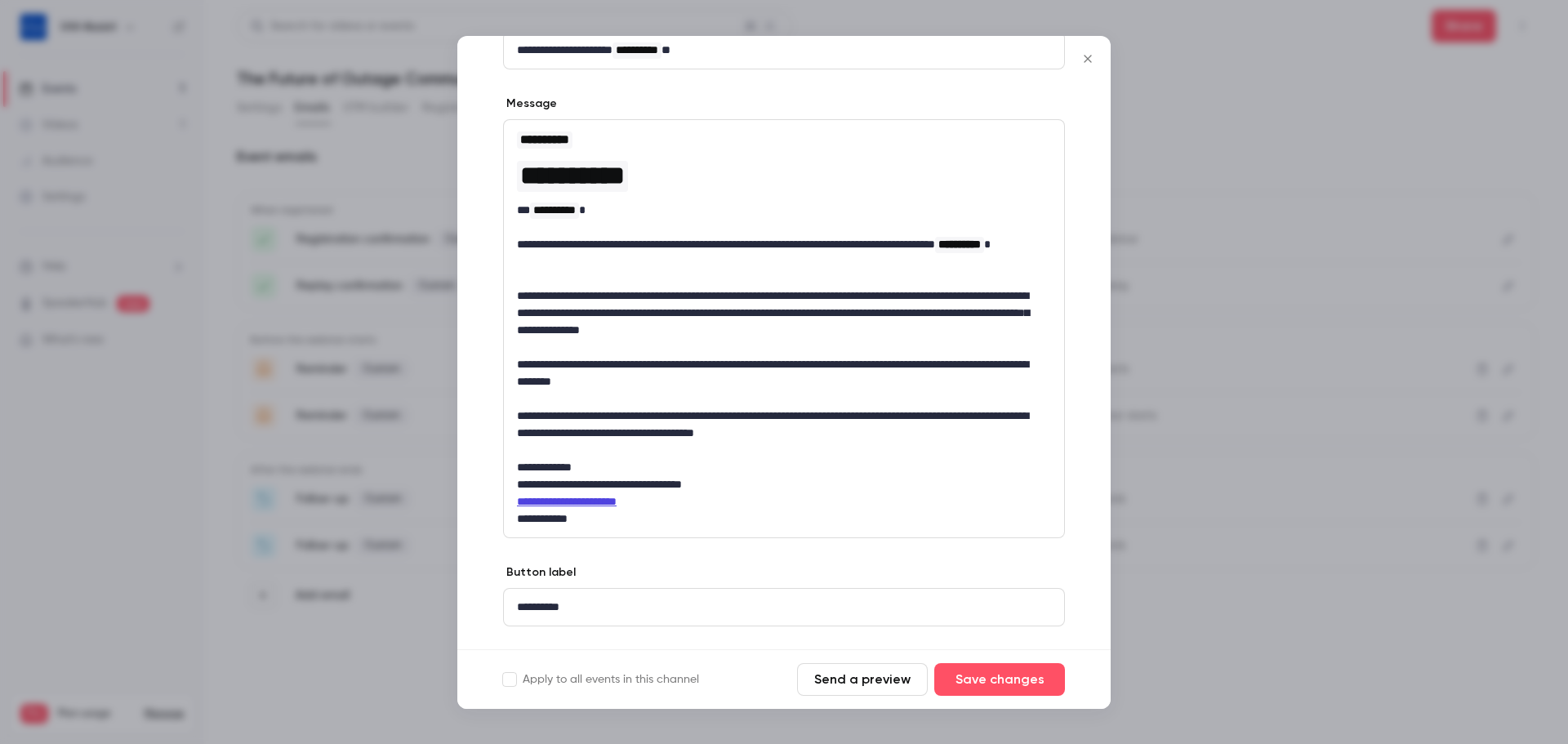
scroll to position [162, 0]
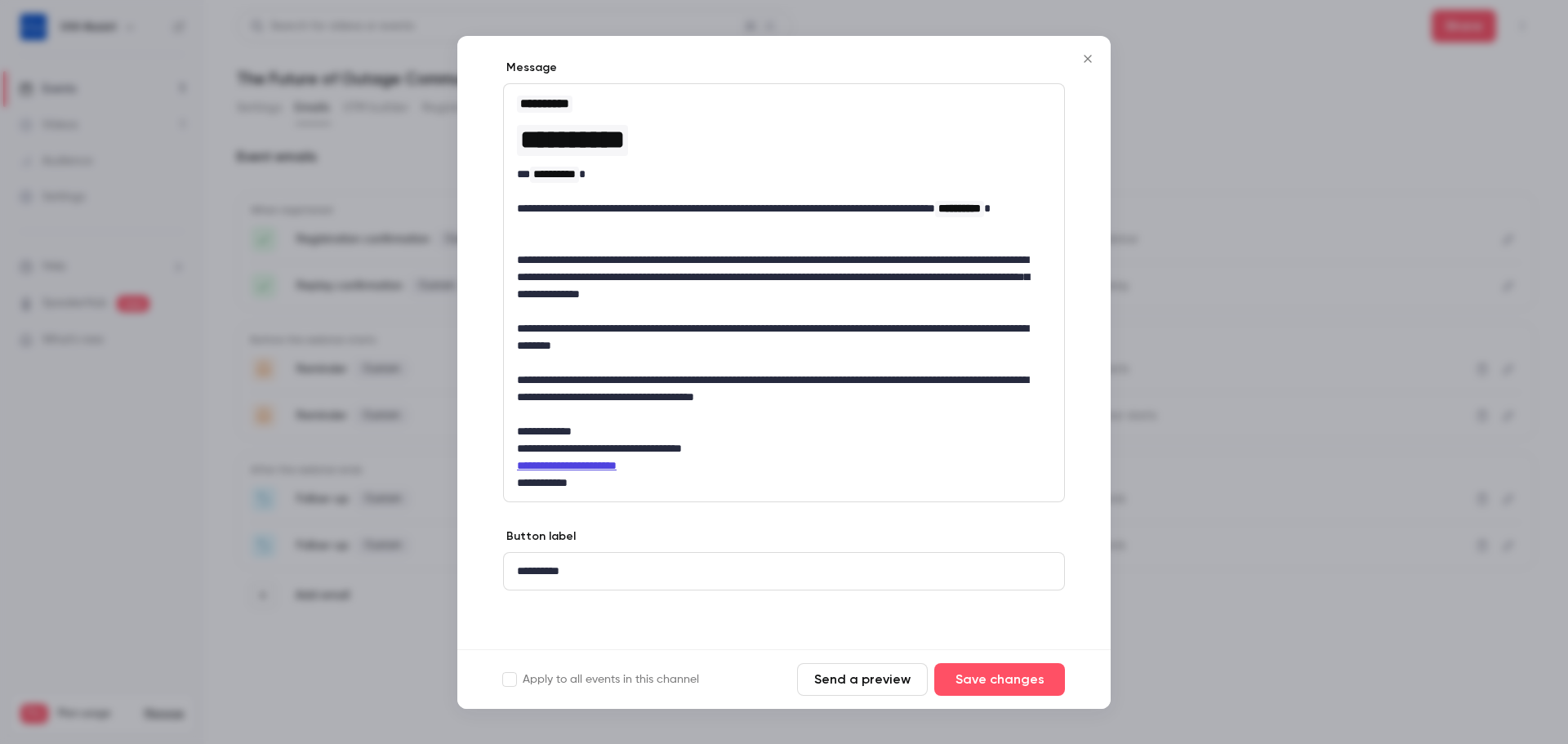
click at [1097, 66] on button "Close" at bounding box center [1087, 58] width 32 height 32
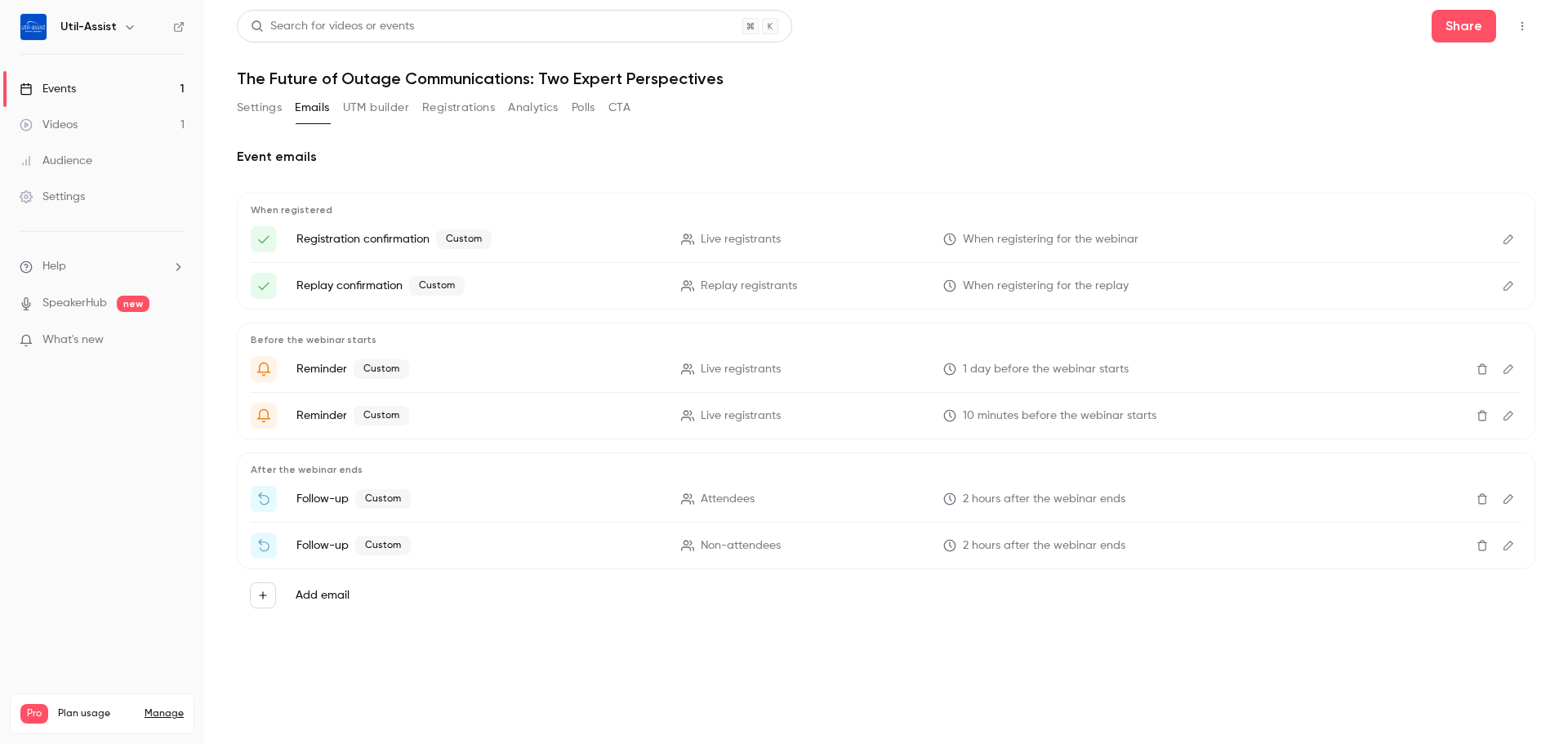
click at [262, 111] on button "Settings" at bounding box center [259, 108] width 45 height 26
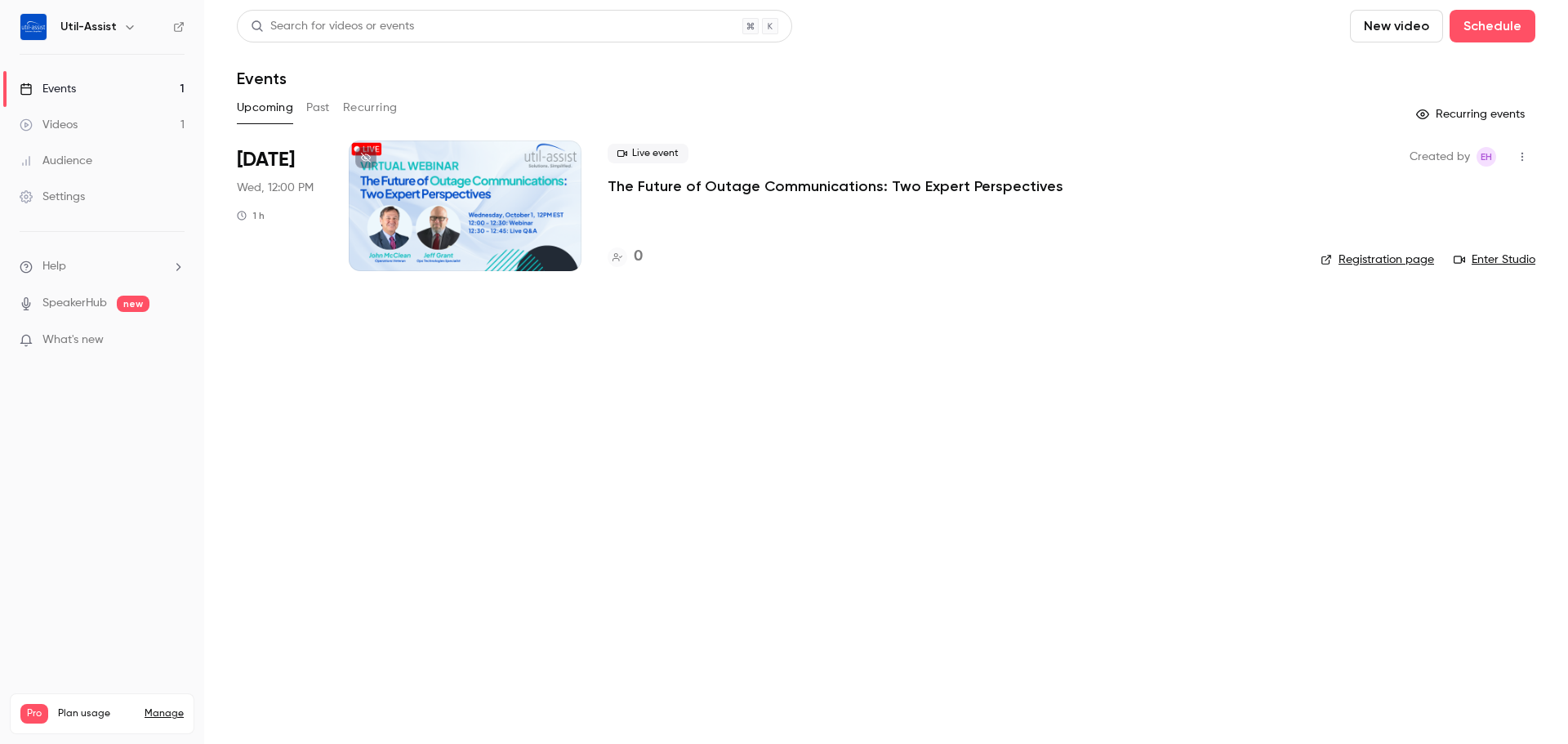
click at [458, 230] on div at bounding box center [465, 206] width 233 height 131
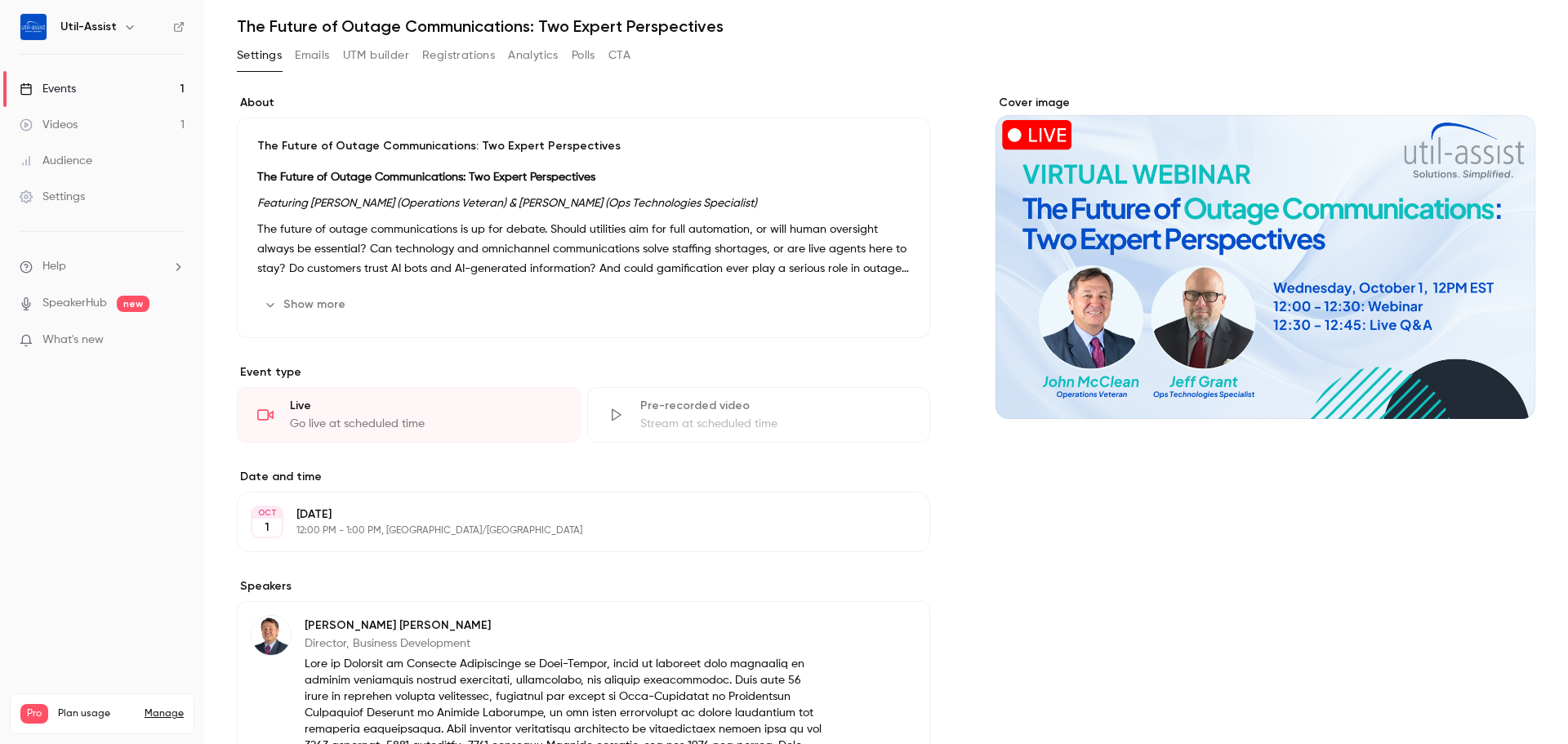
scroll to position [81, 0]
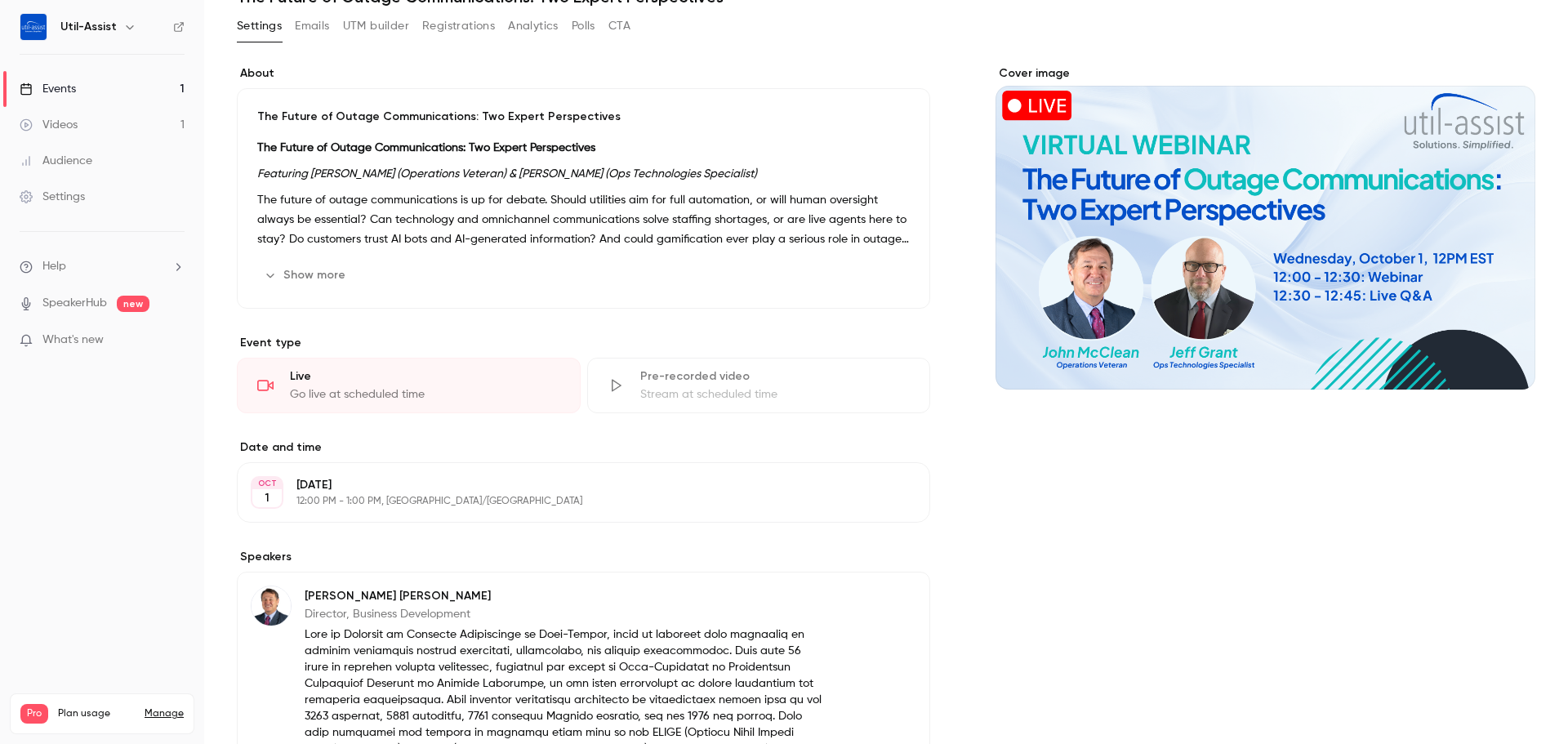
click at [304, 277] on button "Show more" at bounding box center [306, 275] width 98 height 26
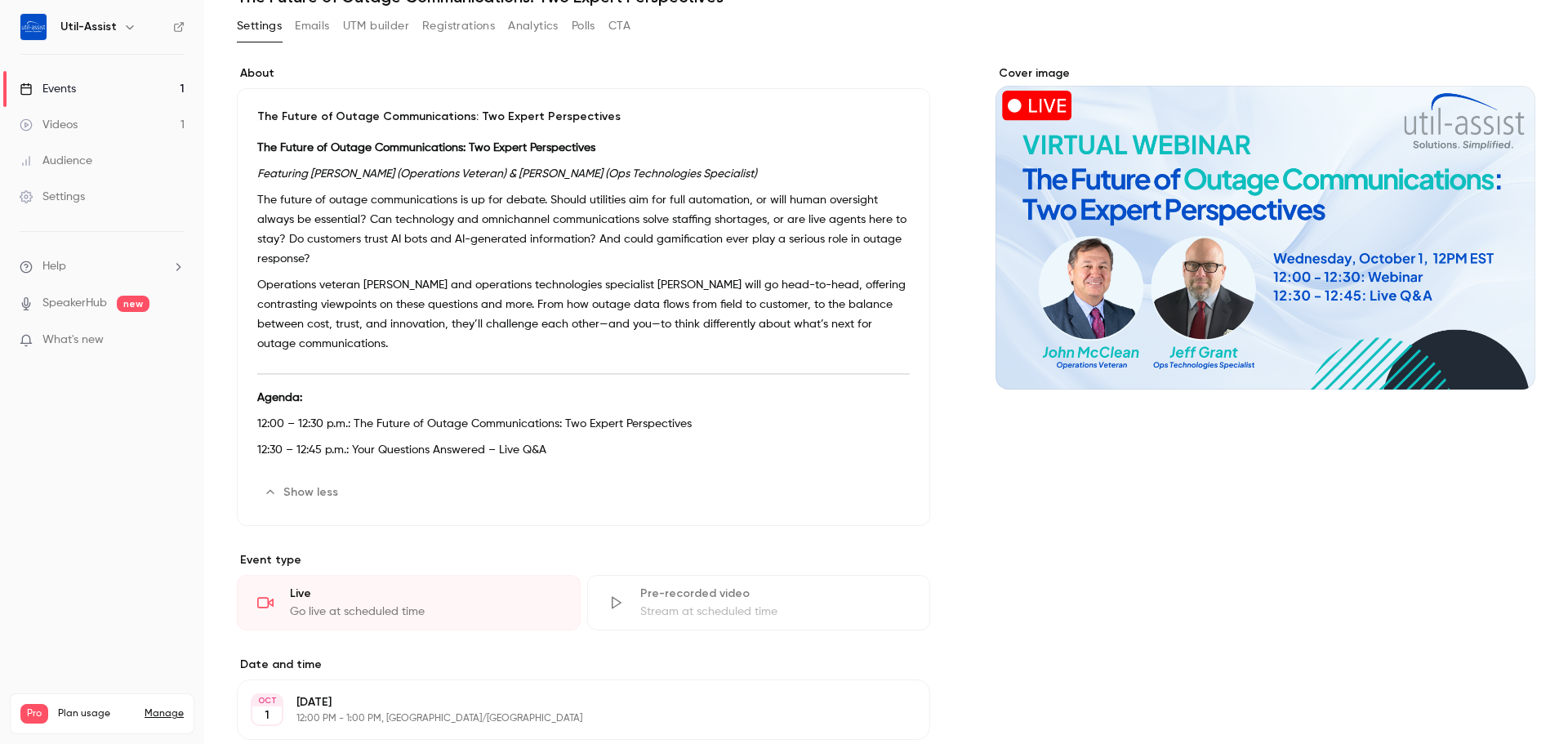
click at [618, 249] on p "The future of outage communications is up for debate. Should utilities aim for …" at bounding box center [583, 230] width 652 height 78
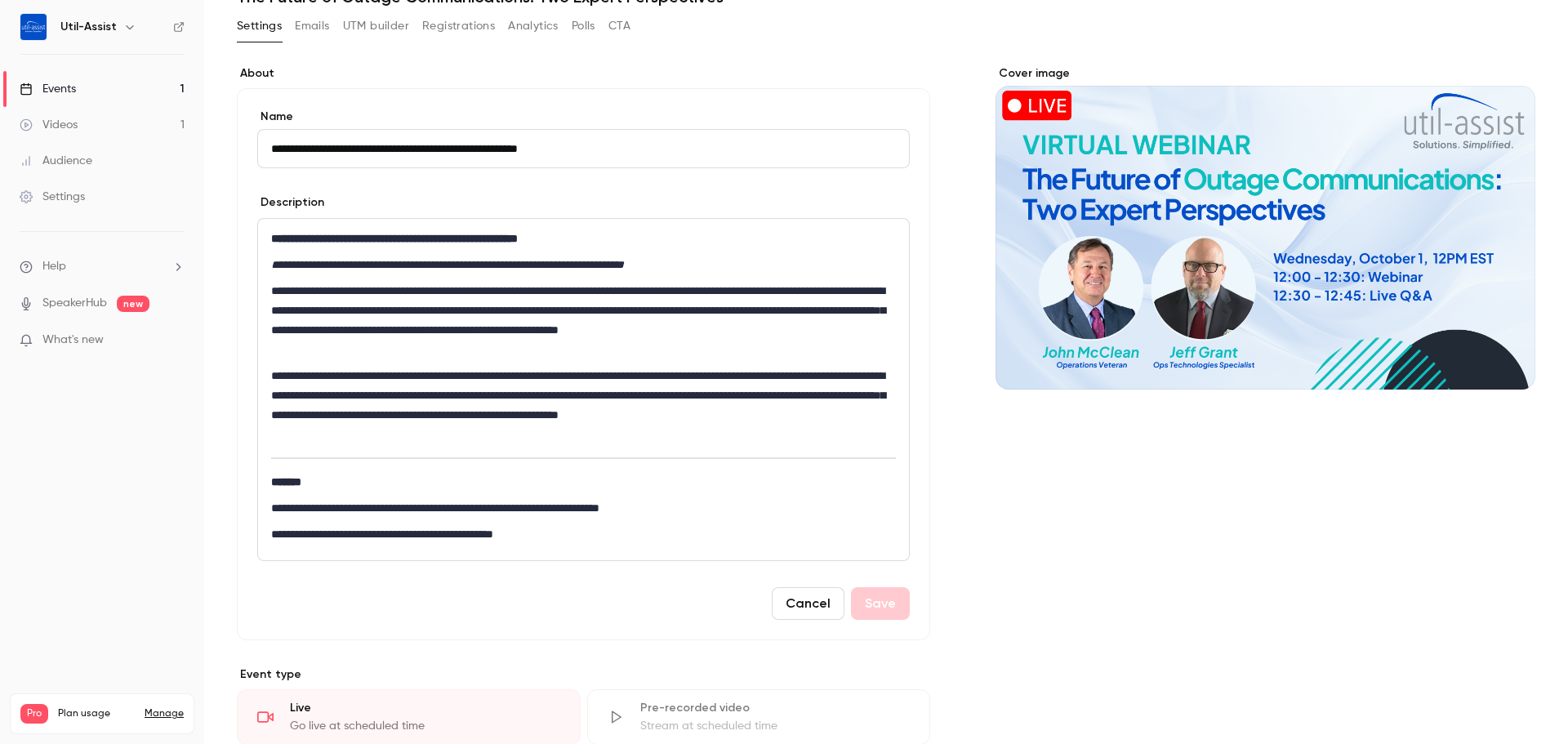
click at [564, 354] on p "**********" at bounding box center [580, 320] width 618 height 78
drag, startPoint x: 557, startPoint y: 350, endPoint x: 651, endPoint y: 334, distance: 95.4
click at [651, 334] on p "**********" at bounding box center [580, 320] width 618 height 78
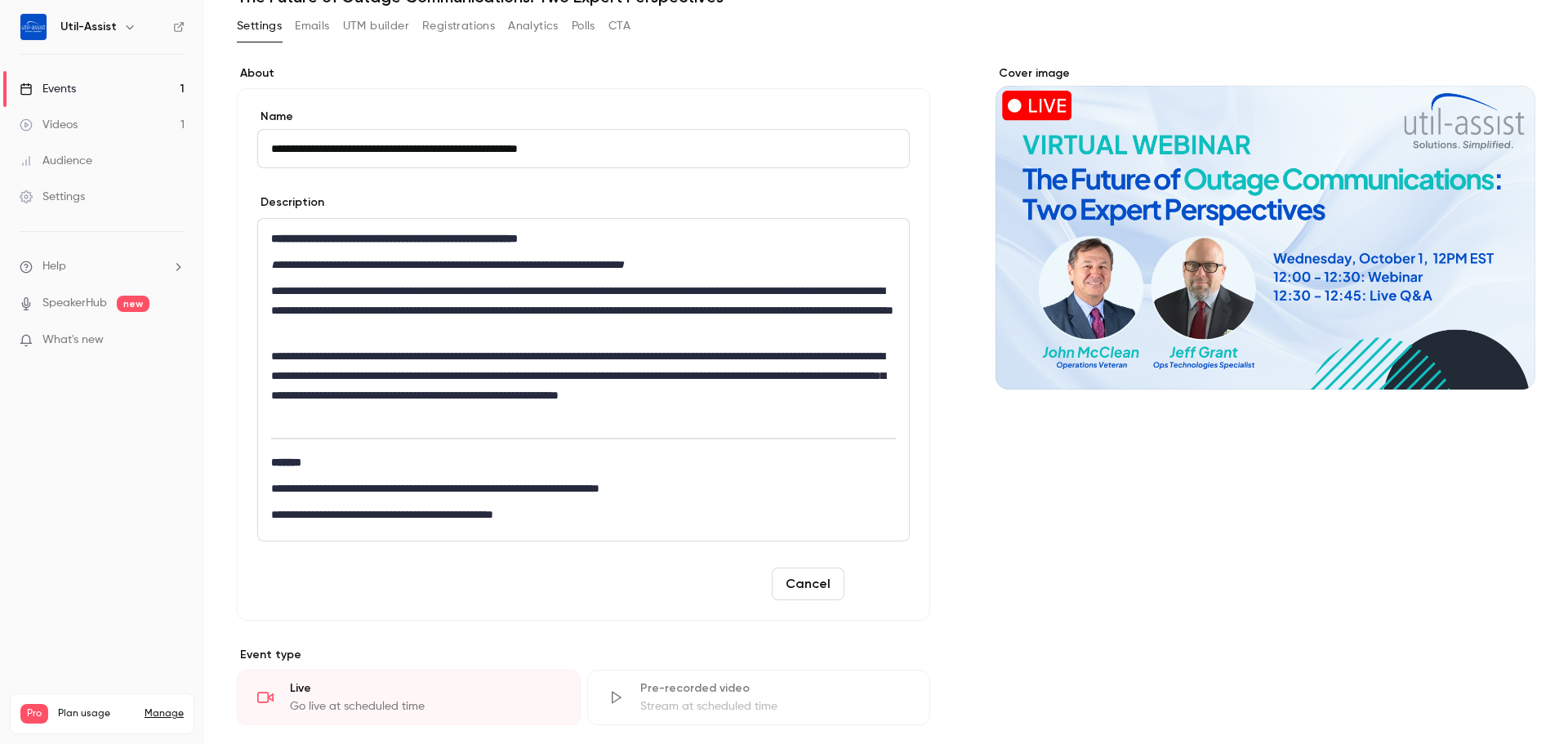
click at [887, 591] on button "Save" at bounding box center [880, 583] width 59 height 32
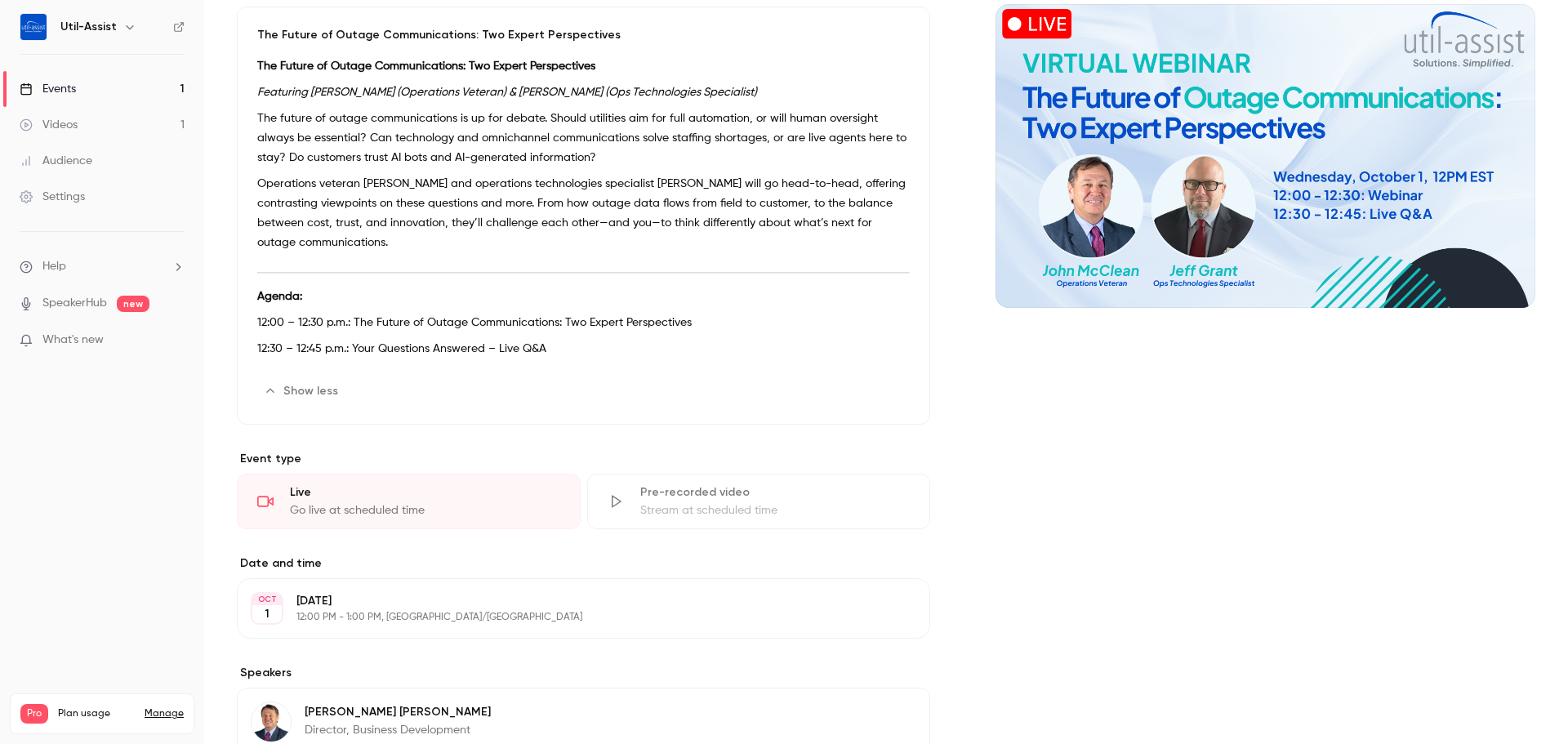
scroll to position [0, 0]
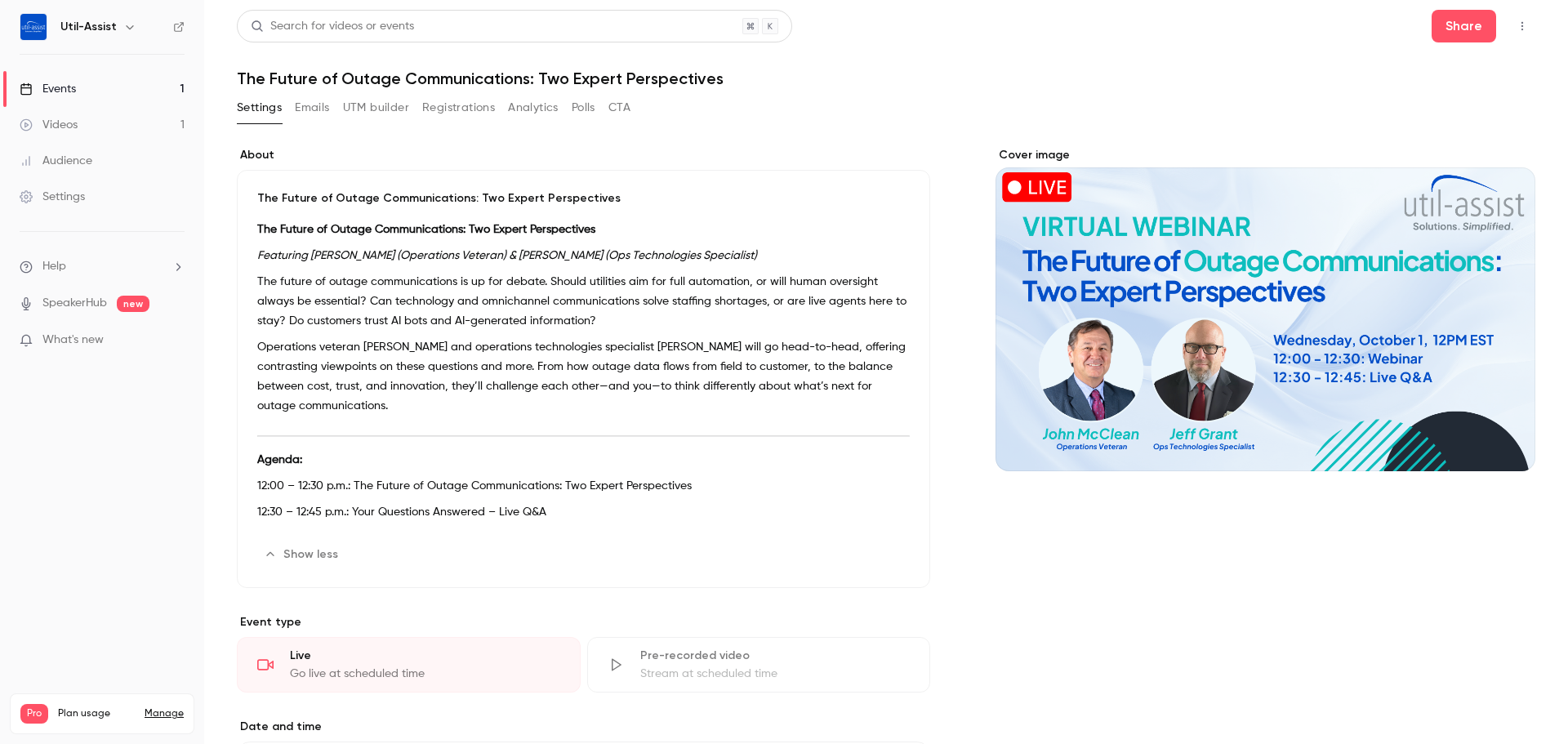
click at [108, 92] on link "Events 1" at bounding box center [102, 89] width 204 height 36
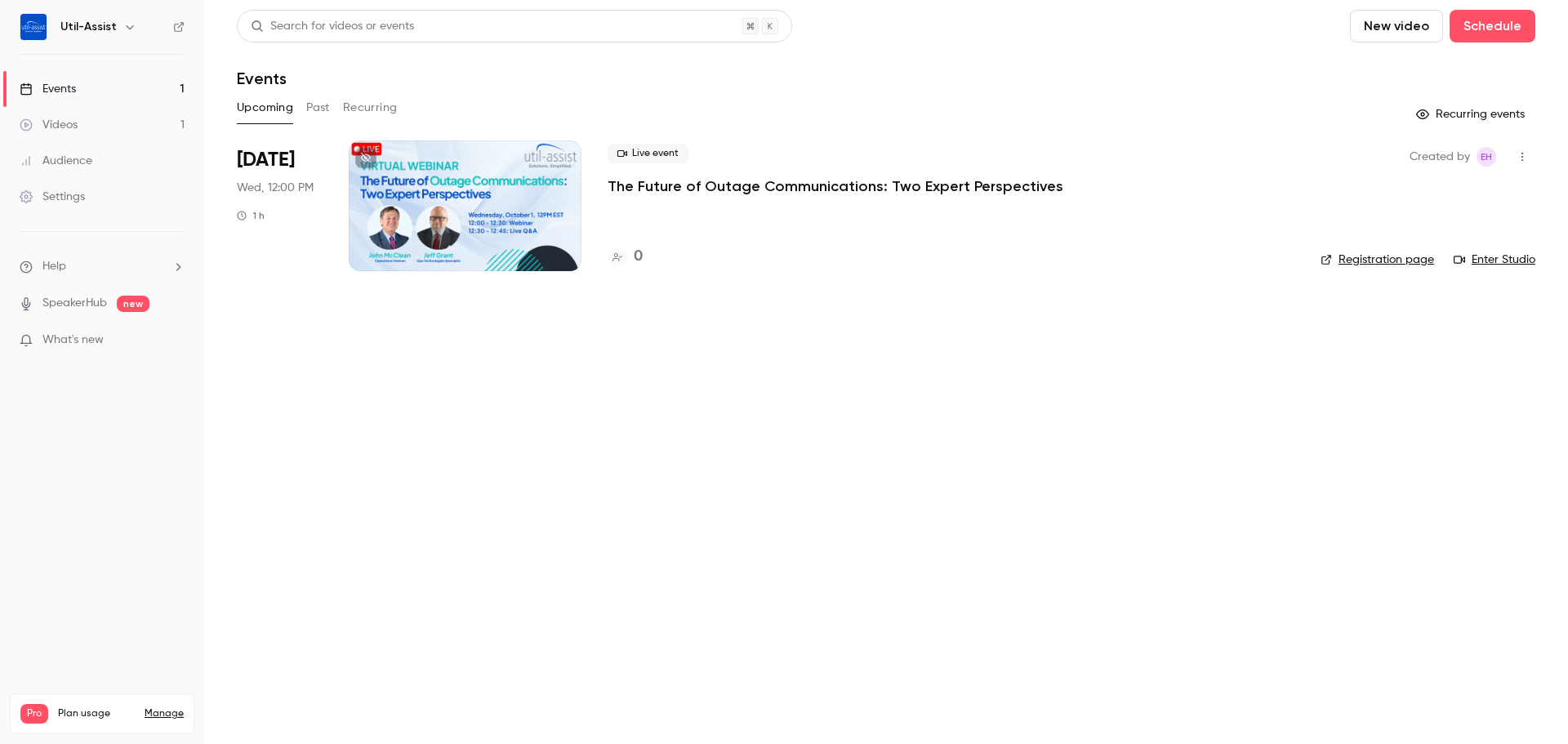
click at [1380, 275] on li "Oct 1 Wed, 12:00 PM 1 h Live event The Future of Outage Communications: Two Exp…" at bounding box center [885, 216] width 1298 height 151
click at [1383, 266] on link "Registration page" at bounding box center [1377, 259] width 113 height 17
click at [363, 159] on icon at bounding box center [366, 157] width 10 height 10
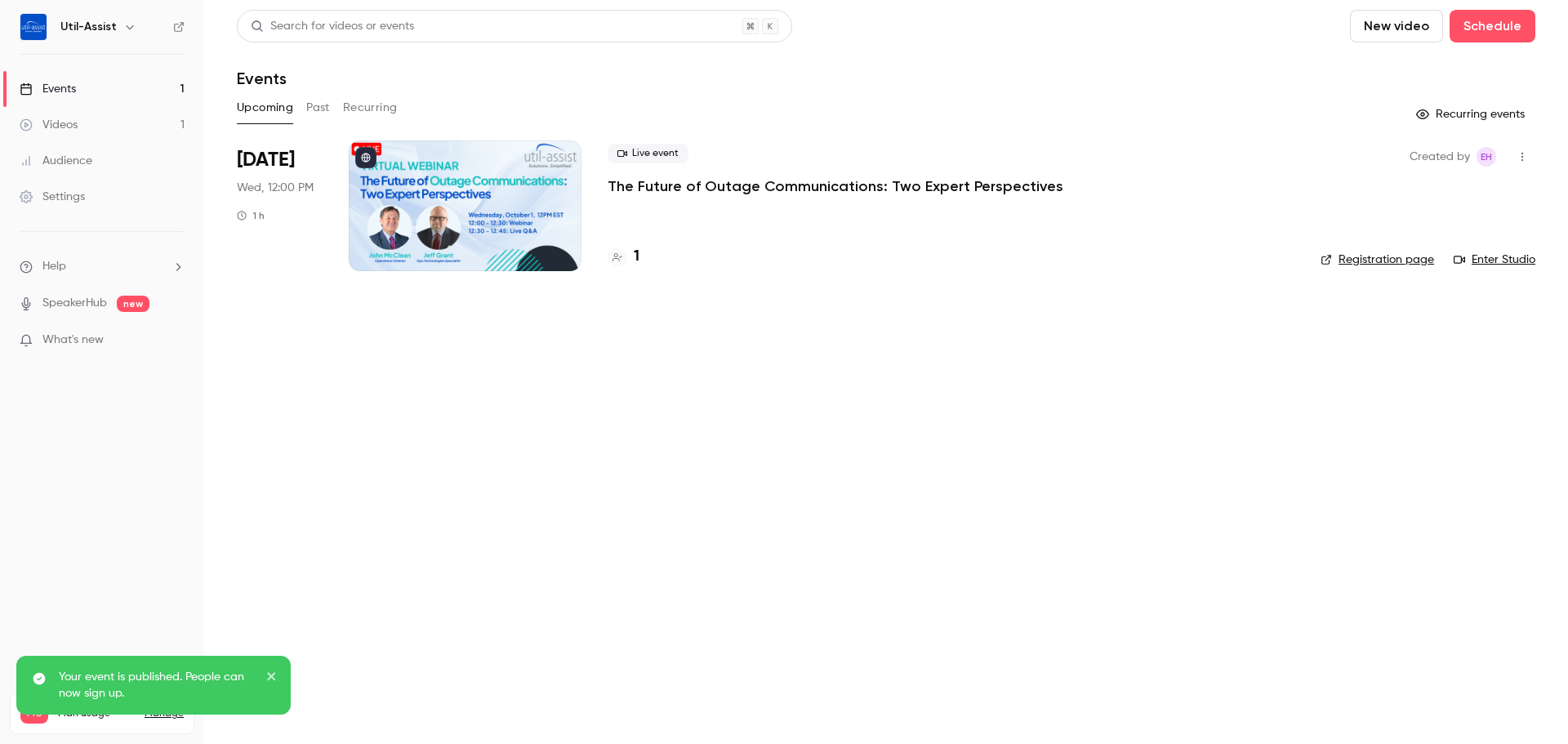
click at [1382, 259] on link "Registration page" at bounding box center [1377, 259] width 113 height 17
click at [441, 207] on div at bounding box center [465, 206] width 233 height 131
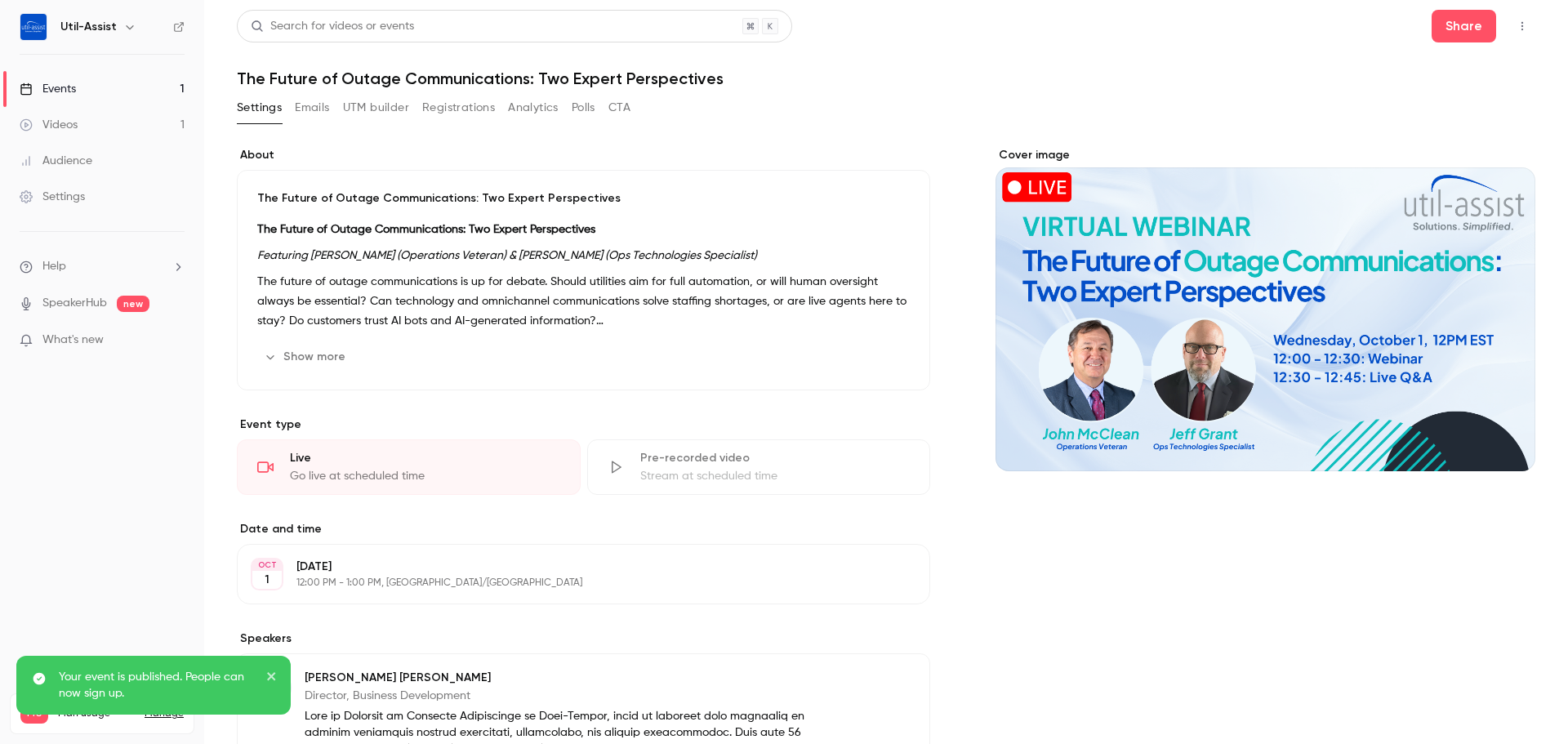
click at [323, 116] on button "Emails" at bounding box center [311, 108] width 34 height 26
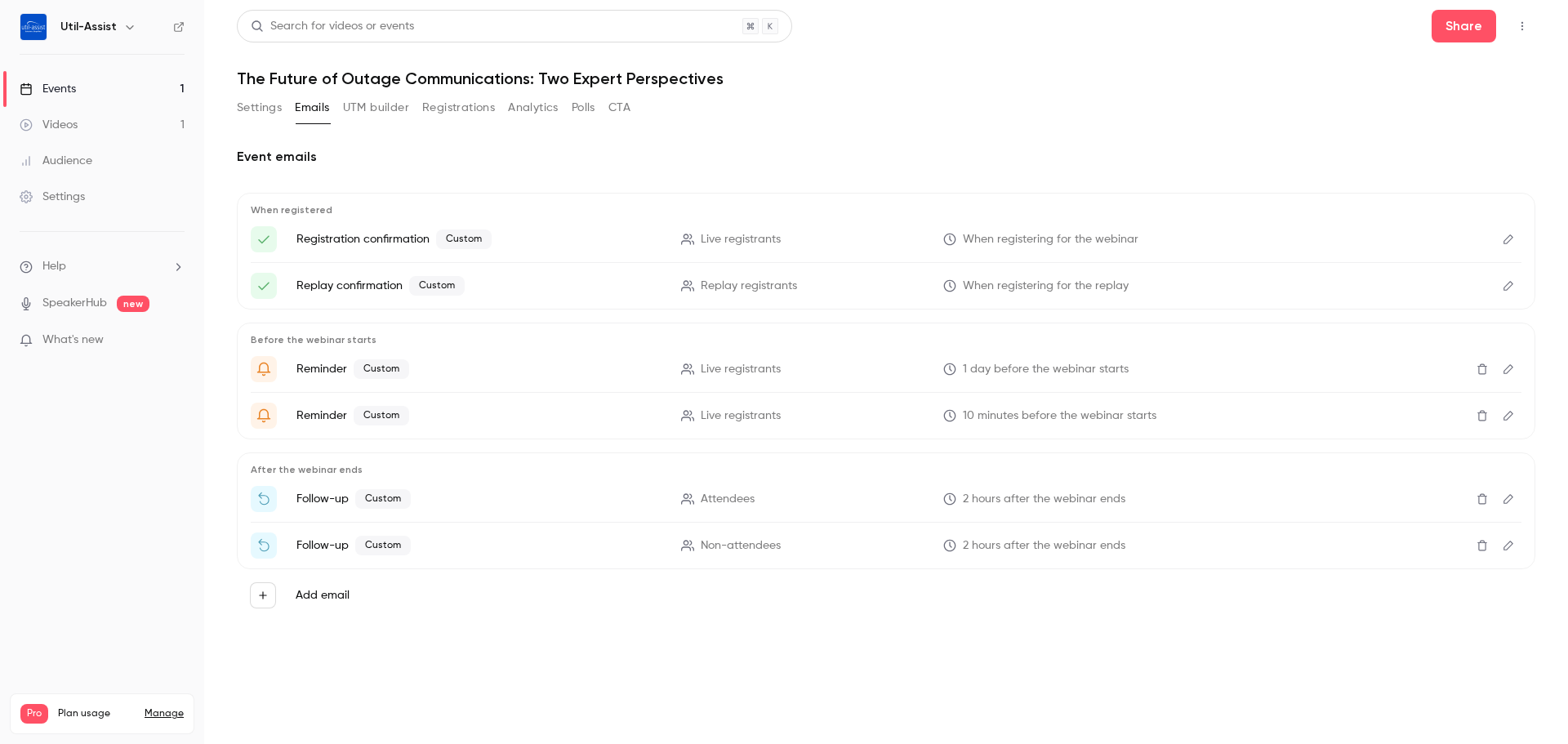
click at [1501, 243] on button "Edit" at bounding box center [1508, 239] width 26 height 26
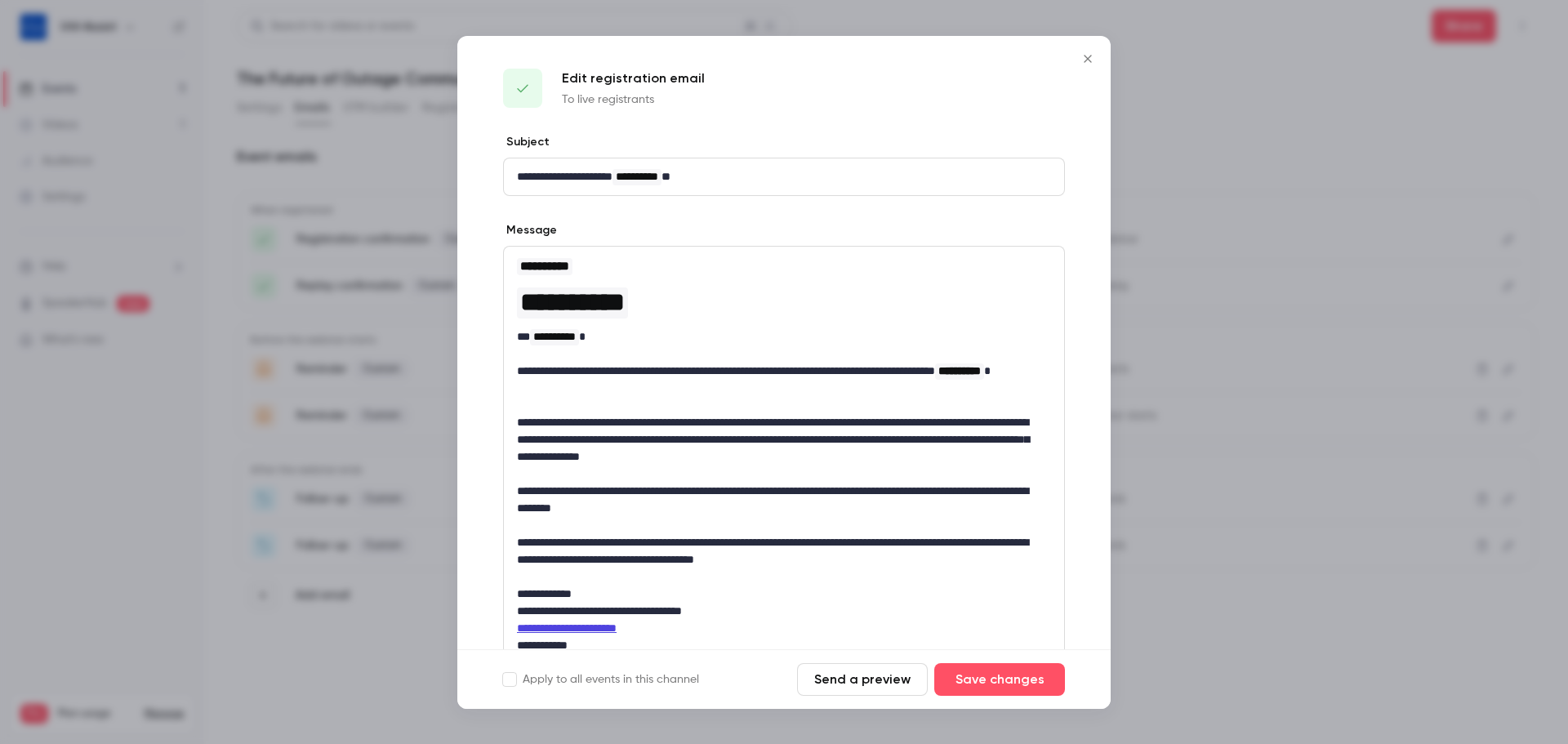
click at [1083, 46] on button "Close" at bounding box center [1087, 58] width 32 height 32
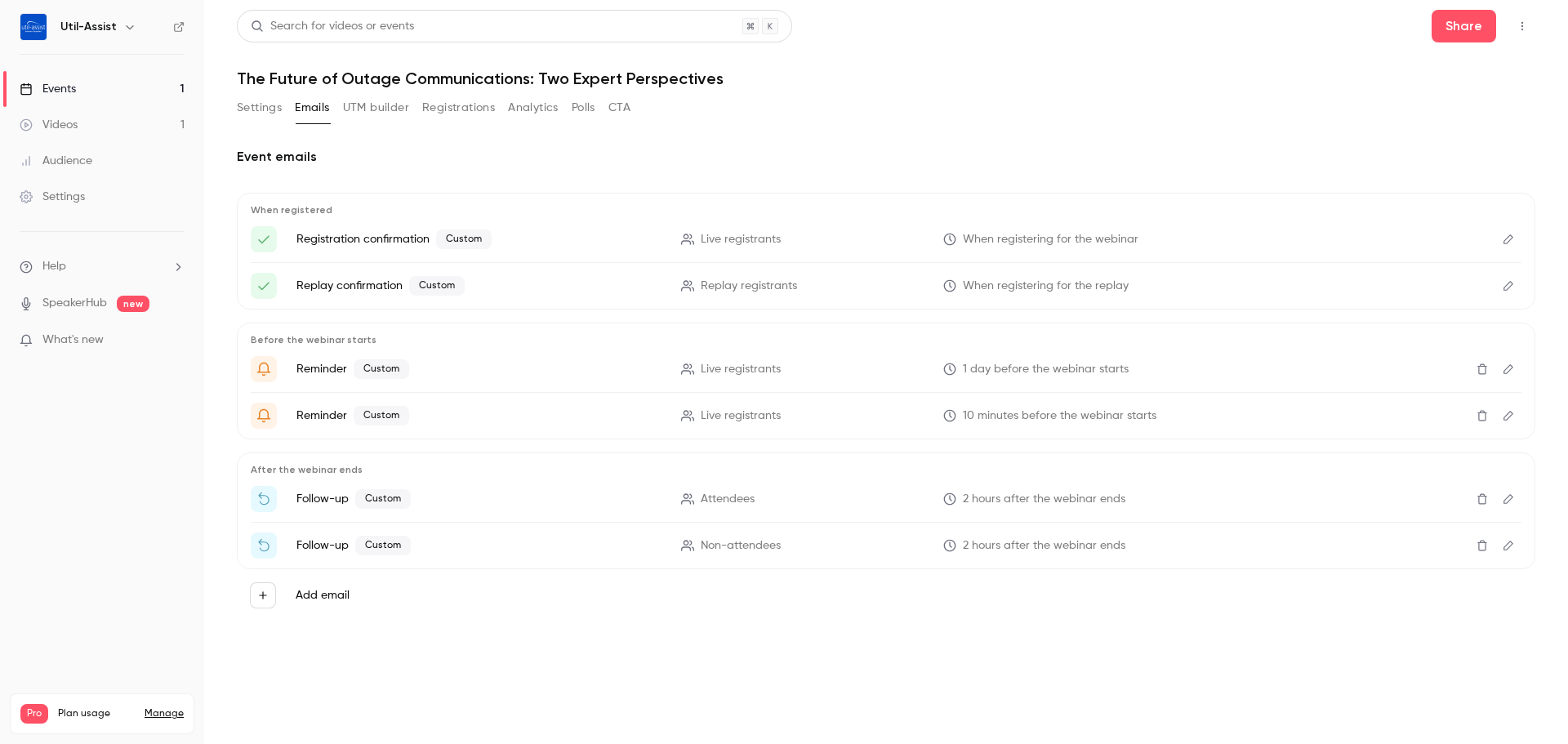
click at [47, 89] on div "Events" at bounding box center [48, 89] width 57 height 17
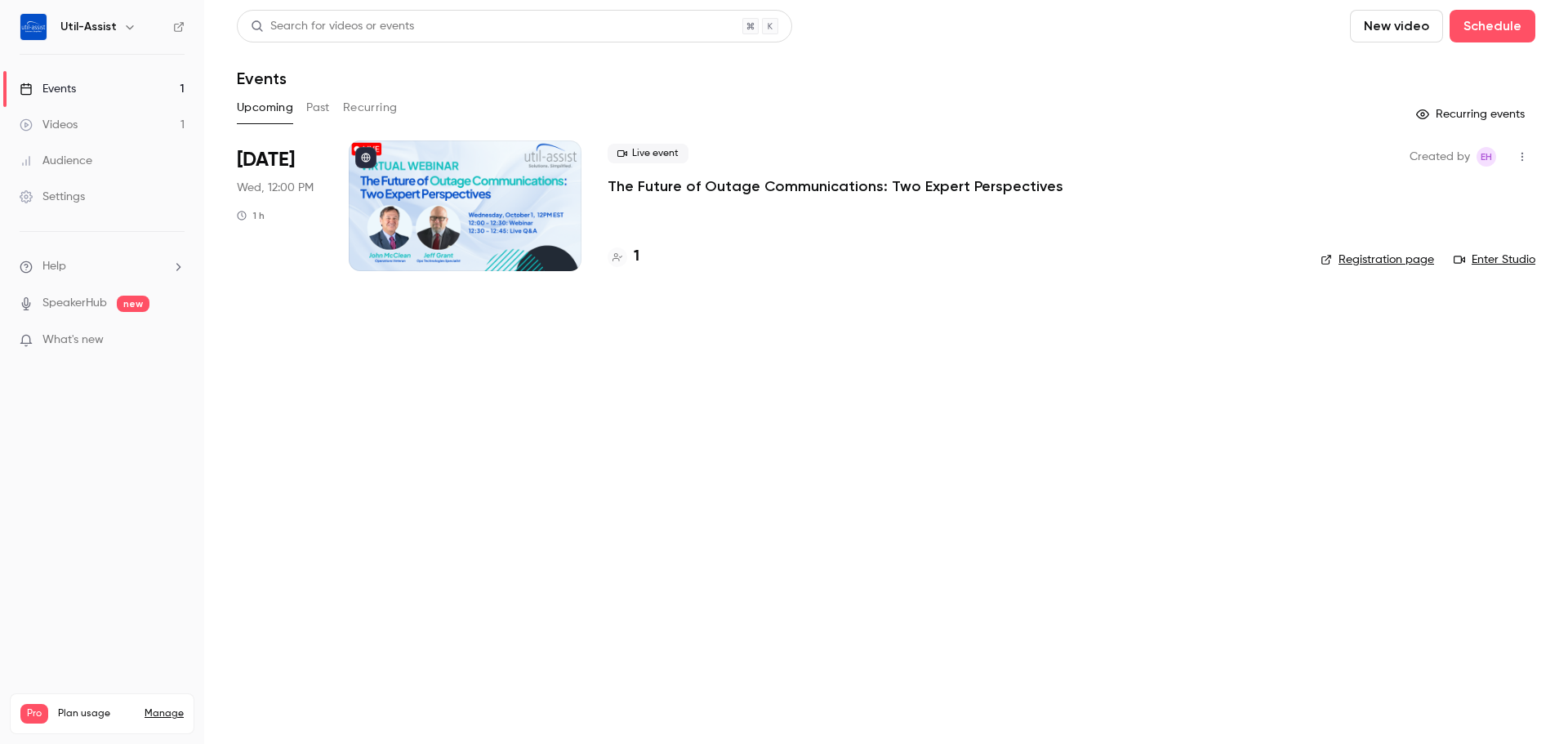
click at [419, 189] on div at bounding box center [465, 206] width 233 height 131
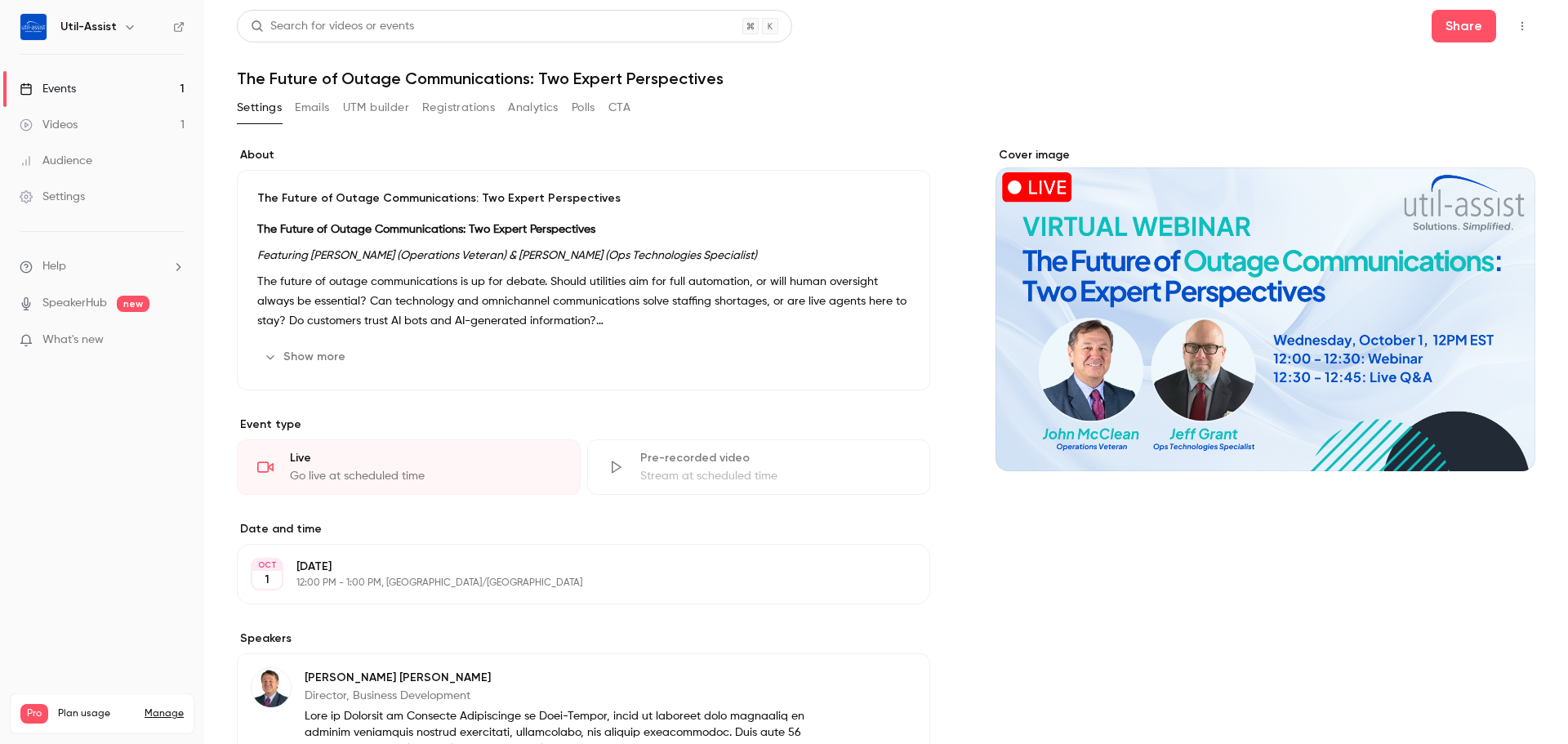
click at [467, 103] on button "Registrations" at bounding box center [459, 108] width 72 height 26
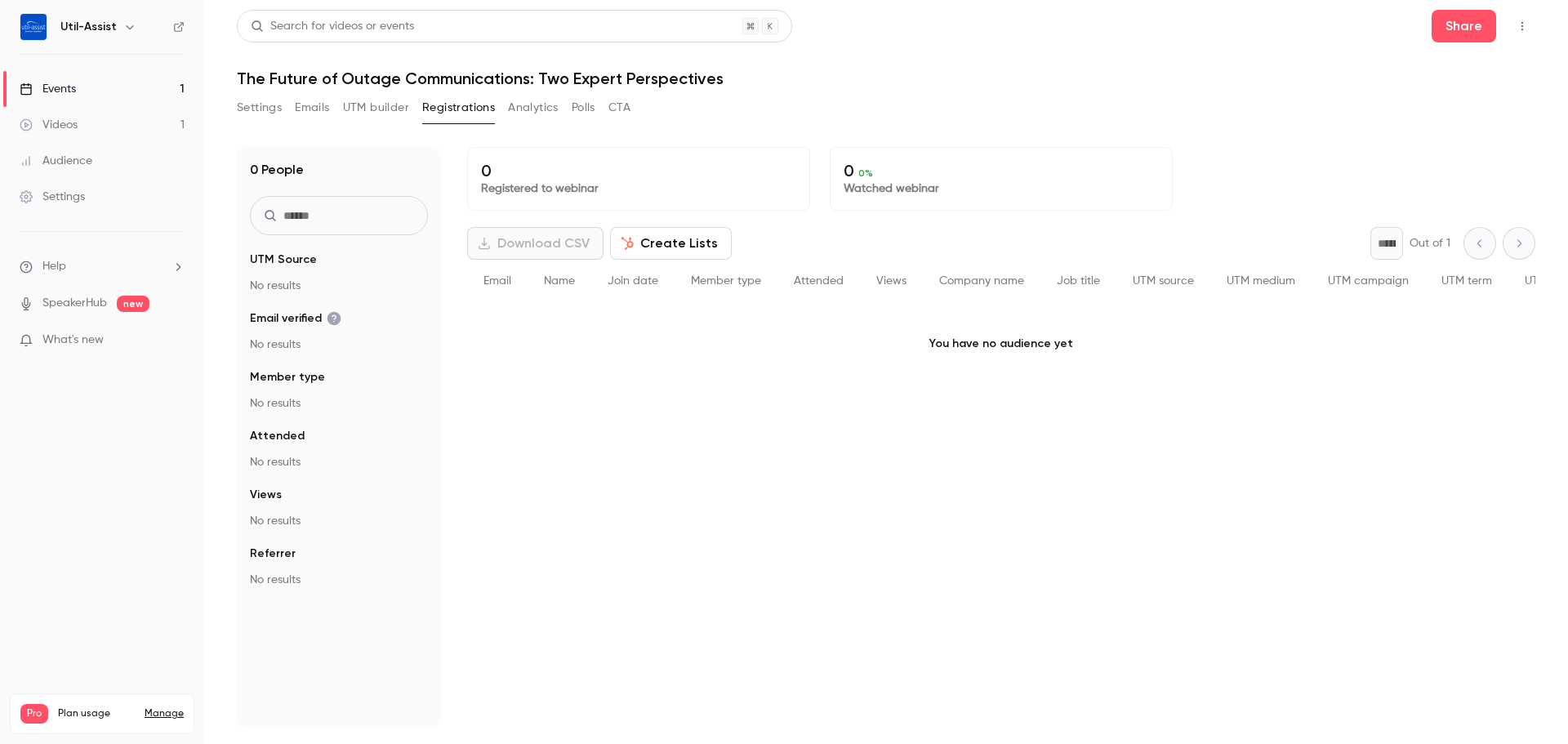
click at [98, 92] on link "Events 1" at bounding box center [102, 89] width 204 height 36
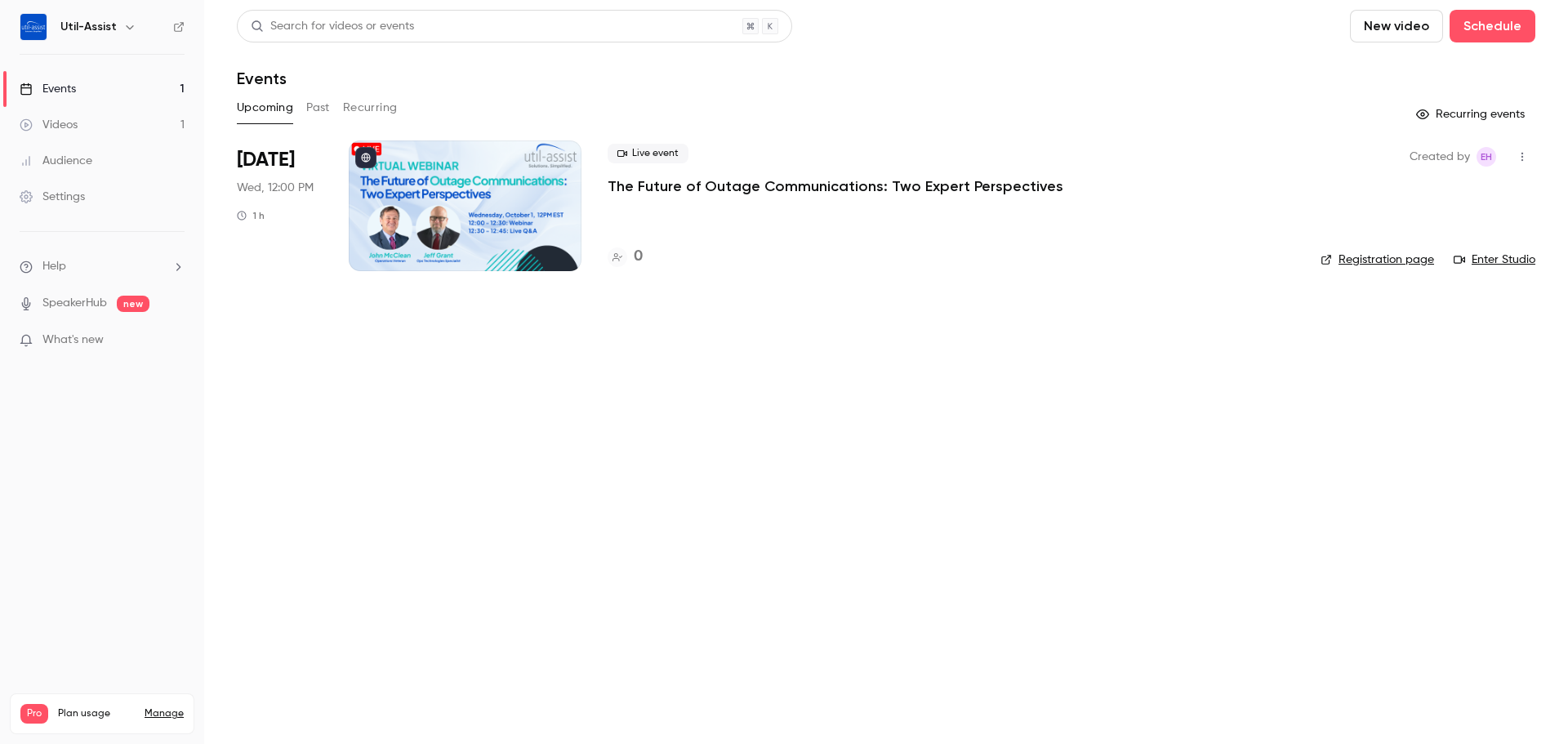
click at [104, 87] on link "Events 1" at bounding box center [102, 89] width 204 height 36
click at [89, 26] on h6 "Util-Assist" at bounding box center [89, 26] width 57 height 17
click at [99, 27] on h6 "Util-Assist" at bounding box center [89, 26] width 57 height 17
click at [131, 27] on icon "button" at bounding box center [129, 26] width 13 height 13
drag, startPoint x: 131, startPoint y: 86, endPoint x: 120, endPoint y: 89, distance: 11.4
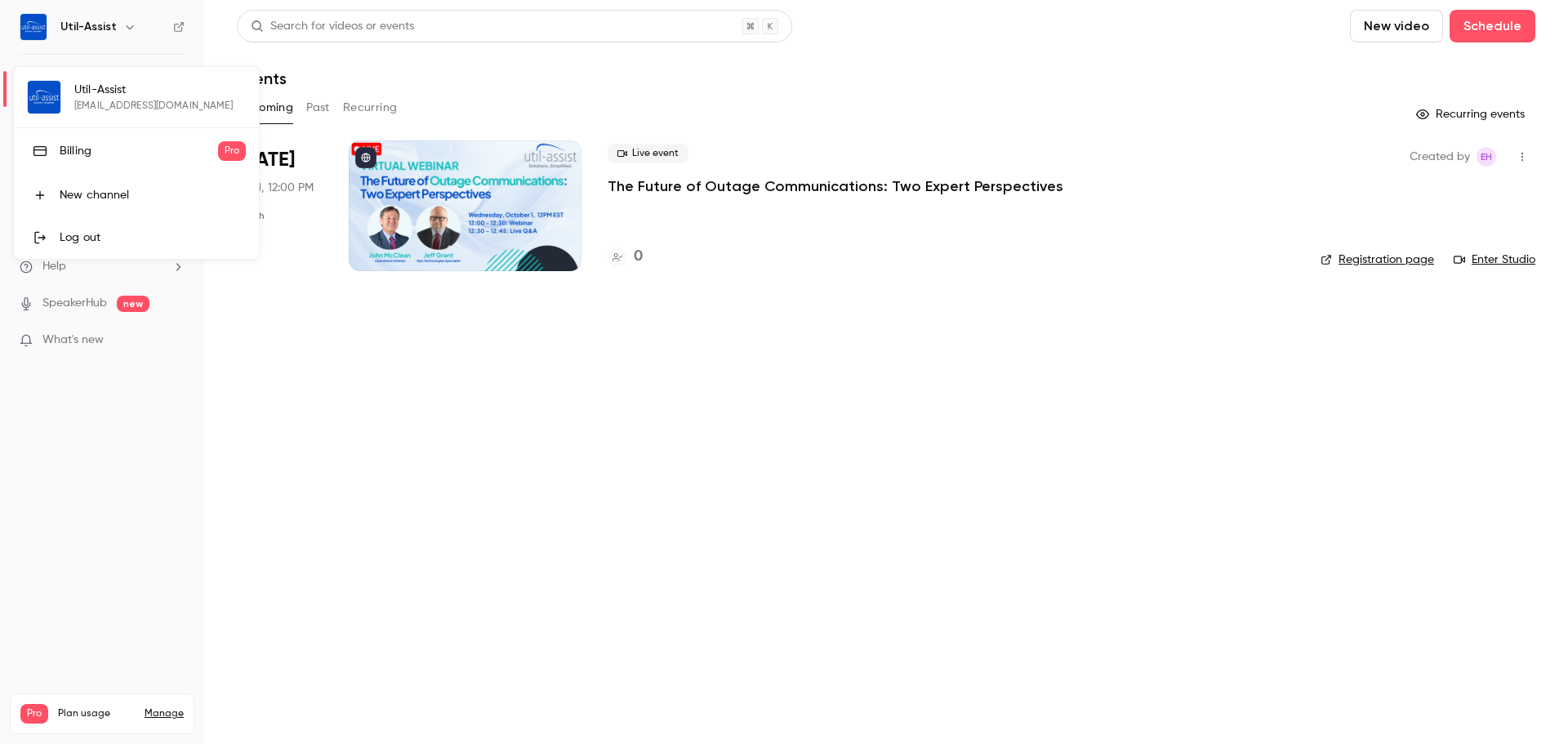
click at [131, 85] on div "Util-Assist ehenderson@util-assist.com Billing Pro New channel Log out" at bounding box center [136, 162] width 245 height 192
click at [393, 388] on div at bounding box center [784, 372] width 1568 height 744
click at [32, 33] on img at bounding box center [33, 26] width 26 height 26
click at [32, 102] on link "Events 1" at bounding box center [102, 89] width 204 height 36
click at [45, 192] on div "Settings" at bounding box center [52, 197] width 66 height 17
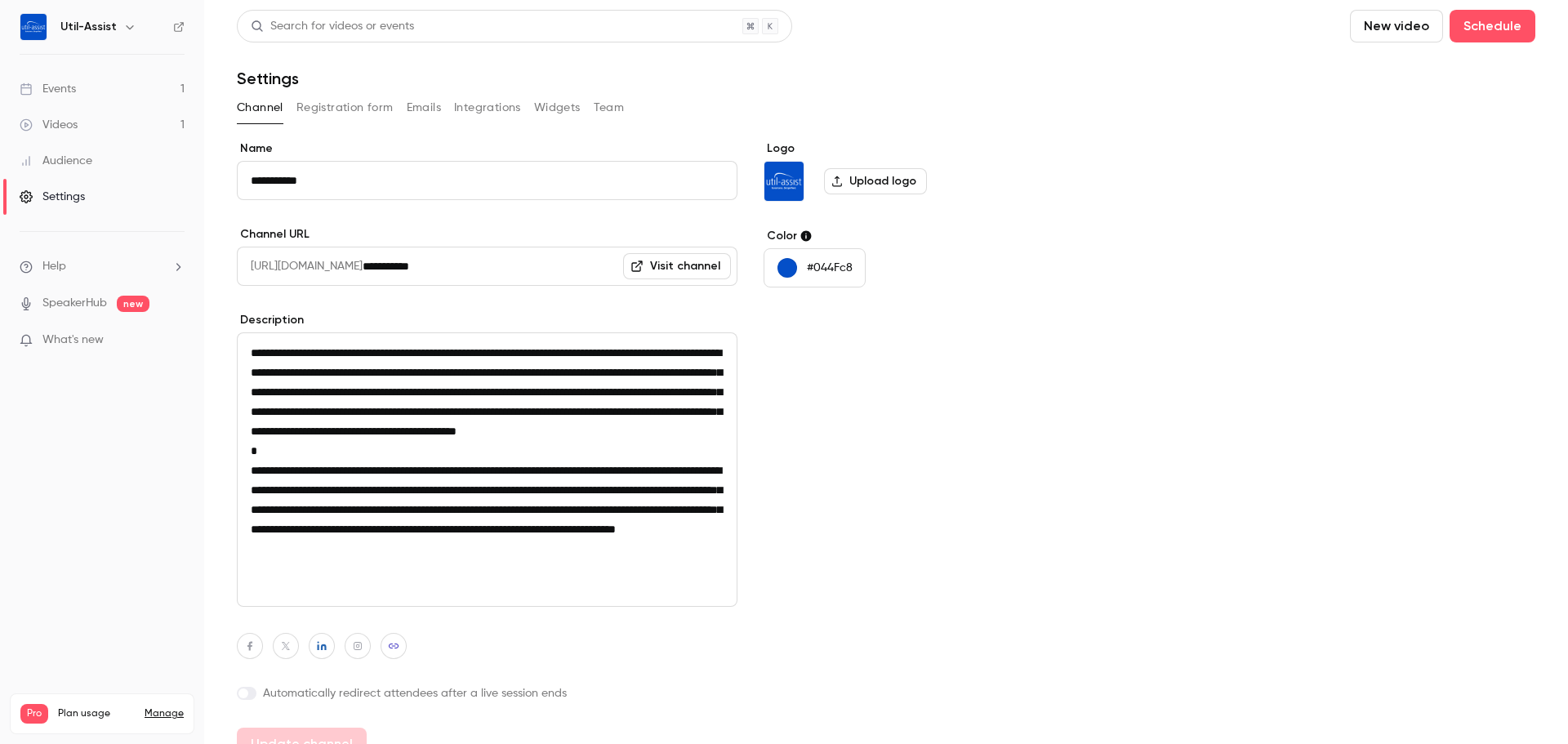
click at [67, 153] on div "Audience" at bounding box center [56, 160] width 72 height 17
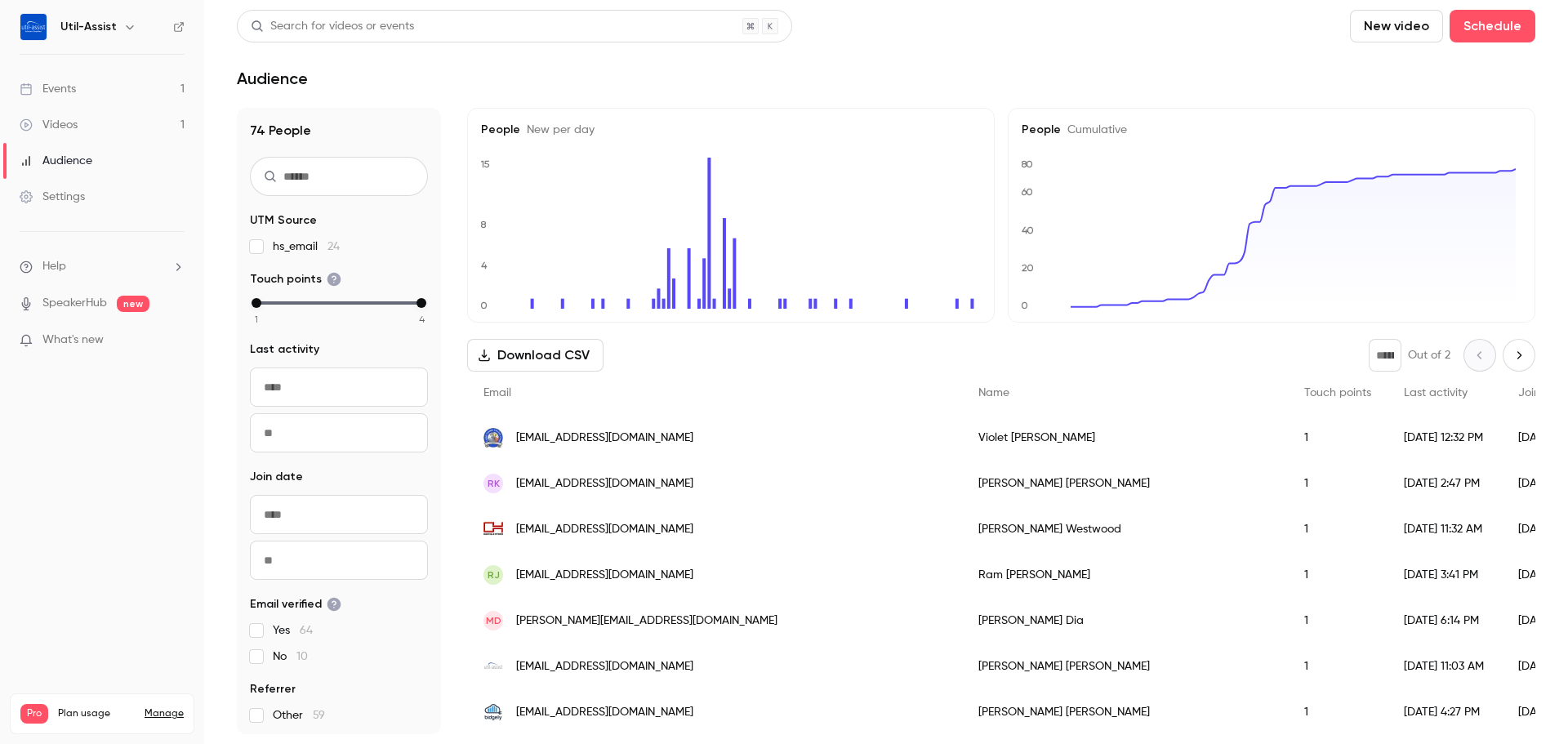
click at [55, 189] on div "Settings" at bounding box center [52, 197] width 66 height 17
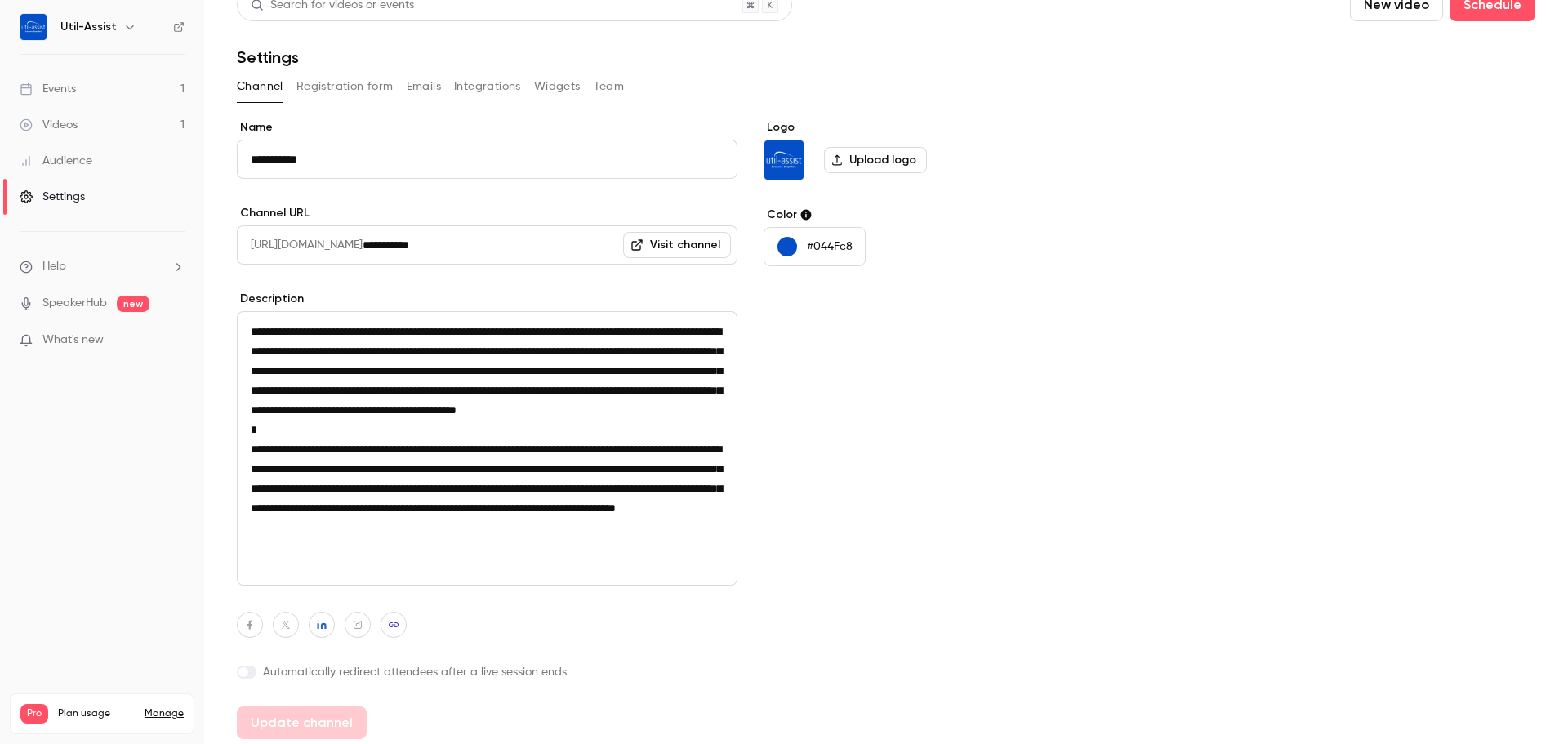
scroll to position [26, 0]
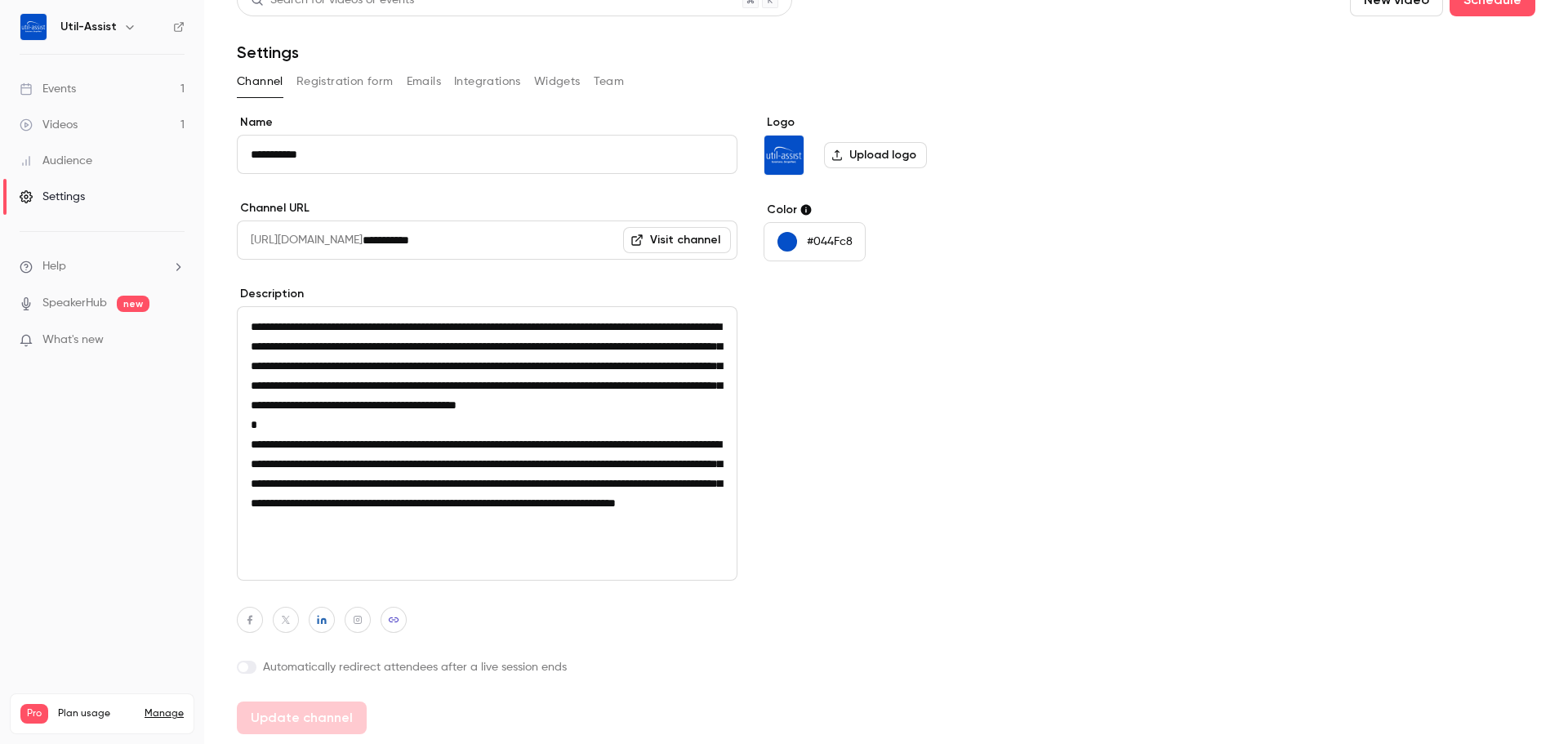
click at [690, 239] on link "Visit channel" at bounding box center [677, 240] width 108 height 26
